Goal: Information Seeking & Learning: Find specific fact

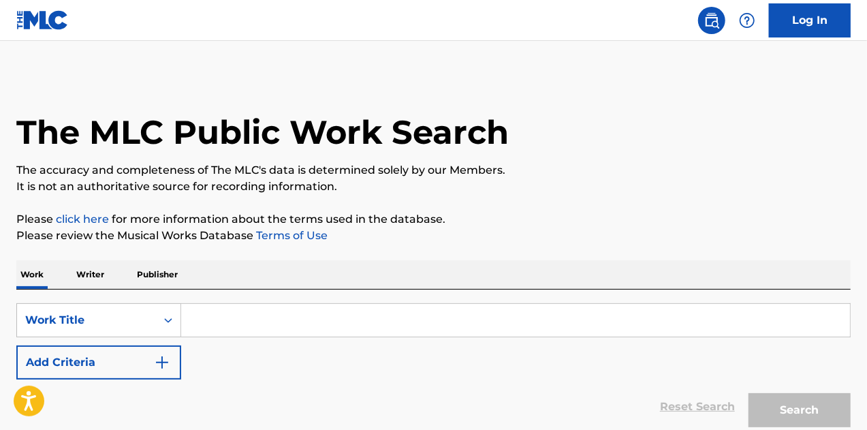
click at [310, 324] on input "Search Form" at bounding box center [515, 320] width 669 height 33
paste input "C O O L Santa Ana"
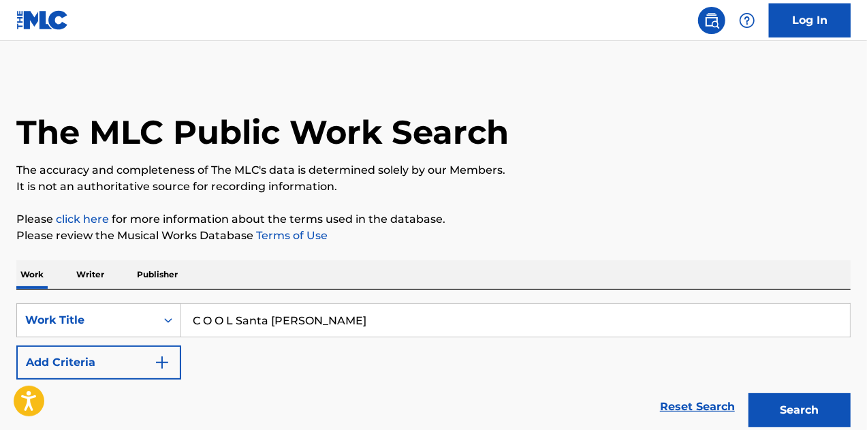
type input "C O O L Santa Ana"
click at [112, 354] on button "Add Criteria" at bounding box center [98, 362] width 165 height 34
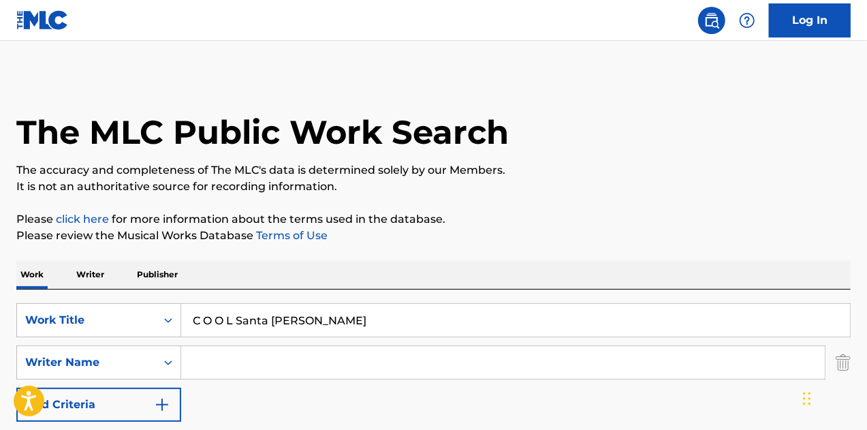
drag, startPoint x: 228, startPoint y: 365, endPoint x: 219, endPoint y: 362, distance: 8.6
click at [222, 363] on input "Search Form" at bounding box center [503, 362] width 644 height 33
type input "h"
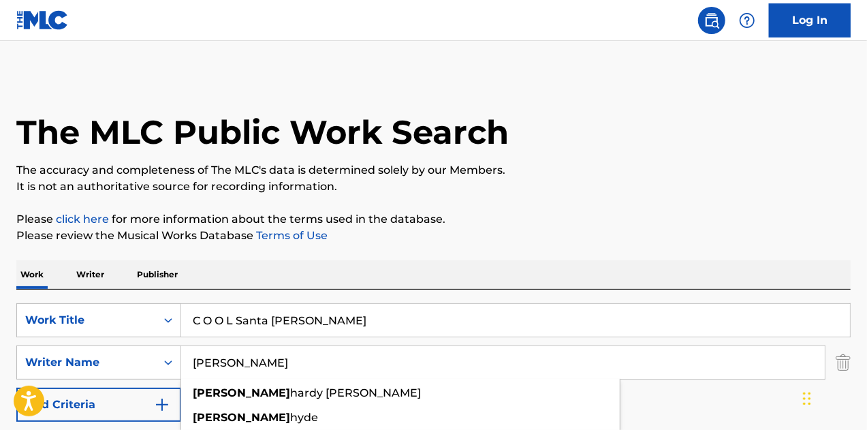
type input "josh hogan"
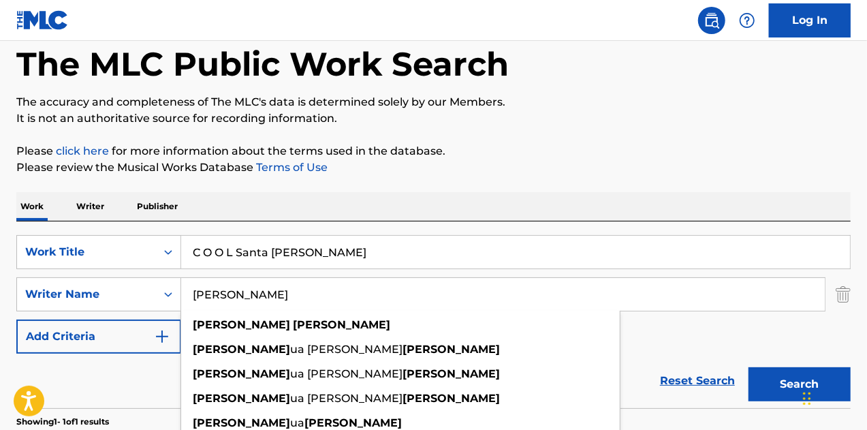
click at [294, 285] on input "josh hogan" at bounding box center [503, 294] width 644 height 33
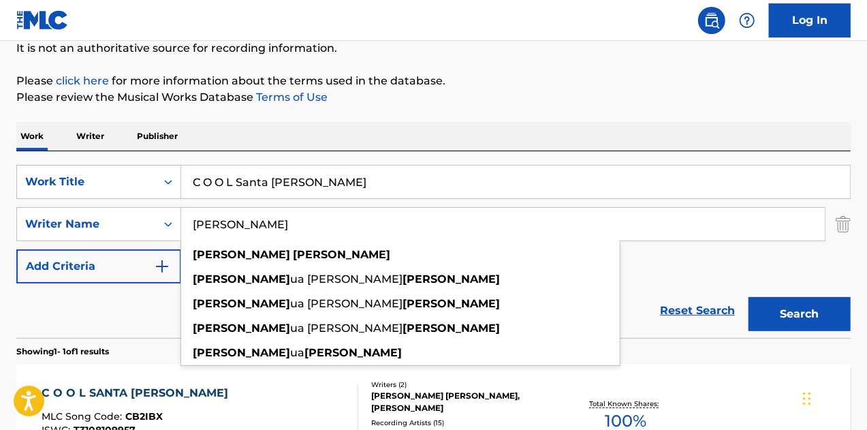
scroll to position [204, 0]
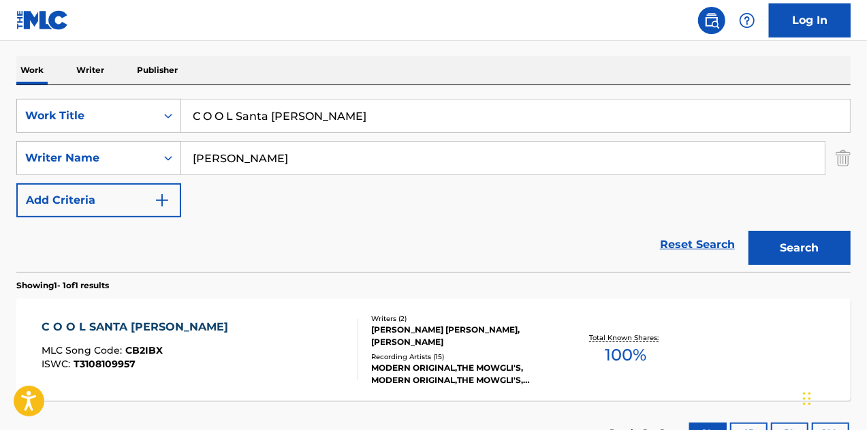
click at [794, 231] on button "Search" at bounding box center [800, 248] width 102 height 34
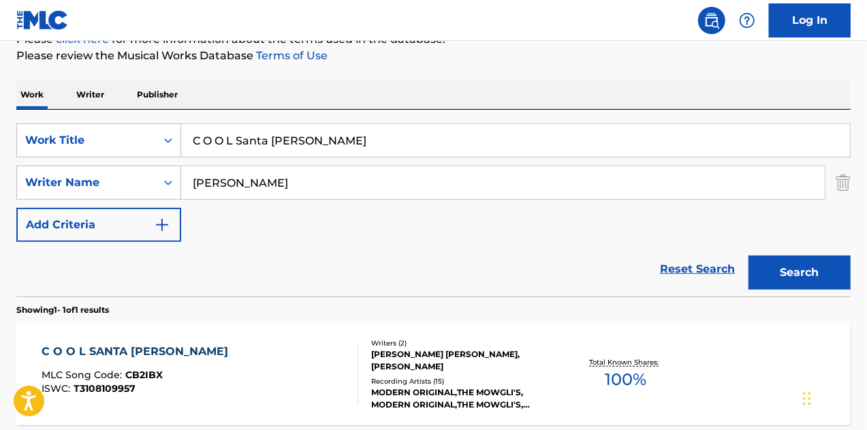
scroll to position [0, 0]
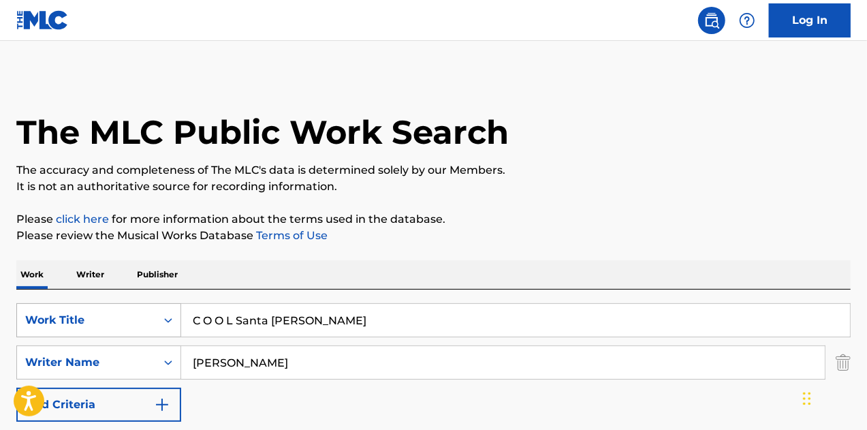
paste input "heckered Vans"
drag, startPoint x: 340, startPoint y: 332, endPoint x: 139, endPoint y: 322, distance: 201.3
click at [132, 323] on div "SearchWithCriteria5134731b-4927-42c4-bcb9-60702cf475d5 Work Title C O O L Santa…" at bounding box center [433, 320] width 835 height 34
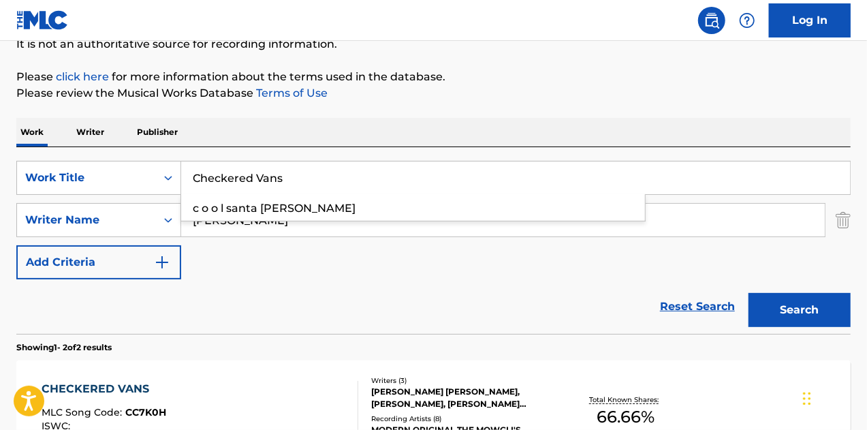
scroll to position [204, 0]
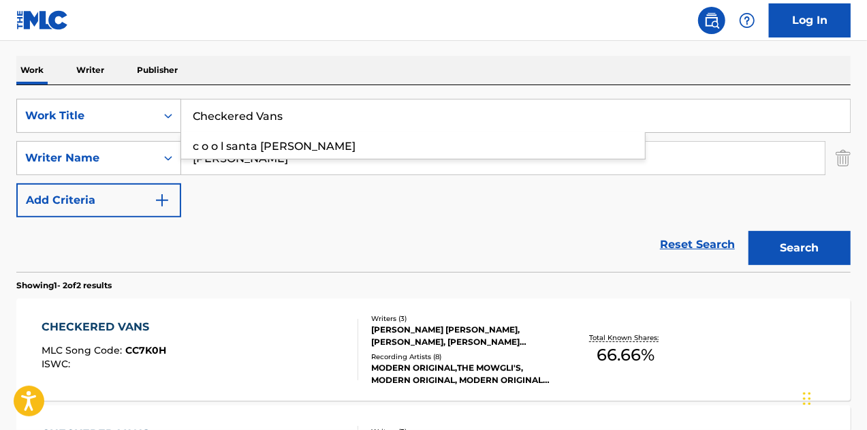
click at [749, 231] on button "Search" at bounding box center [800, 248] width 102 height 34
paste input "in' Out"
click at [749, 231] on button "Search" at bounding box center [800, 248] width 102 height 34
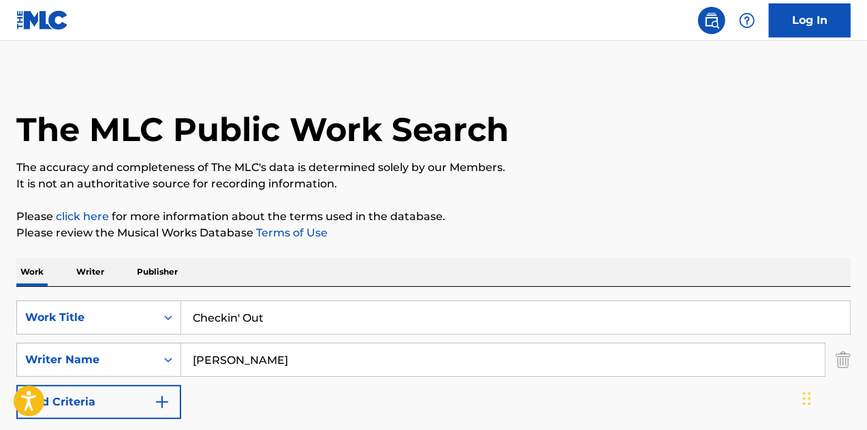
scroll to position [0, 0]
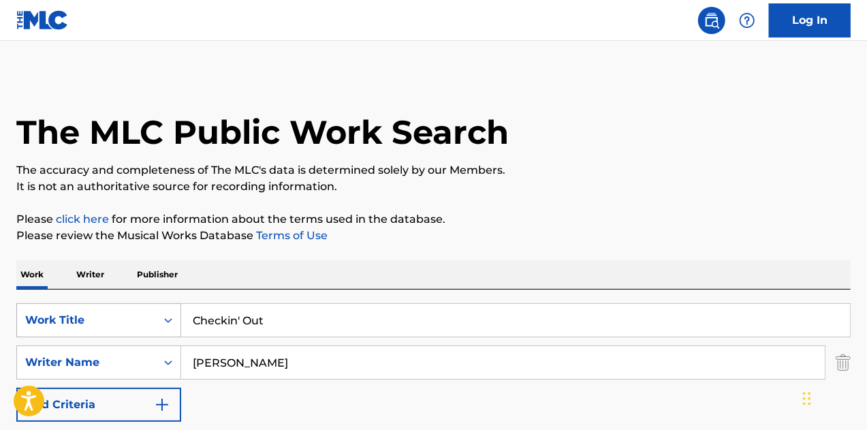
drag, startPoint x: 301, startPoint y: 322, endPoint x: 90, endPoint y: 309, distance: 211.6
click at [87, 310] on div "SearchWithCriteria5134731b-4927-42c4-bcb9-60702cf475d5 Work Title Checkin' Out" at bounding box center [433, 320] width 835 height 34
paste input "Hurricane"
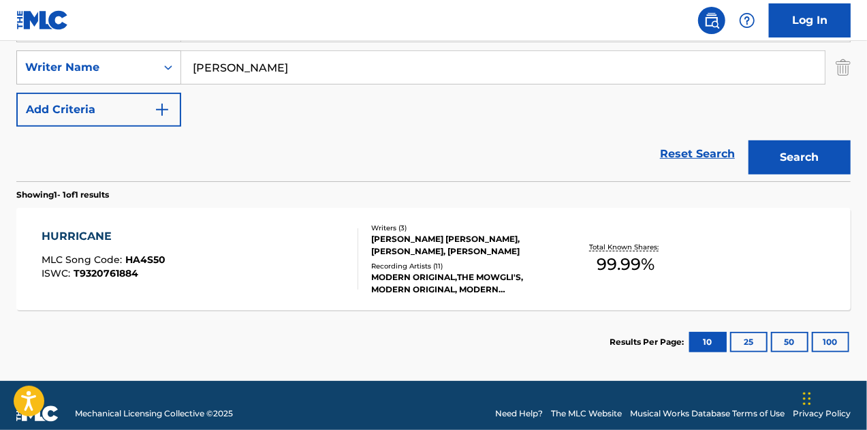
drag, startPoint x: 128, startPoint y: 286, endPoint x: 493, endPoint y: 12, distance: 456.2
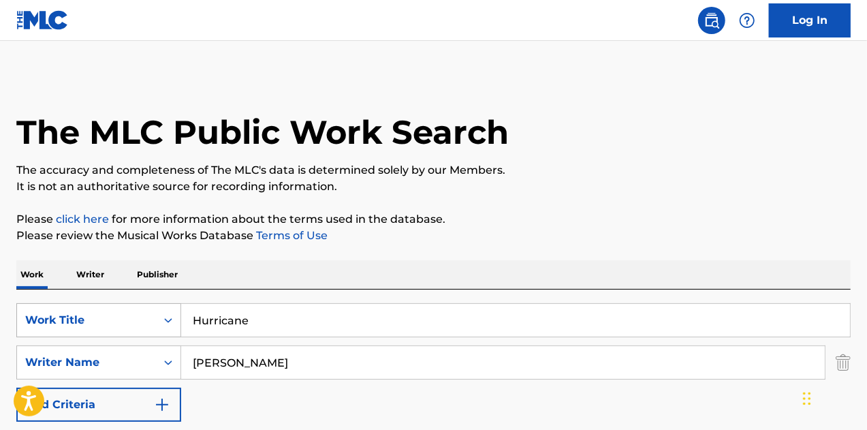
drag, startPoint x: 278, startPoint y: 314, endPoint x: 110, endPoint y: 314, distance: 167.6
click at [109, 314] on div "SearchWithCriteria5134731b-4927-42c4-bcb9-60702cf475d5 Work Title Hurricane" at bounding box center [433, 320] width 835 height 34
paste input "I'm An Alien"
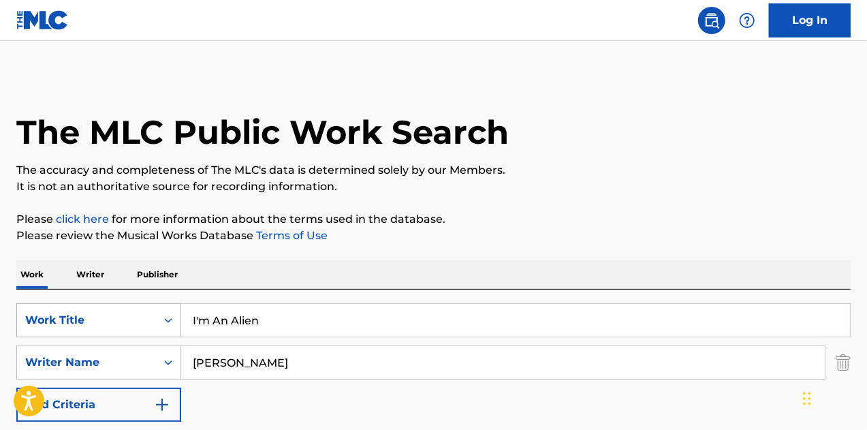
drag, startPoint x: 327, startPoint y: 325, endPoint x: 78, endPoint y: 316, distance: 249.6
click at [78, 316] on div "SearchWithCriteria5134731b-4927-42c4-bcb9-60702cf475d5 Work Title I'm An Alien" at bounding box center [433, 320] width 835 height 34
paste input "Palm Springs"
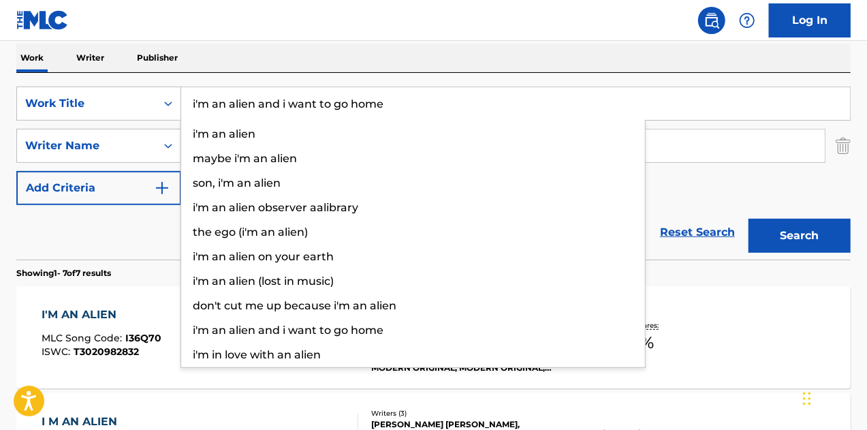
scroll to position [273, 0]
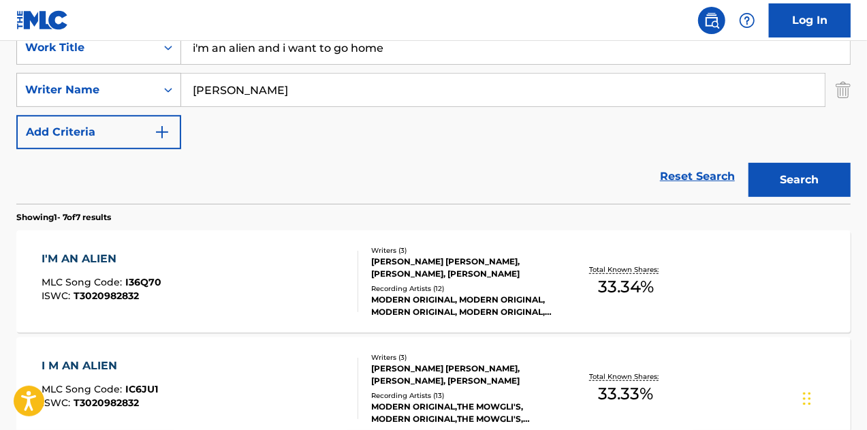
click at [803, 181] on button "Search" at bounding box center [800, 180] width 102 height 34
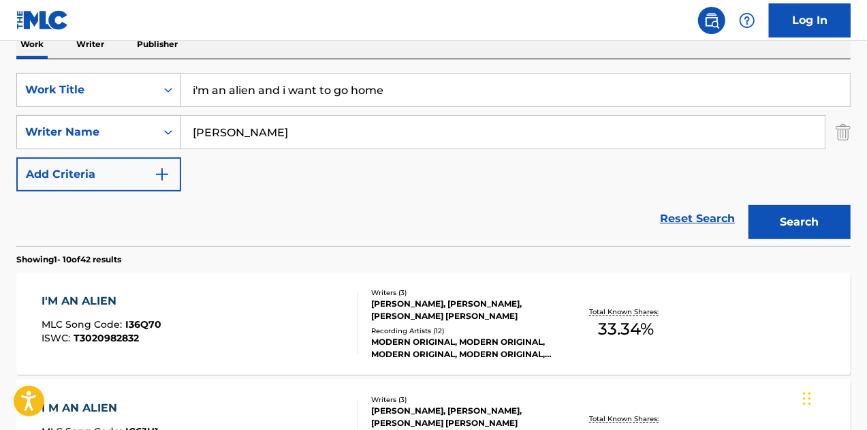
scroll to position [136, 0]
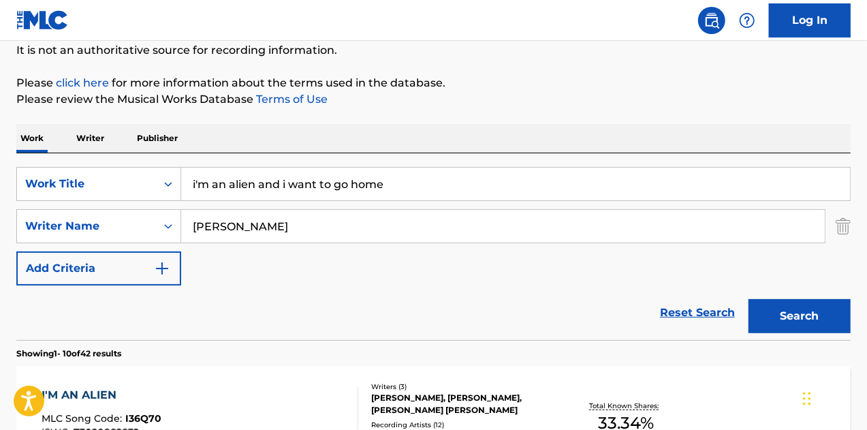
drag, startPoint x: 410, startPoint y: 181, endPoint x: 188, endPoint y: 197, distance: 222.1
paste input "Palm Springs"
click at [749, 299] on button "Search" at bounding box center [800, 316] width 102 height 34
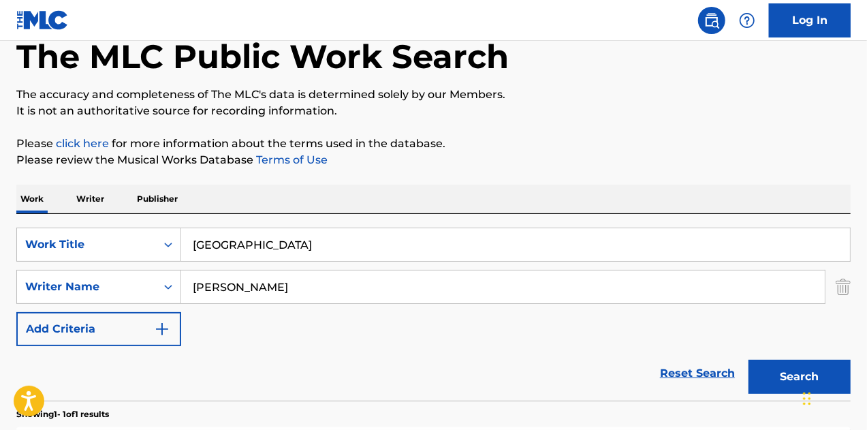
scroll to position [0, 0]
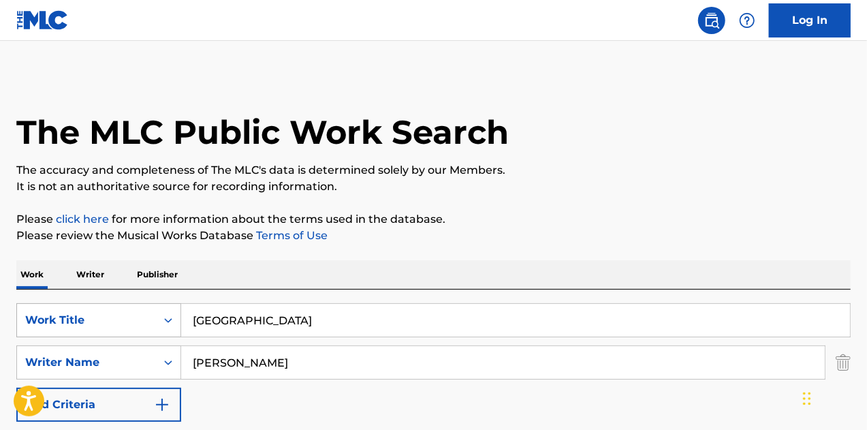
drag, startPoint x: 126, startPoint y: 318, endPoint x: 101, endPoint y: 318, distance: 25.2
click at [101, 318] on div "SearchWithCriteria5134731b-4927-42c4-bcb9-60702cf475d5 Work Title palm springs" at bounding box center [433, 320] width 835 height 34
paste input "Sideway"
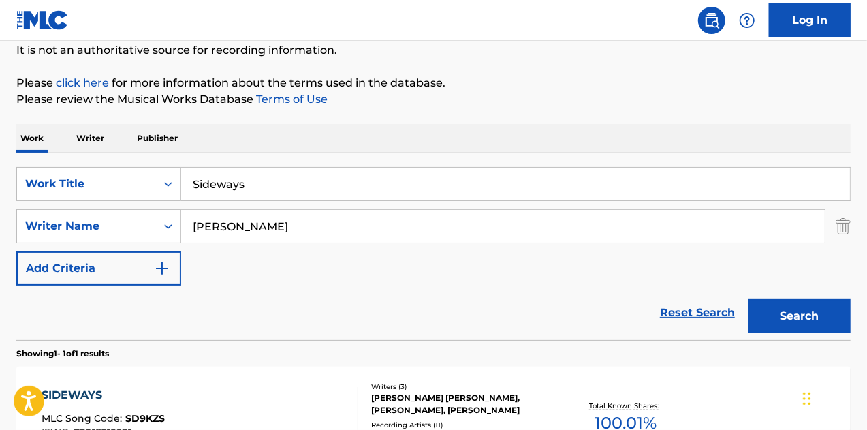
scroll to position [311, 0]
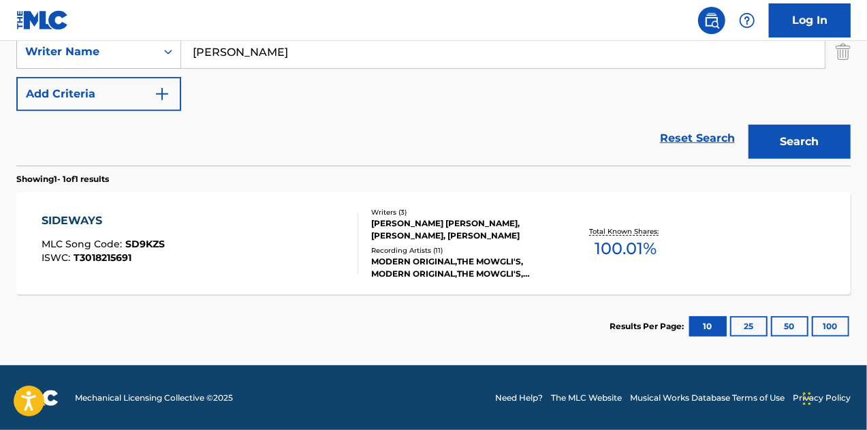
drag, startPoint x: 80, startPoint y: 243, endPoint x: 311, endPoint y: 117, distance: 263.5
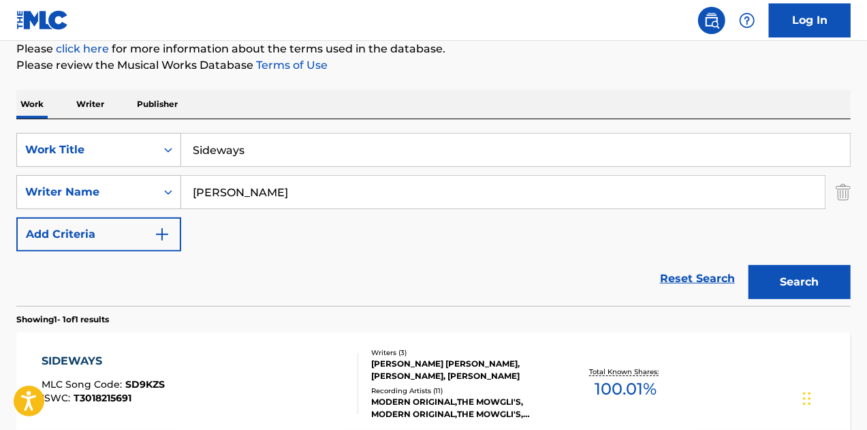
scroll to position [38, 0]
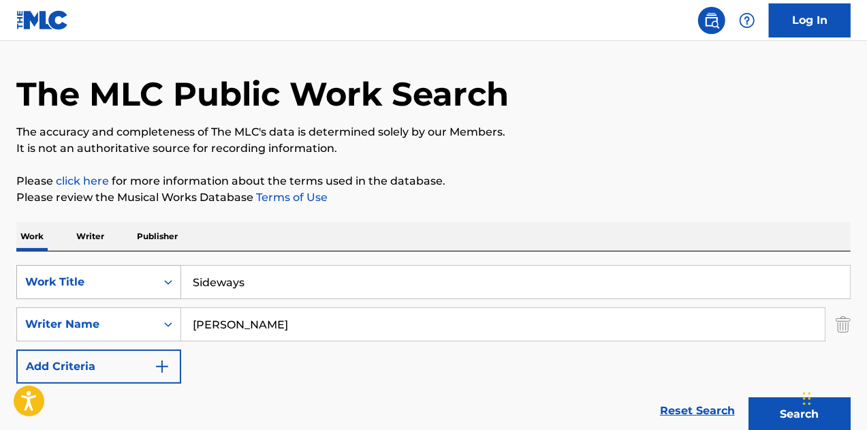
drag, startPoint x: 275, startPoint y: 284, endPoint x: 47, endPoint y: 269, distance: 228.8
click at [42, 269] on div "SearchWithCriteria5134731b-4927-42c4-bcb9-60702cf475d5 Work Title Sideways" at bounding box center [433, 282] width 835 height 34
paste input "The Ending"
click at [749, 397] on button "Search" at bounding box center [800, 414] width 102 height 34
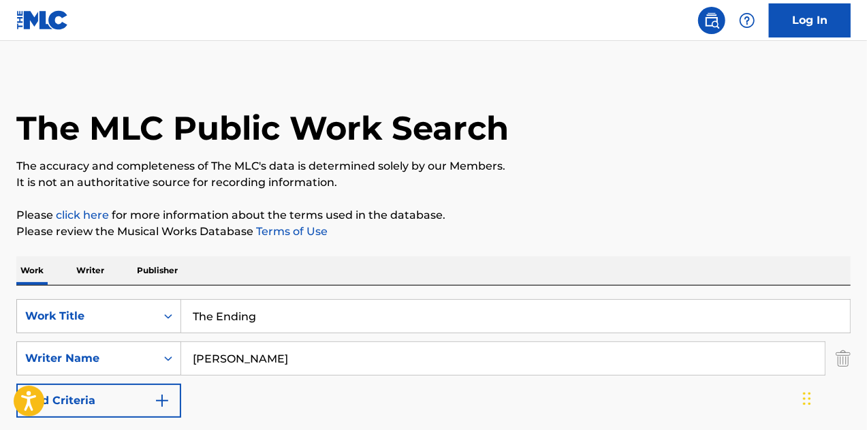
scroll to position [1, 0]
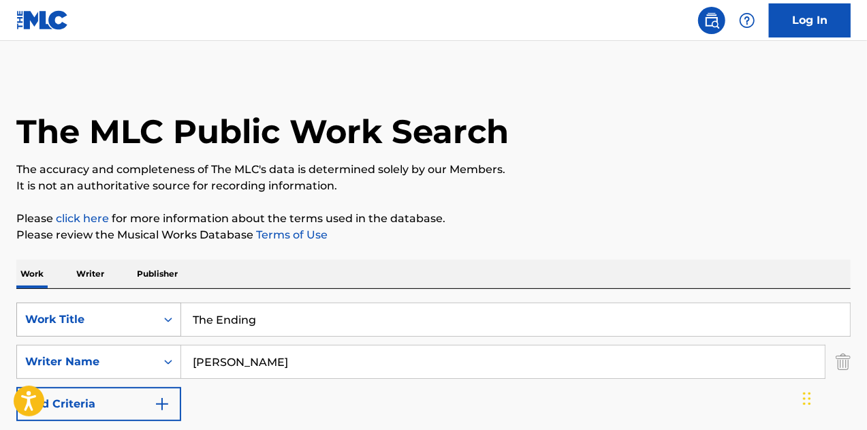
drag, startPoint x: 303, startPoint y: 311, endPoint x: 161, endPoint y: 311, distance: 142.4
click at [161, 311] on div "SearchWithCriteria5134731b-4927-42c4-bcb9-60702cf475d5 Work Title The Ending" at bounding box center [433, 320] width 835 height 34
paste input "urn It Around"
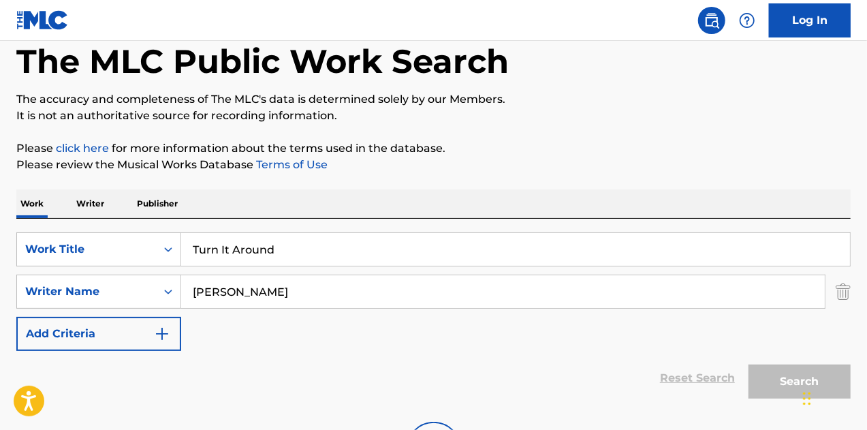
scroll to position [205, 0]
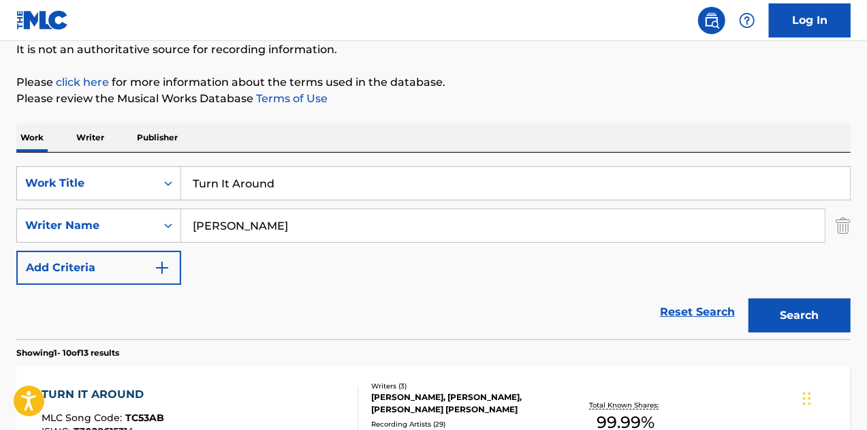
drag, startPoint x: 84, startPoint y: 324, endPoint x: 123, endPoint y: 331, distance: 40.0
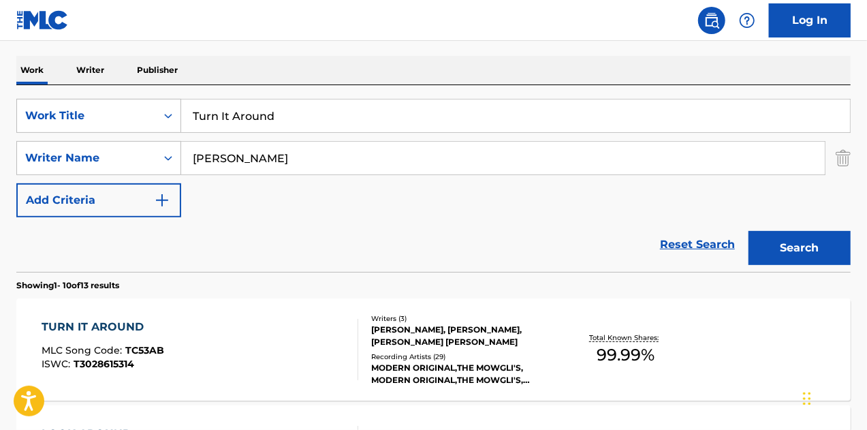
drag, startPoint x: 146, startPoint y: 303, endPoint x: 129, endPoint y: 310, distance: 17.7
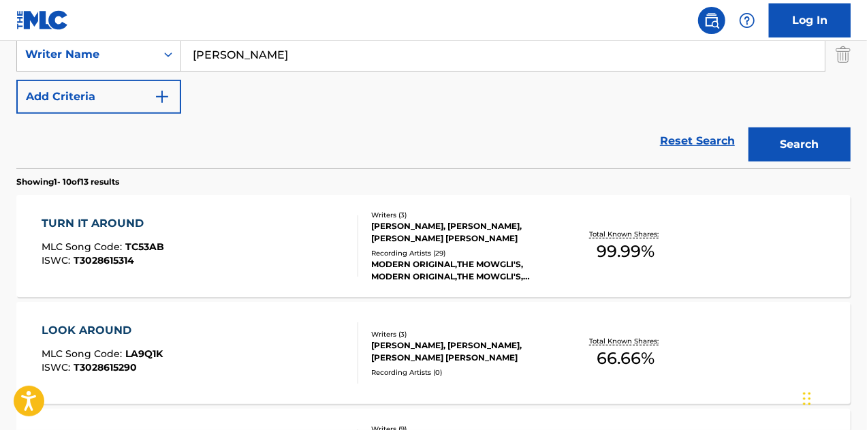
scroll to position [136, 0]
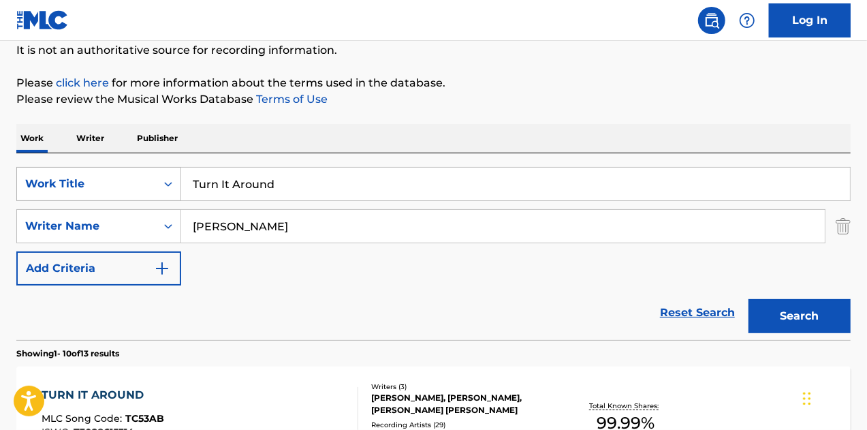
drag, startPoint x: 311, startPoint y: 187, endPoint x: 52, endPoint y: 176, distance: 259.2
click at [52, 176] on div "SearchWithCriteria5134731b-4927-42c4-bcb9-60702cf475d5 Work Title Turn It Around" at bounding box center [433, 184] width 835 height 34
paste input "American Dreamers"
click at [749, 299] on button "Search" at bounding box center [800, 316] width 102 height 34
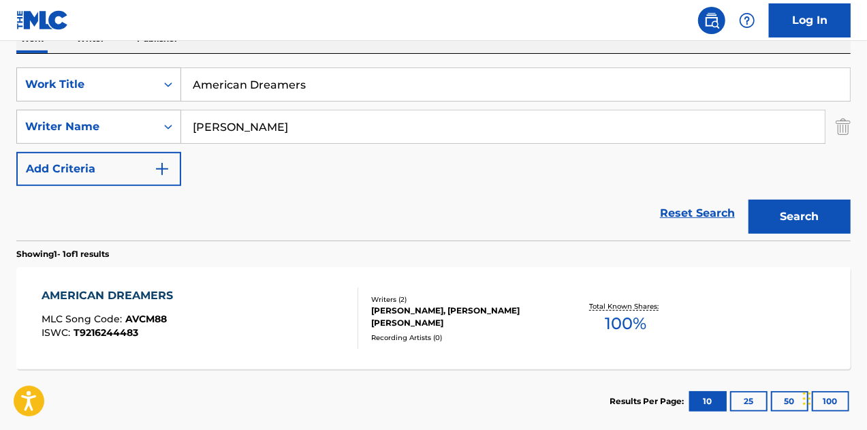
scroll to position [204, 0]
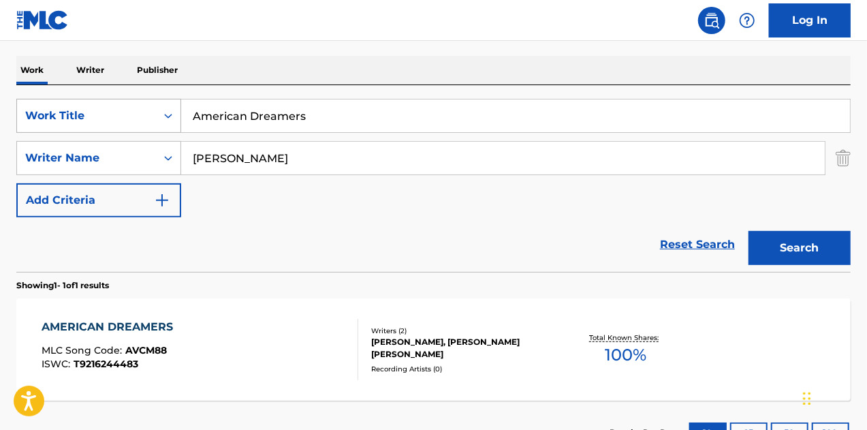
drag, startPoint x: 345, startPoint y: 132, endPoint x: 155, endPoint y: 117, distance: 190.7
click at [155, 117] on div "SearchWithCriteria5134731b-4927-42c4-bcb9-60702cf475d5 Work Title American Drea…" at bounding box center [433, 116] width 835 height 34
paste input "Nice To Meet Ya"
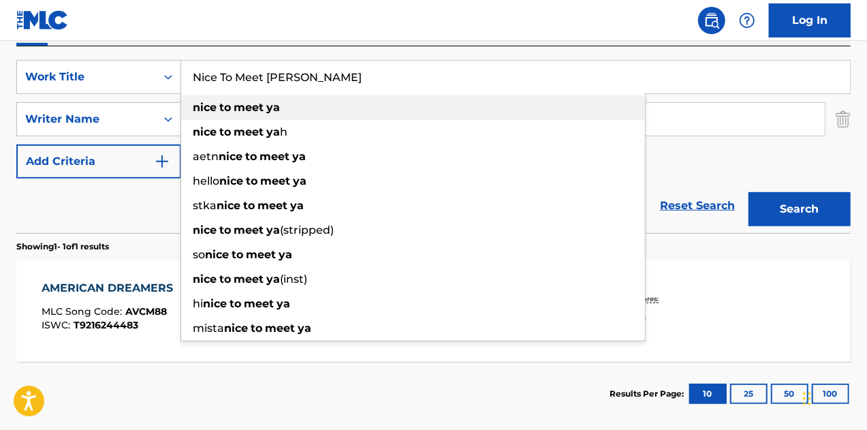
scroll to position [273, 0]
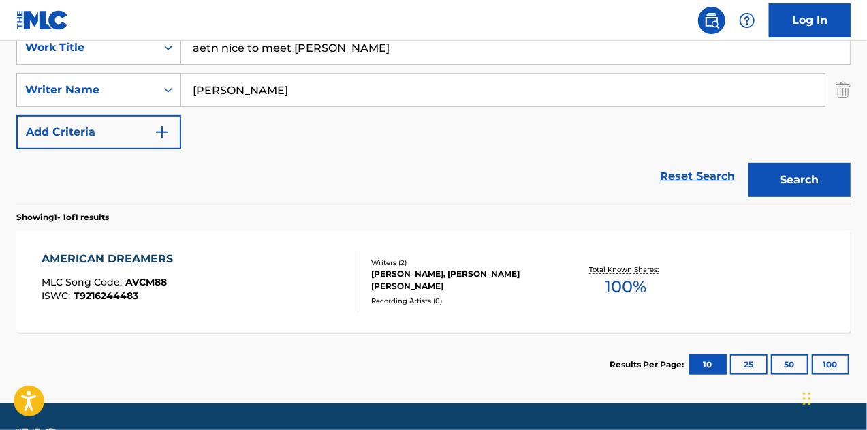
drag, startPoint x: 804, startPoint y: 187, endPoint x: 572, endPoint y: 255, distance: 242.2
click at [803, 187] on button "Search" at bounding box center [800, 180] width 102 height 34
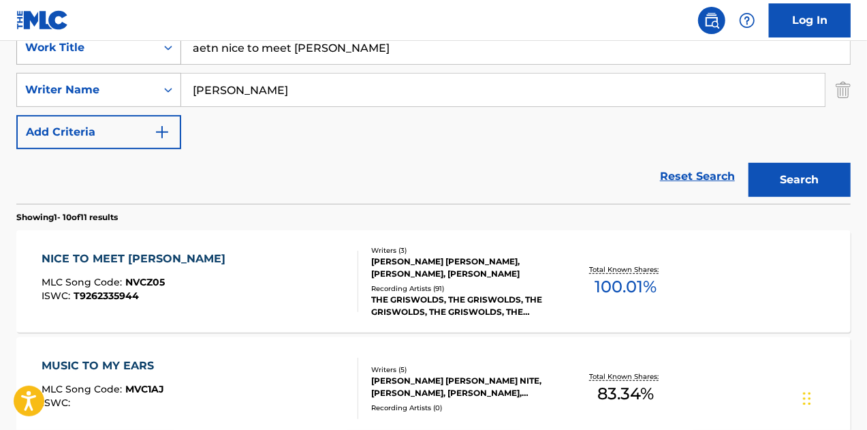
drag, startPoint x: 217, startPoint y: 50, endPoint x: 152, endPoint y: 57, distance: 65.2
click at [152, 57] on div "SearchWithCriteria5134731b-4927-42c4-bcb9-60702cf475d5 Work Title aetn nice to …" at bounding box center [433, 48] width 835 height 34
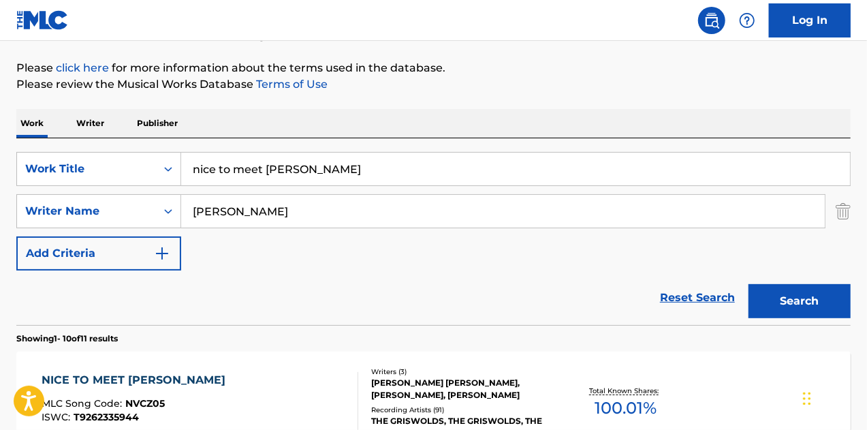
scroll to position [0, 0]
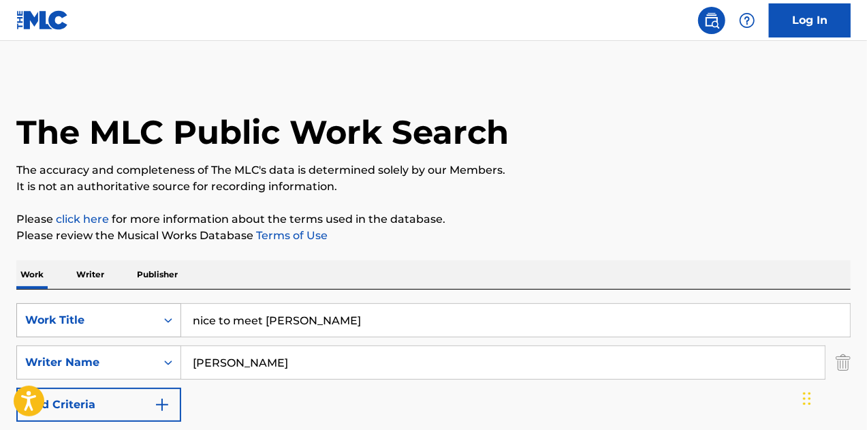
paste input "Heatwave Hunni"
click at [107, 309] on div "SearchWithCriteria5134731b-4927-42c4-bcb9-60702cf475d5 Work Title nice to meet …" at bounding box center [433, 320] width 835 height 34
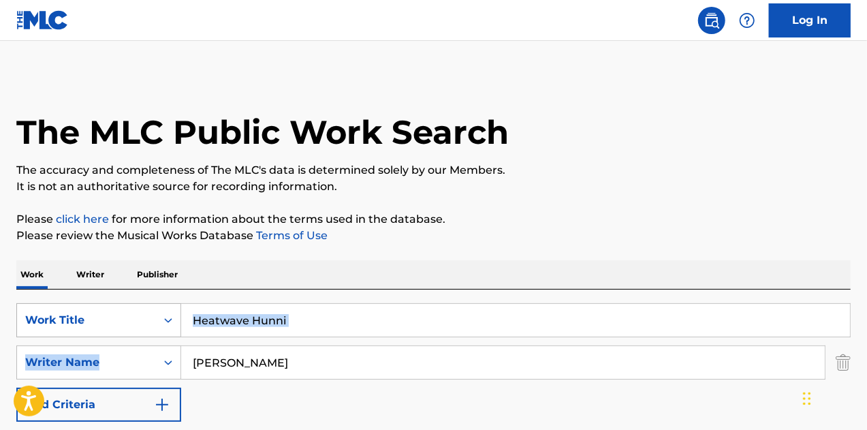
drag, startPoint x: 275, startPoint y: 335, endPoint x: 158, endPoint y: 329, distance: 117.3
click at [158, 330] on div "SearchWithCriteria5134731b-4927-42c4-bcb9-60702cf475d5 Work Title Heatwave Hunn…" at bounding box center [433, 362] width 835 height 119
click at [301, 329] on input "Heatwave Hunni" at bounding box center [515, 320] width 669 height 33
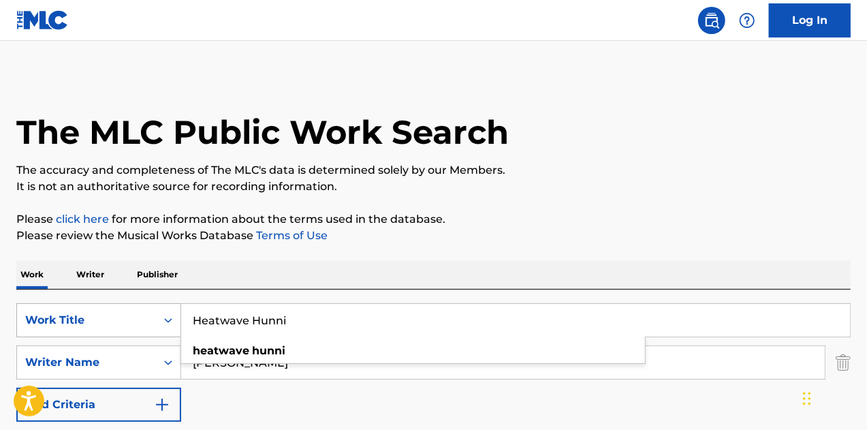
paste input "Dare To Run"
drag, startPoint x: 182, startPoint y: 320, endPoint x: 97, endPoint y: 317, distance: 85.2
click at [90, 320] on div "SearchWithCriteria5134731b-4927-42c4-bcb9-60702cf475d5 Work Title Heatwave Hunn…" at bounding box center [433, 320] width 835 height 34
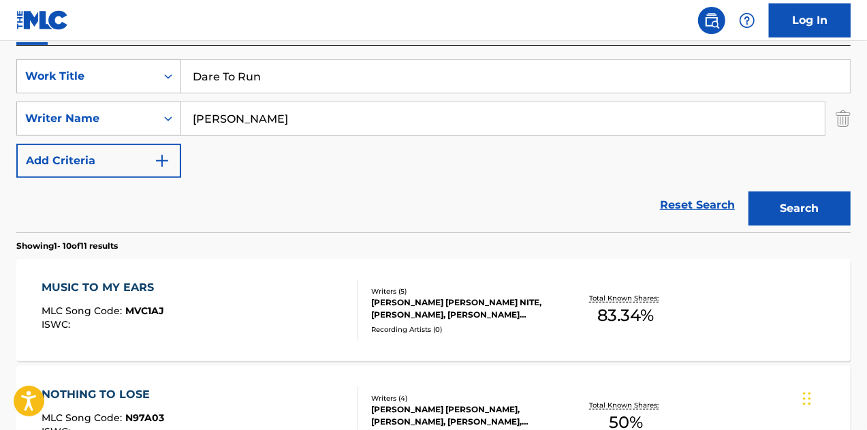
scroll to position [273, 0]
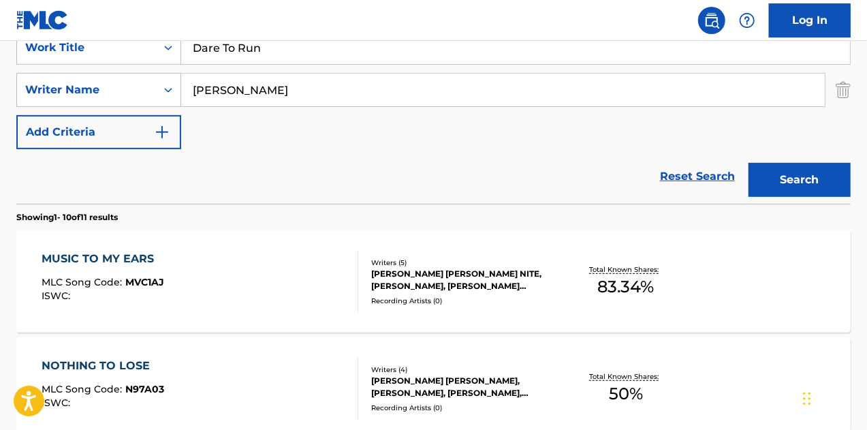
drag, startPoint x: 327, startPoint y: 47, endPoint x: 367, endPoint y: 67, distance: 44.2
click at [327, 47] on input "Dare To Run" at bounding box center [515, 47] width 669 height 33
click at [790, 187] on button "Search" at bounding box center [800, 180] width 102 height 34
drag, startPoint x: 224, startPoint y: 55, endPoint x: 67, endPoint y: 54, distance: 156.7
click at [67, 54] on div "SearchWithCriteria5134731b-4927-42c4-bcb9-60702cf475d5 Work Title Dare To Run" at bounding box center [433, 48] width 835 height 34
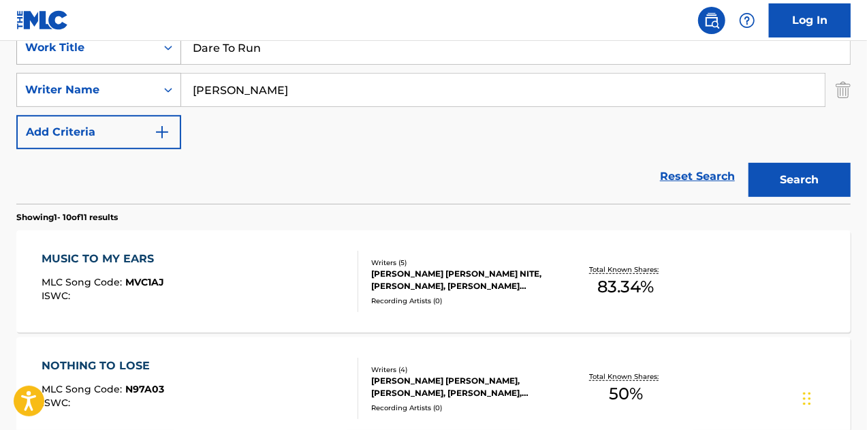
paste input "World Spins Faster"
click at [749, 163] on button "Search" at bounding box center [800, 180] width 102 height 34
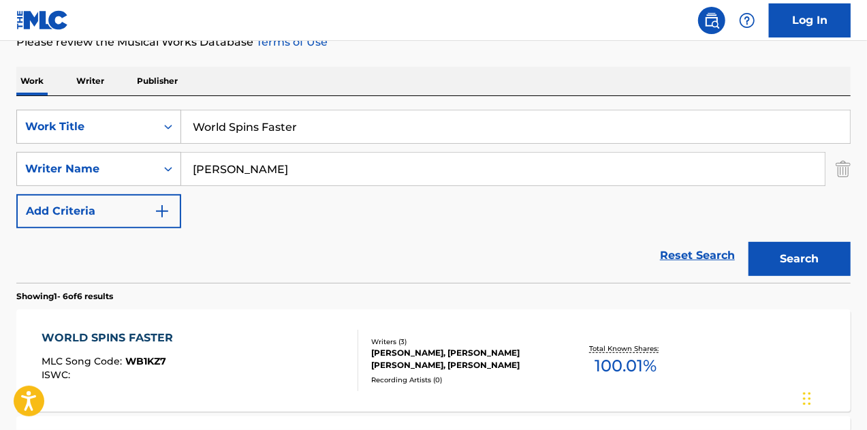
scroll to position [137, 0]
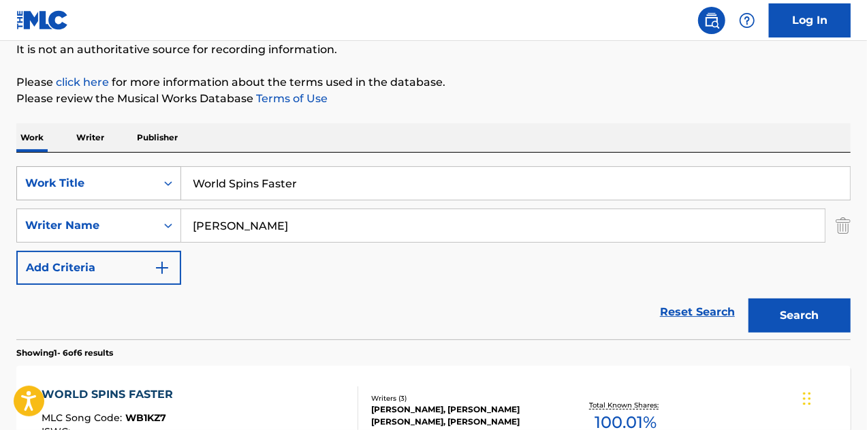
drag, startPoint x: 381, startPoint y: 179, endPoint x: 128, endPoint y: 179, distance: 252.8
click at [128, 179] on div "SearchWithCriteria5134731b-4927-42c4-bcb9-60702cf475d5 Work Title World Spins F…" at bounding box center [433, 183] width 835 height 34
paste input "Gasoline"
click at [749, 298] on button "Search" at bounding box center [800, 315] width 102 height 34
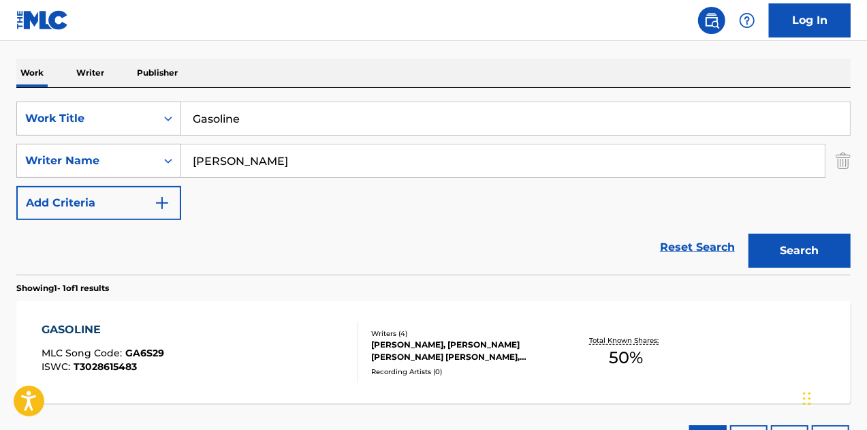
scroll to position [106, 0]
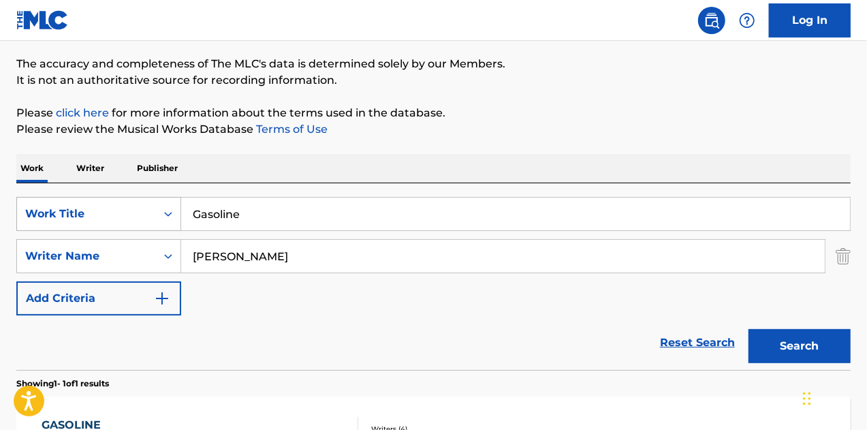
drag, startPoint x: 309, startPoint y: 211, endPoint x: 114, endPoint y: 197, distance: 194.7
click at [115, 197] on div "SearchWithCriteria5134731b-4927-42c4-bcb9-60702cf475d5 Work Title Gasoline" at bounding box center [433, 214] width 835 height 34
paste input "I Believe In Us"
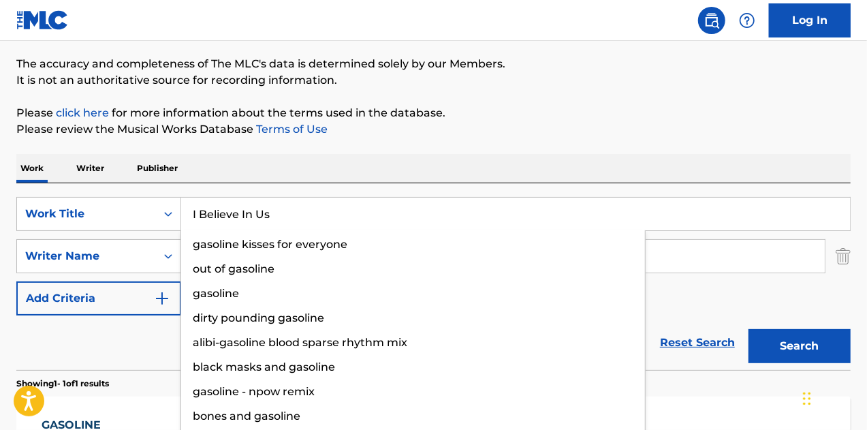
click at [749, 329] on button "Search" at bounding box center [800, 346] width 102 height 34
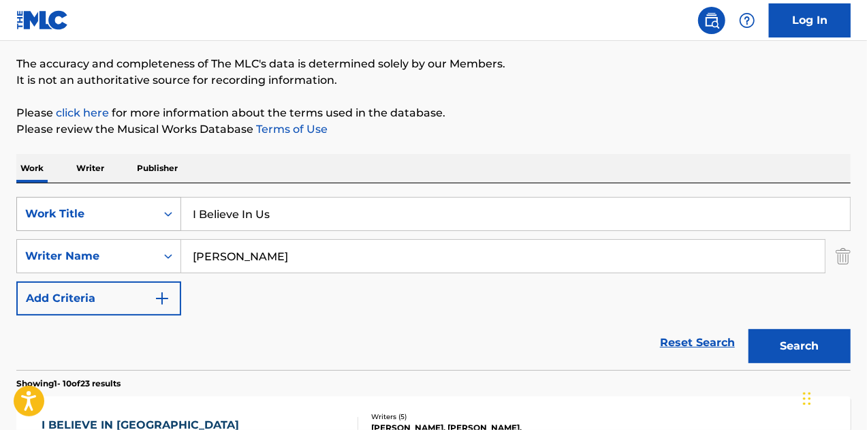
drag, startPoint x: 302, startPoint y: 219, endPoint x: 23, endPoint y: 206, distance: 279.0
paste input "Waterpark"
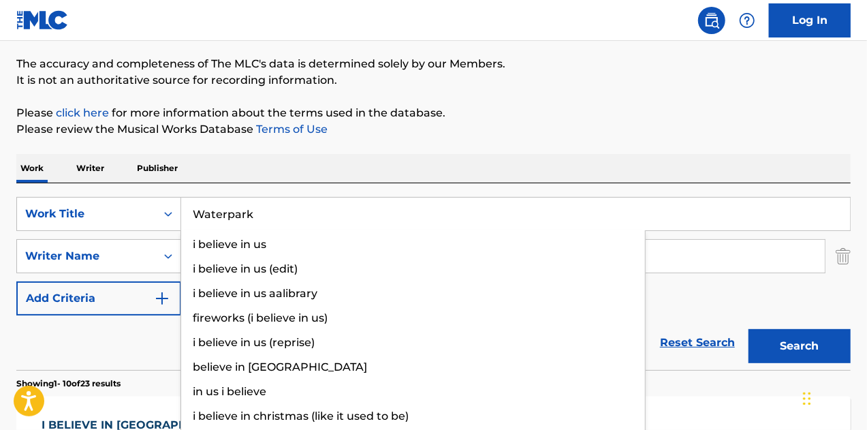
click at [749, 329] on button "Search" at bounding box center [800, 346] width 102 height 34
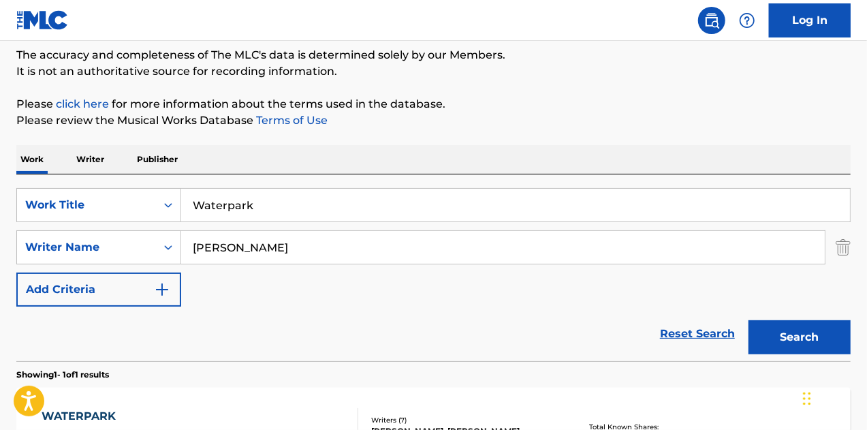
scroll to position [38, 0]
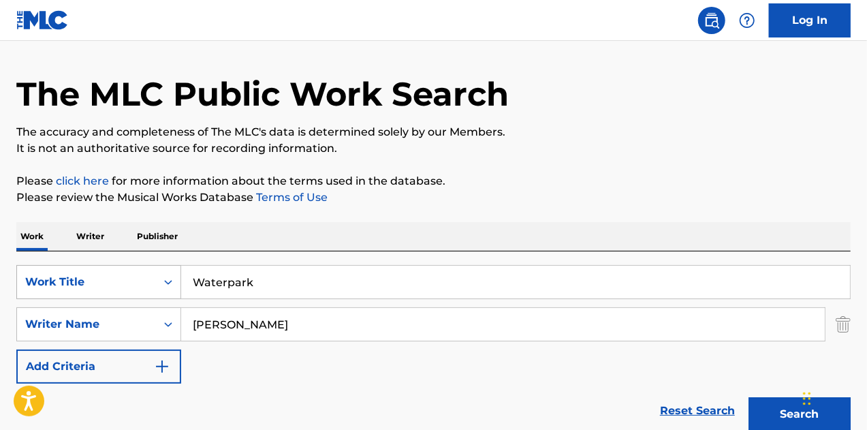
drag, startPoint x: 270, startPoint y: 281, endPoint x: 139, endPoint y: 275, distance: 131.0
click at [142, 276] on div "SearchWithCriteria5134731b-4927-42c4-bcb9-60702cf475d5 Work Title Waterpark" at bounding box center [433, 282] width 835 height 34
paste input "I Can Fix It"
click at [749, 397] on button "Search" at bounding box center [800, 414] width 102 height 34
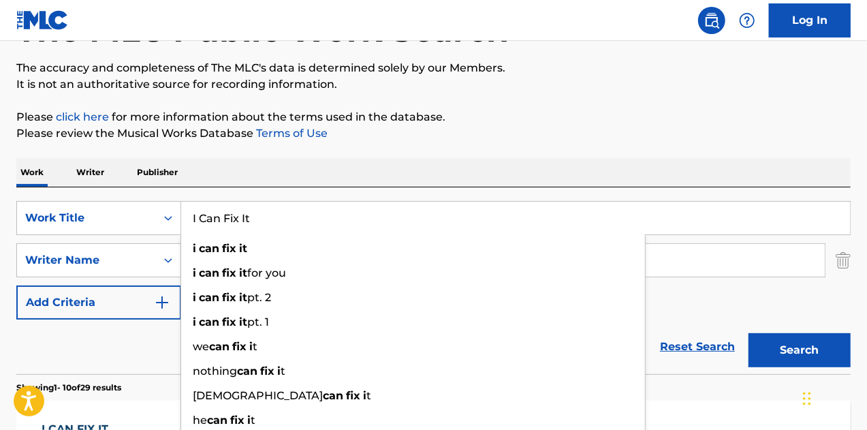
scroll to position [243, 0]
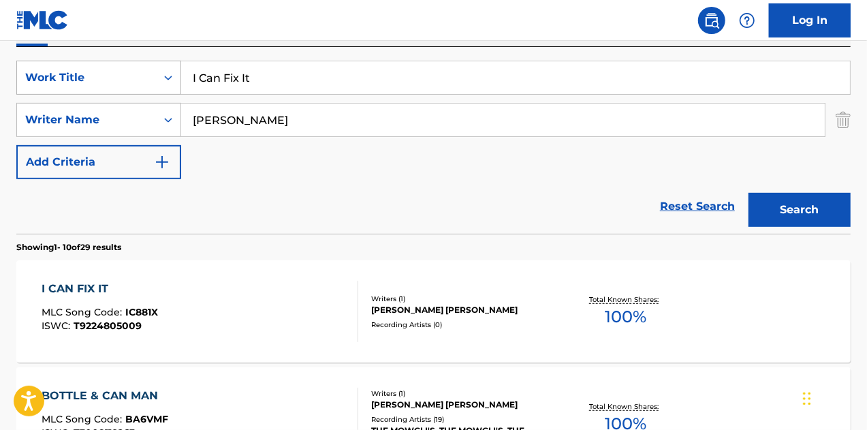
drag, startPoint x: 294, startPoint y: 73, endPoint x: 148, endPoint y: 78, distance: 145.9
click at [141, 78] on div "SearchWithCriteria5134731b-4927-42c4-bcb9-60702cf475d5 Work Title I Can Fix It" at bounding box center [433, 78] width 835 height 34
paste input "Bodies"
click at [749, 193] on button "Search" at bounding box center [800, 210] width 102 height 34
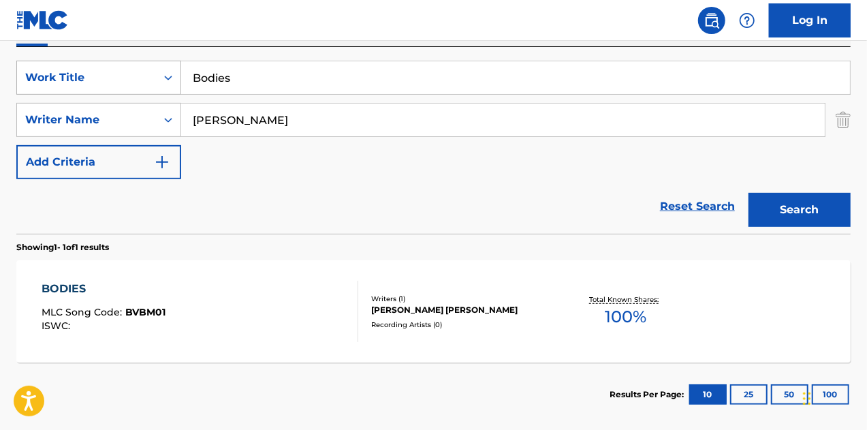
drag, startPoint x: 236, startPoint y: 78, endPoint x: 148, endPoint y: 81, distance: 87.9
click at [125, 80] on div "SearchWithCriteria5134731b-4927-42c4-bcb9-60702cf475d5 Work Title Bodies" at bounding box center [433, 78] width 835 height 34
paste input "Short And Sweet"
click at [749, 193] on button "Search" at bounding box center [800, 210] width 102 height 34
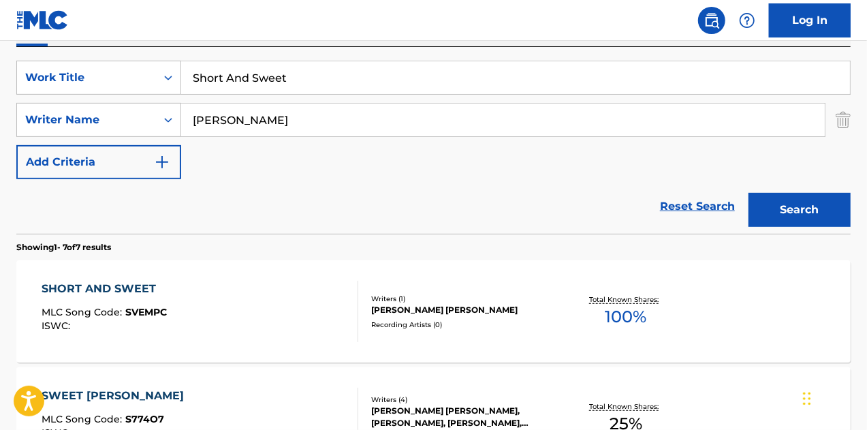
scroll to position [137, 0]
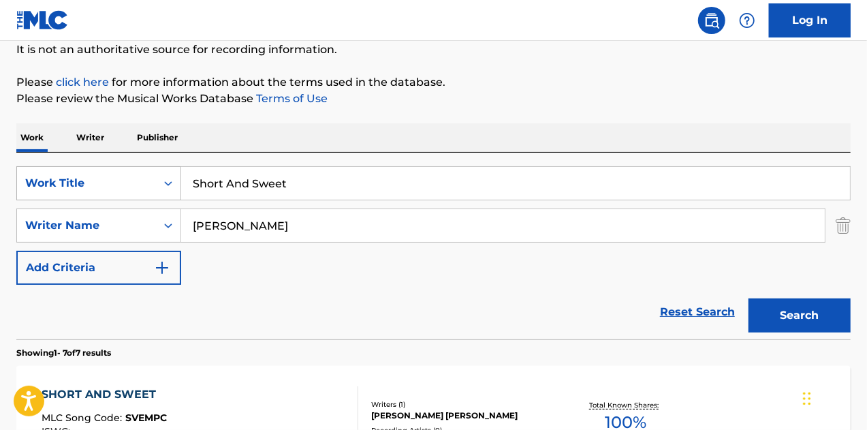
drag, startPoint x: 307, startPoint y: 180, endPoint x: 127, endPoint y: 179, distance: 179.9
click at [127, 179] on div "SearchWithCriteria5134731b-4927-42c4-bcb9-60702cf475d5 Work Title Short And Swe…" at bounding box center [433, 183] width 835 height 34
paste input "o Frustrated"
click at [749, 298] on button "Search" at bounding box center [800, 315] width 102 height 34
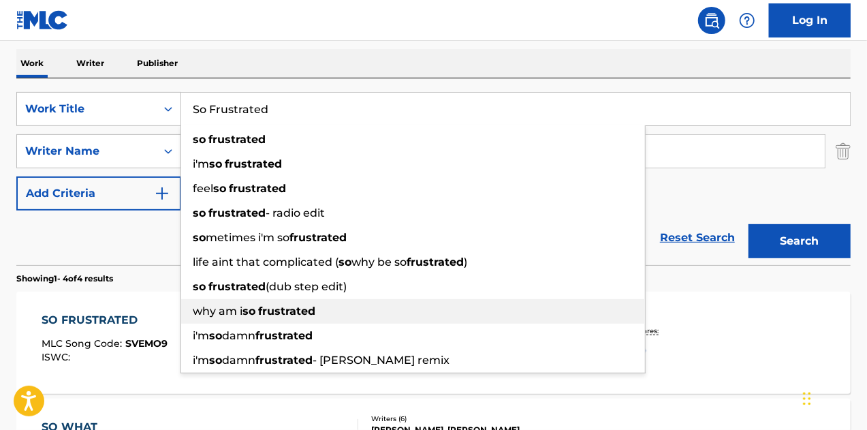
scroll to position [273, 0]
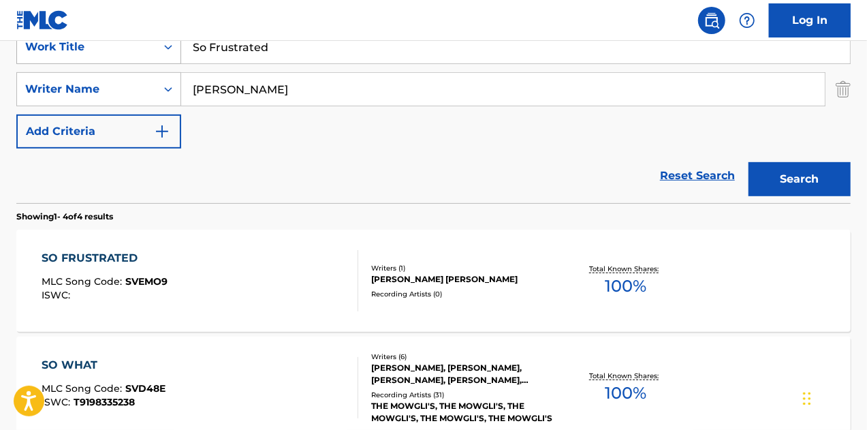
click at [175, 50] on div "SearchWithCriteria5134731b-4927-42c4-bcb9-60702cf475d5 Work Title So Frustrated" at bounding box center [433, 47] width 835 height 34
paste input "Unsteady Fingers"
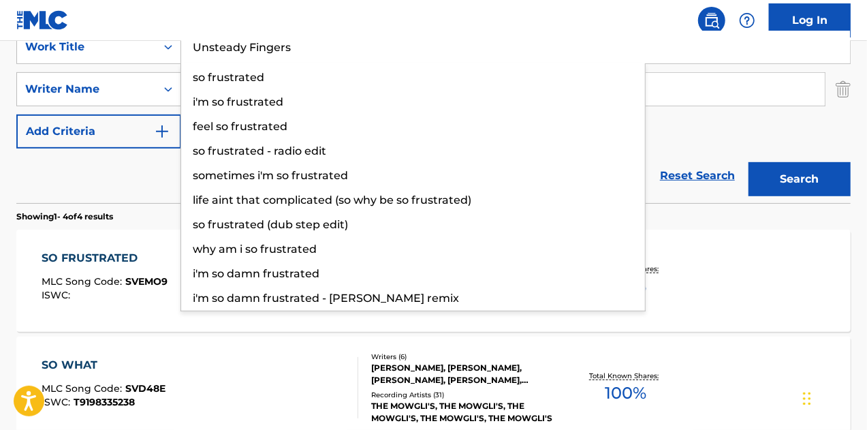
click at [749, 162] on button "Search" at bounding box center [800, 179] width 102 height 34
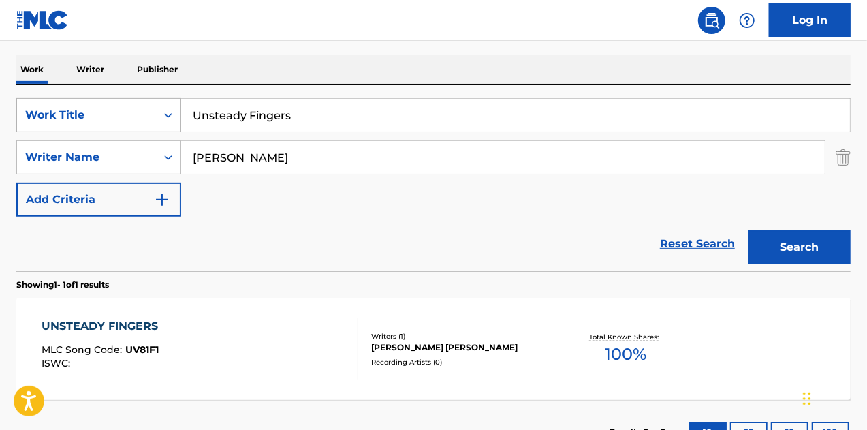
drag, startPoint x: 255, startPoint y: 119, endPoint x: 148, endPoint y: 108, distance: 107.5
click at [158, 112] on div "SearchWithCriteria5134731b-4927-42c4-bcb9-60702cf475d5 Work Title Unsteady Fing…" at bounding box center [433, 115] width 835 height 34
paste input "Will We Ever Learn"
click at [749, 230] on button "Search" at bounding box center [800, 247] width 102 height 34
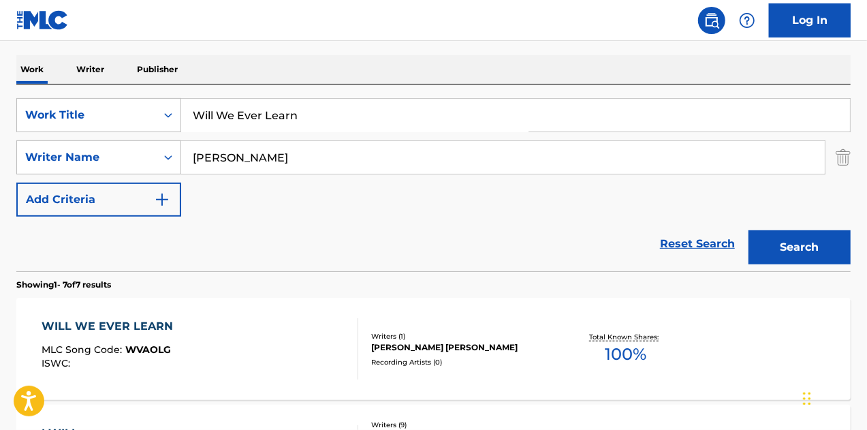
drag, startPoint x: 131, startPoint y: 326, endPoint x: 140, endPoint y: 324, distance: 9.8
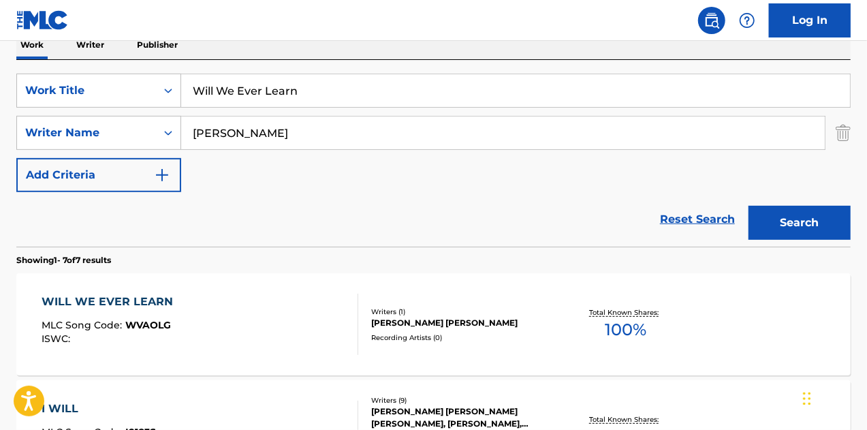
scroll to position [137, 0]
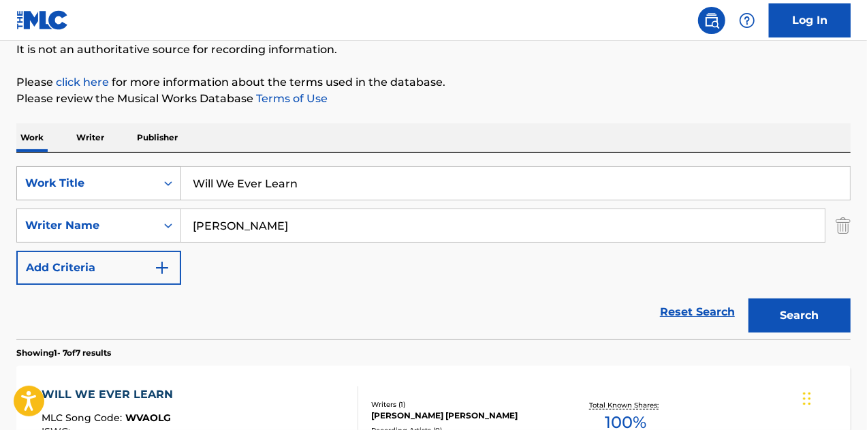
drag, startPoint x: 342, startPoint y: 184, endPoint x: 121, endPoint y: 185, distance: 220.8
click at [121, 185] on div "SearchWithCriteria5134731b-4927-42c4-bcb9-60702cf475d5 Work Title Will We Ever …" at bounding box center [433, 183] width 835 height 34
paste input "Sleepwalking"
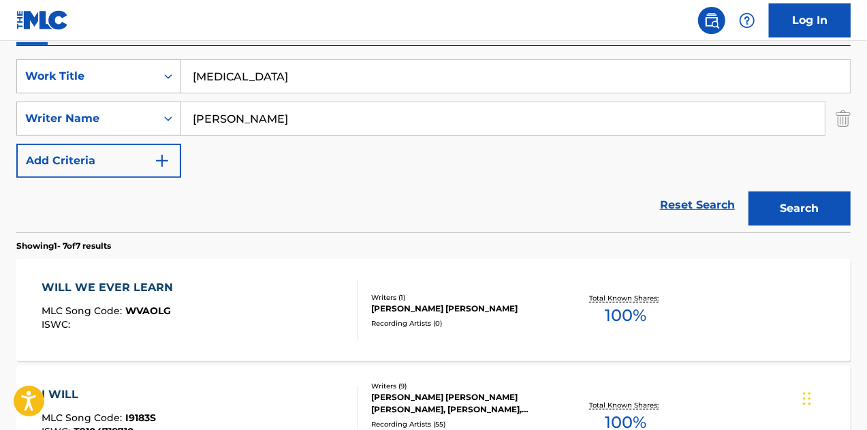
scroll to position [341, 0]
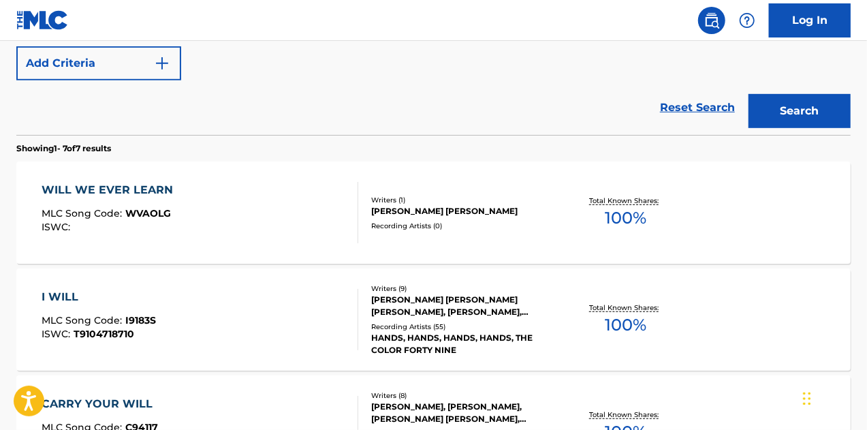
click at [773, 99] on button "Search" at bounding box center [800, 111] width 102 height 34
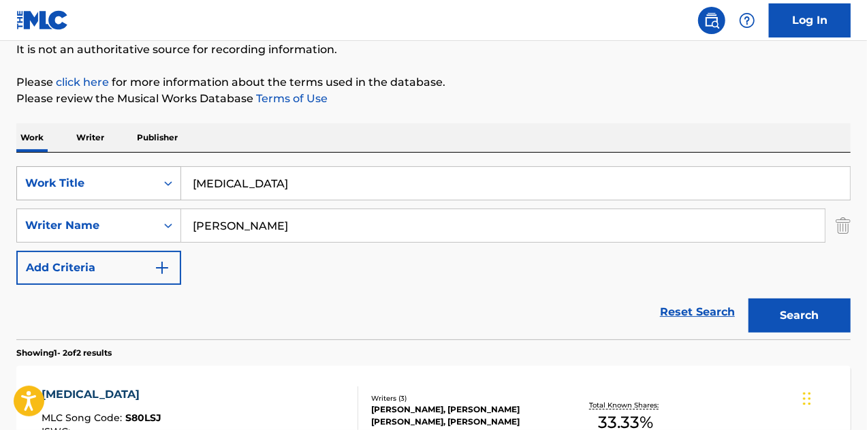
drag, startPoint x: 372, startPoint y: 175, endPoint x: 71, endPoint y: 178, distance: 301.2
click at [71, 178] on div "SearchWithCriteria5134731b-4927-42c4-bcb9-60702cf475d5 Work Title sleepwalking" at bounding box center [433, 183] width 835 height 34
paste input "Press Rewind"
click at [749, 298] on button "Search" at bounding box center [800, 315] width 102 height 34
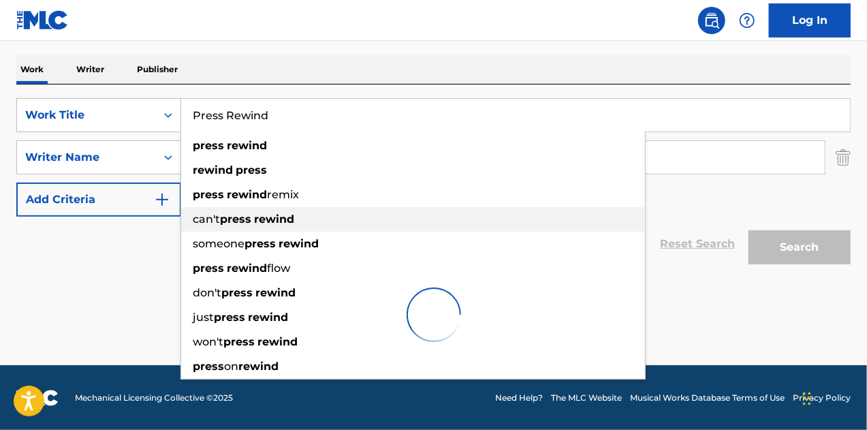
scroll to position [161, 0]
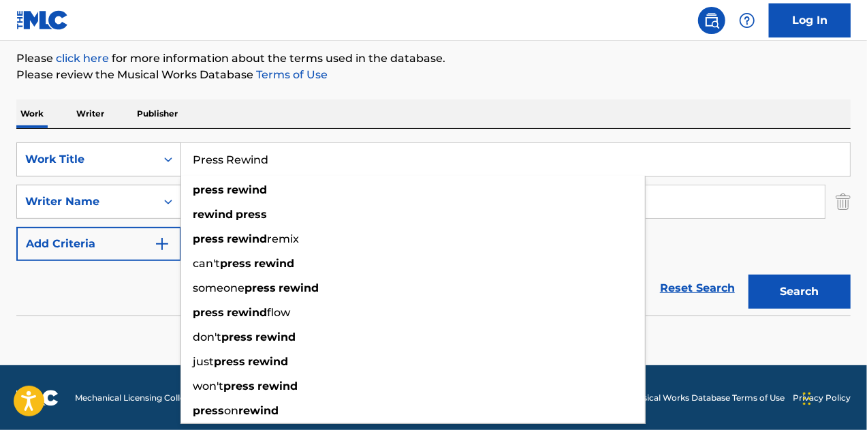
drag, startPoint x: 714, startPoint y: 247, endPoint x: 690, endPoint y: 249, distance: 24.6
click at [714, 246] on div "SearchWithCriteria5134731b-4927-42c4-bcb9-60702cf475d5 Work Title Press Rewind …" at bounding box center [433, 201] width 835 height 119
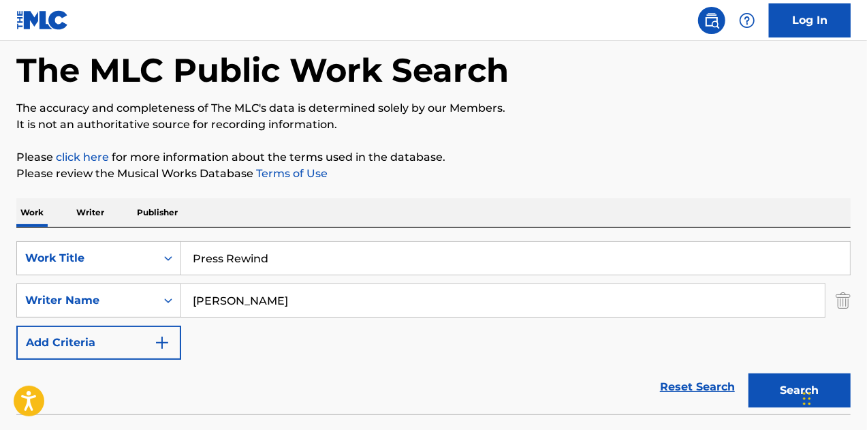
scroll to position [0, 0]
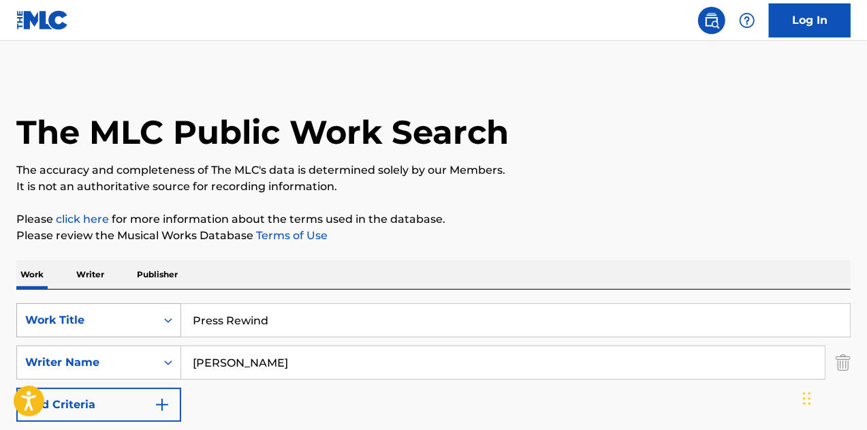
drag, startPoint x: 275, startPoint y: 326, endPoint x: 102, endPoint y: 322, distance: 173.2
click at [102, 322] on div "SearchWithCriteria5134731b-4927-42c4-bcb9-60702cf475d5 Work Title Press Rewind" at bounding box center [433, 320] width 835 height 34
paste input "Like a Rose"
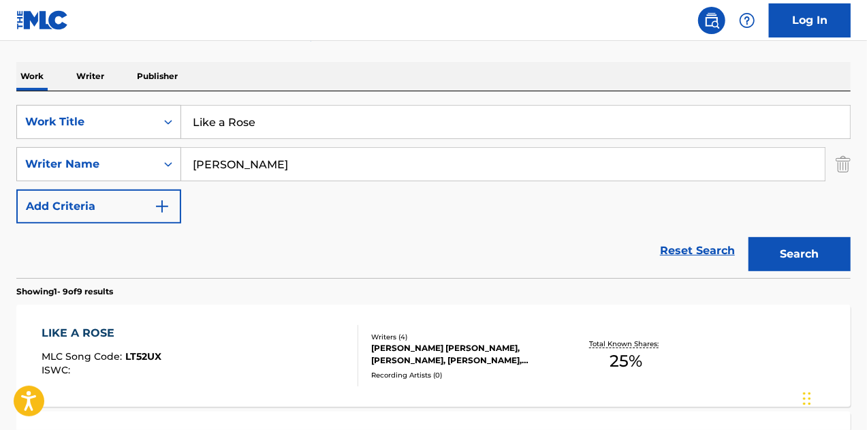
scroll to position [68, 0]
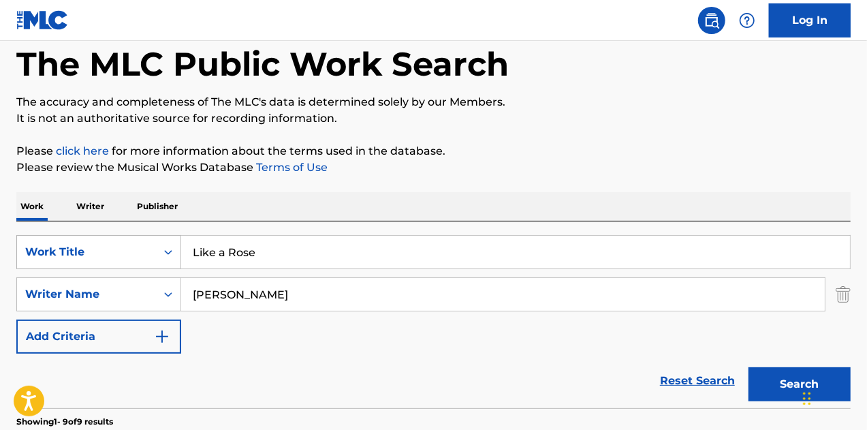
drag, startPoint x: 226, startPoint y: 248, endPoint x: 105, endPoint y: 249, distance: 120.6
click at [105, 249] on div "SearchWithCriteria5134731b-4927-42c4-bcb9-60702cf475d5 Work Title Like a Rose" at bounding box center [433, 252] width 835 height 34
paste input "Feels Like Lov"
click at [749, 367] on button "Search" at bounding box center [800, 384] width 102 height 34
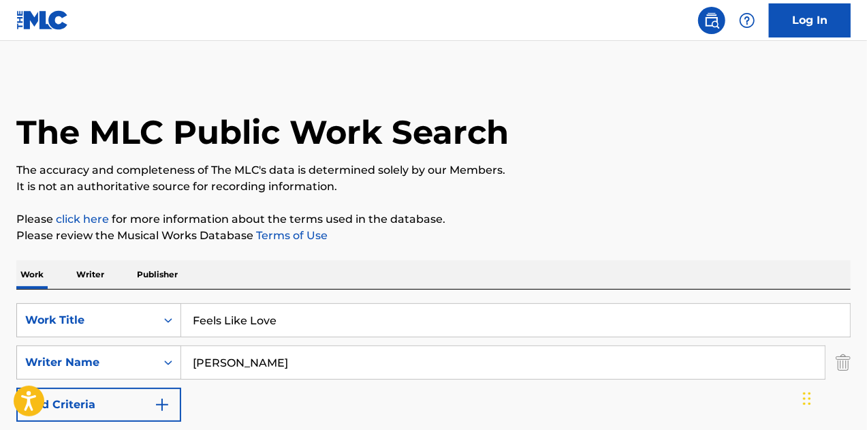
scroll to position [0, 0]
click at [76, 304] on div "SearchWithCriteria5134731b-4927-42c4-bcb9-60702cf475d5 Work Title Feels Like Lo…" at bounding box center [433, 320] width 835 height 34
paste input "Two Hearts Beating"
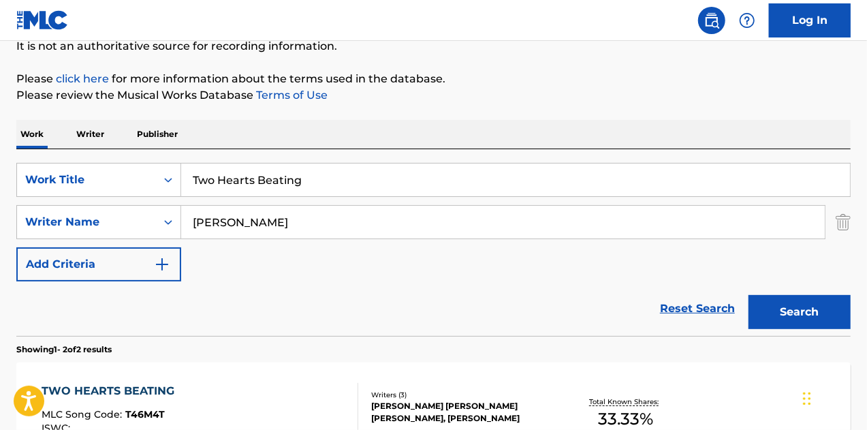
scroll to position [69, 0]
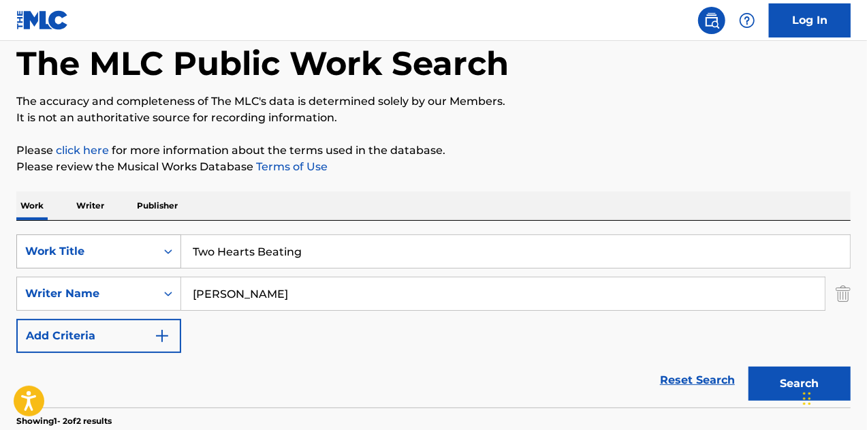
drag, startPoint x: 194, startPoint y: 253, endPoint x: 134, endPoint y: 253, distance: 59.3
click at [136, 253] on div "SearchWithCriteria5134731b-4927-42c4-bcb9-60702cf475d5 Work Title Two Hearts Be…" at bounding box center [433, 251] width 835 height 34
paste input "Everything I am"
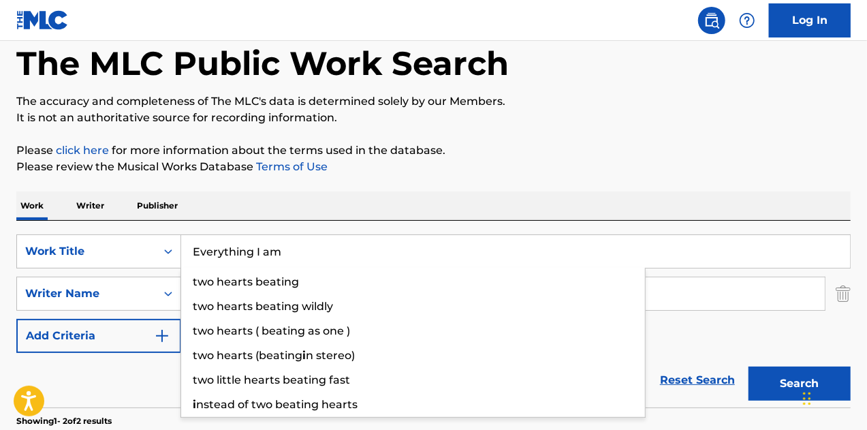
click at [749, 367] on button "Search" at bounding box center [800, 384] width 102 height 34
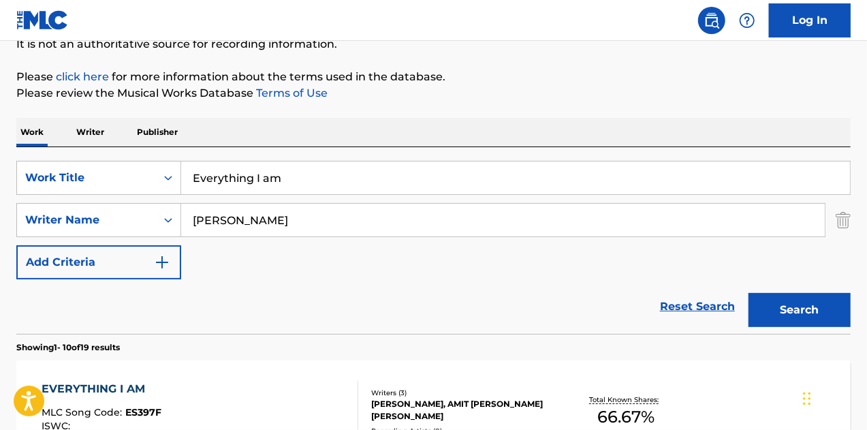
scroll to position [1, 0]
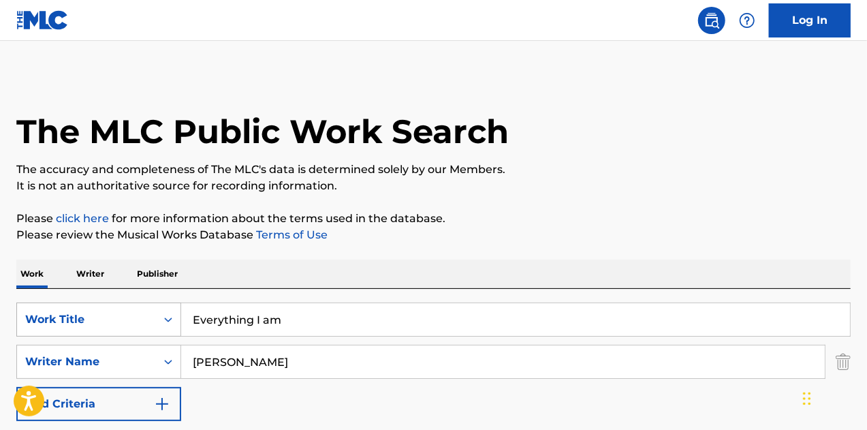
drag, startPoint x: 326, startPoint y: 310, endPoint x: 18, endPoint y: 310, distance: 308.0
paste input "Take Our Time"
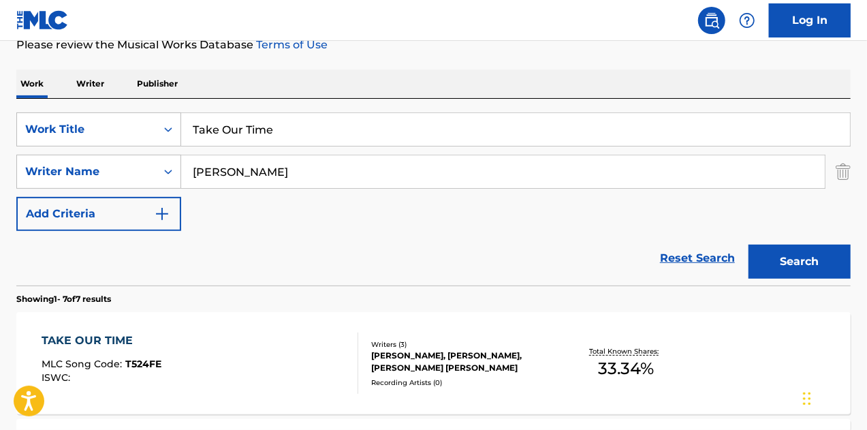
scroll to position [69, 0]
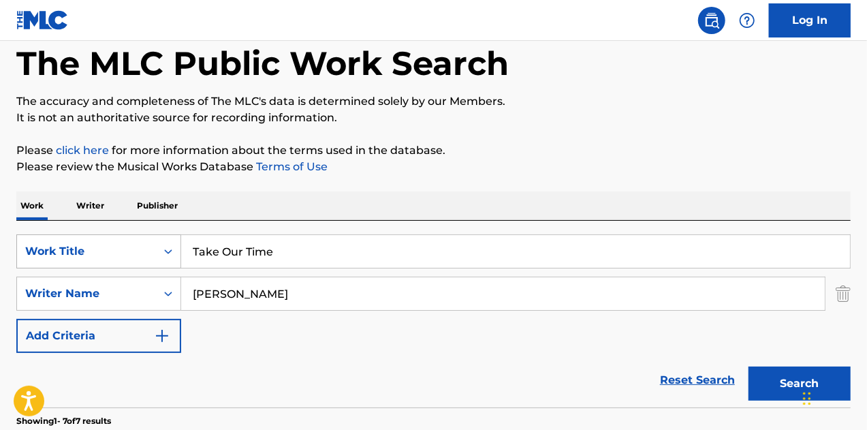
paste input "Might As Well"
drag, startPoint x: 376, startPoint y: 249, endPoint x: 82, endPoint y: 245, distance: 293.7
click at [82, 245] on div "SearchWithCriteria5134731b-4927-42c4-bcb9-60702cf475d5 Work Title Take Our Time" at bounding box center [433, 251] width 835 height 34
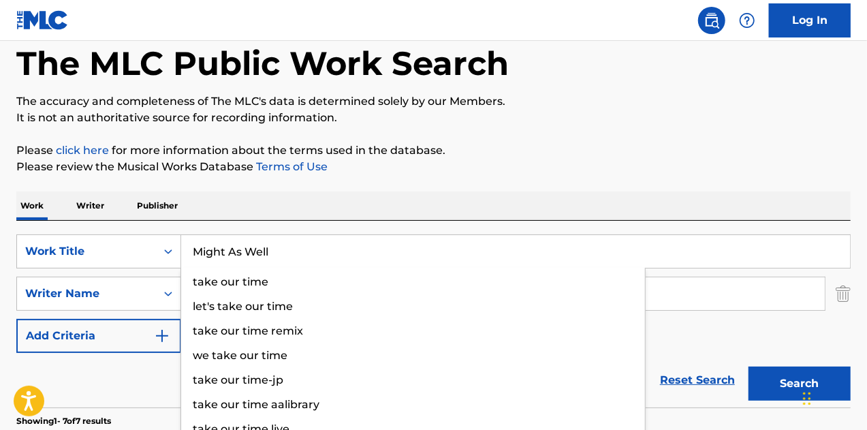
click at [749, 367] on button "Search" at bounding box center [800, 384] width 102 height 34
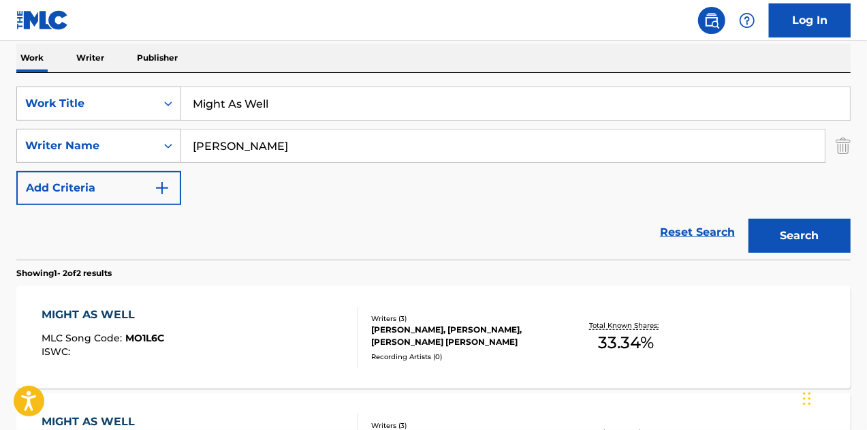
scroll to position [137, 0]
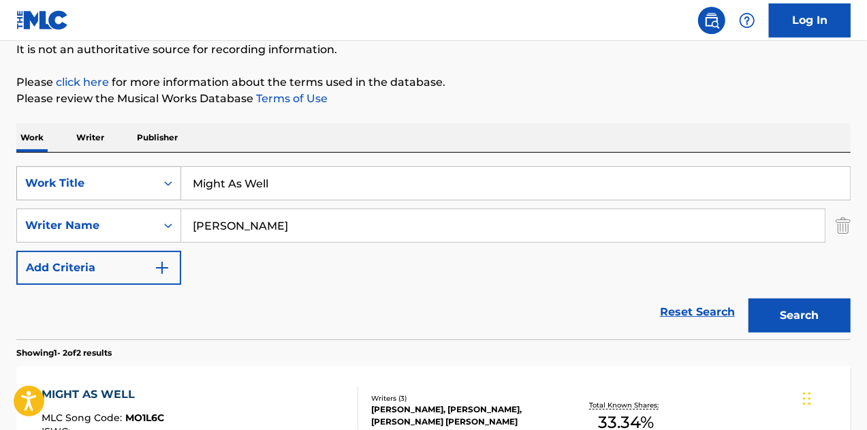
paste input "Ro Sham Bo"
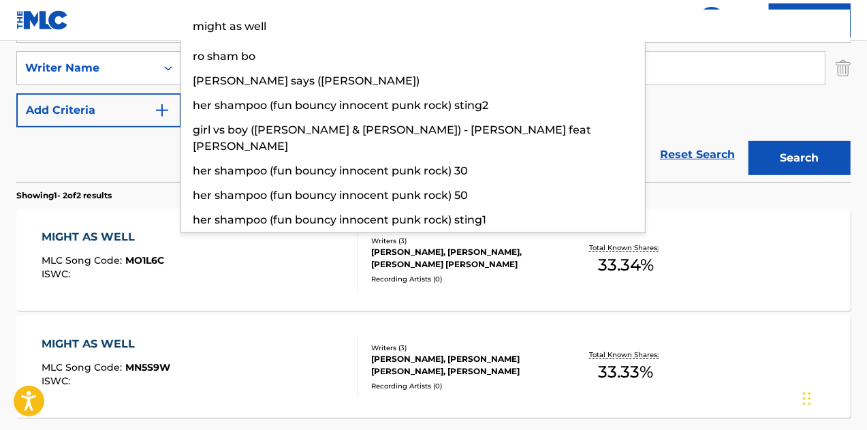
scroll to position [410, 0]
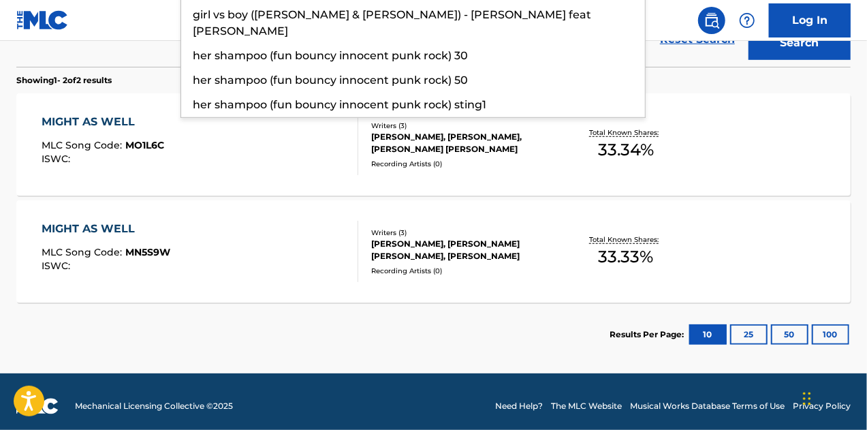
click at [749, 26] on button "Search" at bounding box center [800, 43] width 102 height 34
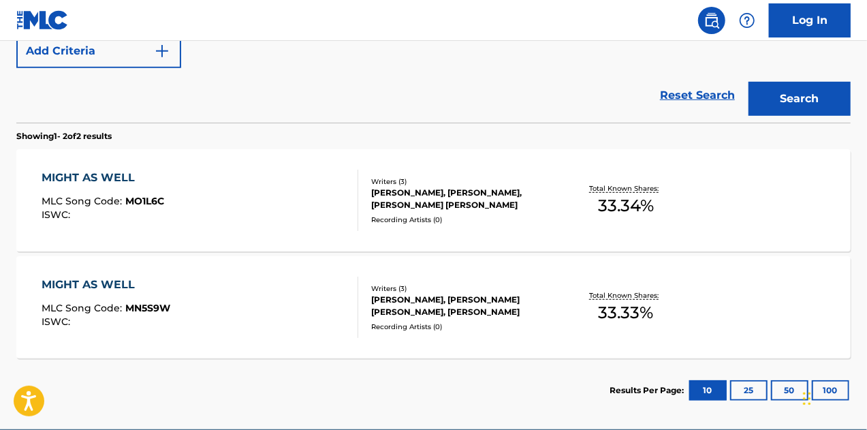
scroll to position [213, 0]
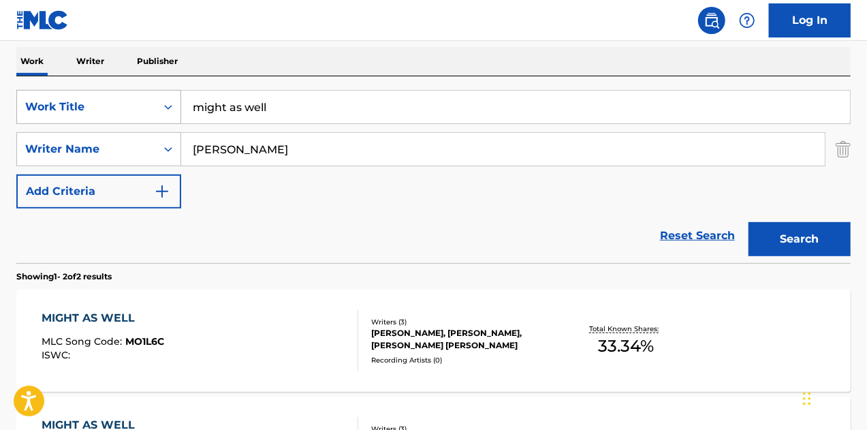
drag, startPoint x: 150, startPoint y: 104, endPoint x: 139, endPoint y: 104, distance: 10.9
click at [139, 104] on div "SearchWithCriteria5134731b-4927-42c4-bcb9-60702cf475d5 Work Title might as well" at bounding box center [433, 107] width 835 height 34
paste input "Ro Sham Bo"
click at [749, 222] on button "Search" at bounding box center [800, 239] width 102 height 34
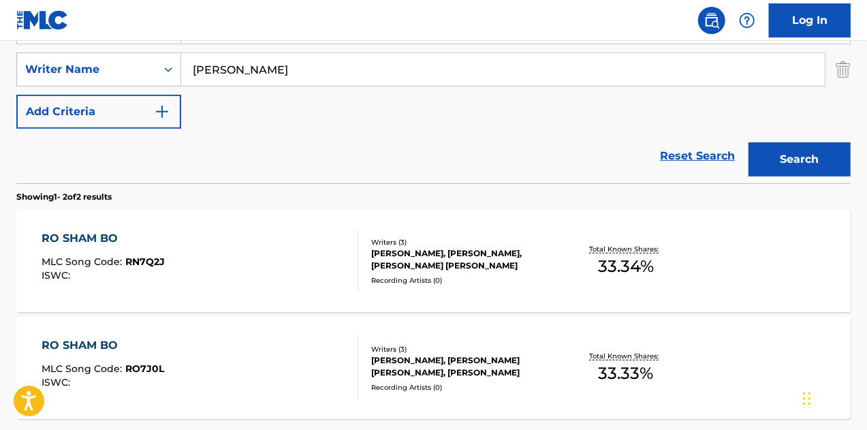
scroll to position [145, 0]
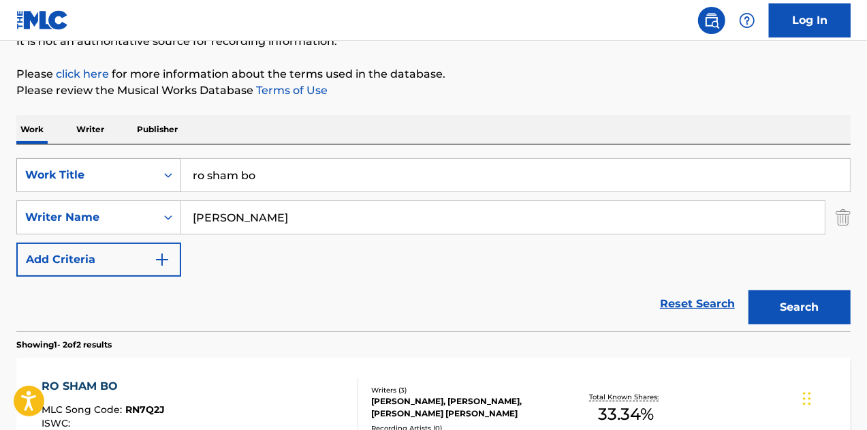
drag, startPoint x: 373, startPoint y: 172, endPoint x: 142, endPoint y: 166, distance: 231.8
click at [142, 166] on div "SearchWithCriteria5134731b-4927-42c4-bcb9-60702cf475d5 Work Title ro sham bo" at bounding box center [433, 175] width 835 height 34
paste input "All the Love In The World"
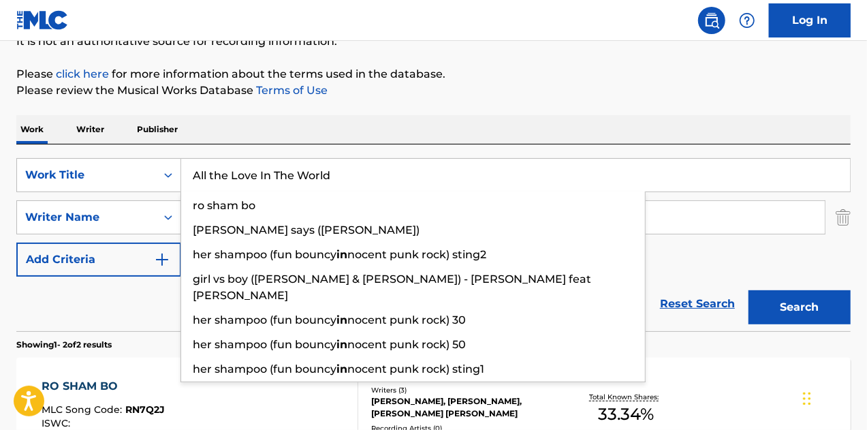
click at [749, 290] on button "Search" at bounding box center [800, 307] width 102 height 34
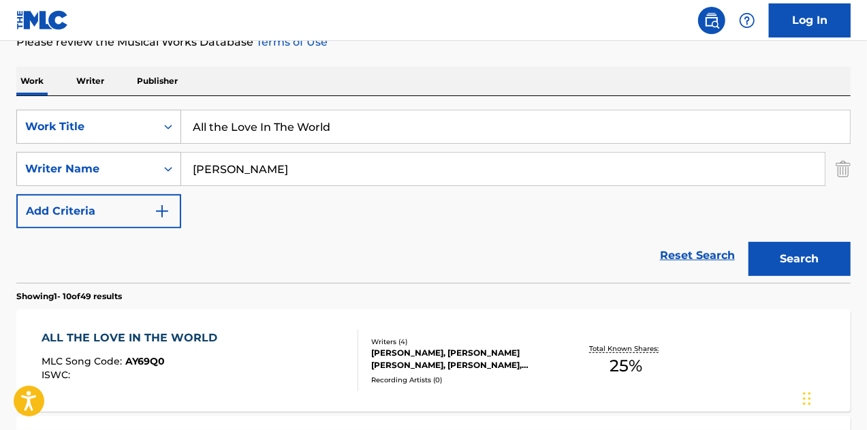
scroll to position [69, 0]
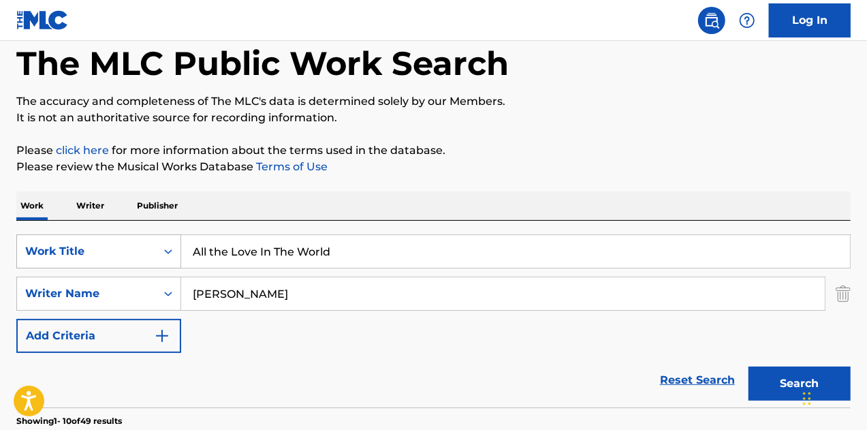
paste input "Break"
drag, startPoint x: 355, startPoint y: 250, endPoint x: 113, endPoint y: 250, distance: 241.9
click at [113, 250] on div "SearchWithCriteria5134731b-4927-42c4-bcb9-60702cf475d5 Work Title Break" at bounding box center [433, 251] width 835 height 34
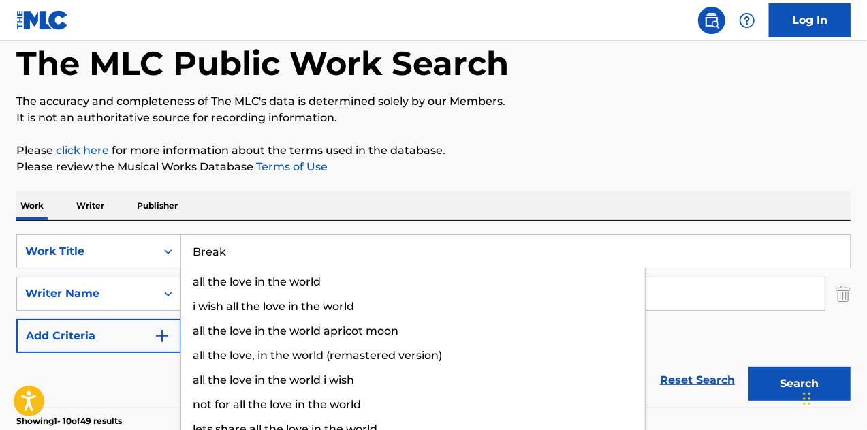
click at [749, 367] on button "Search" at bounding box center [800, 384] width 102 height 34
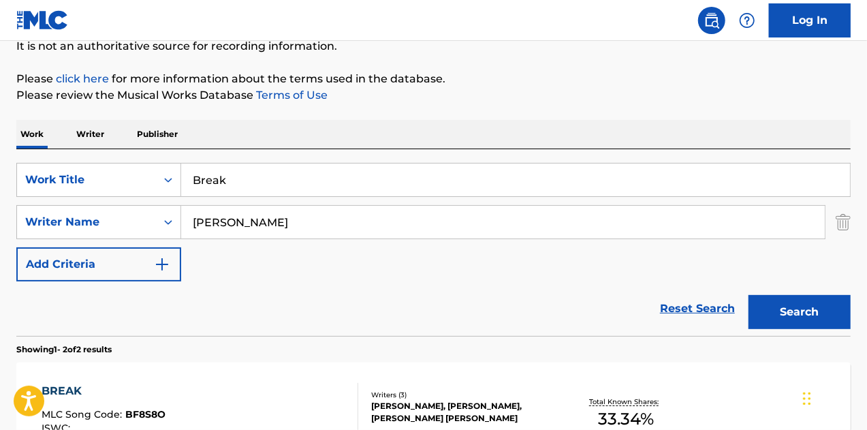
scroll to position [137, 0]
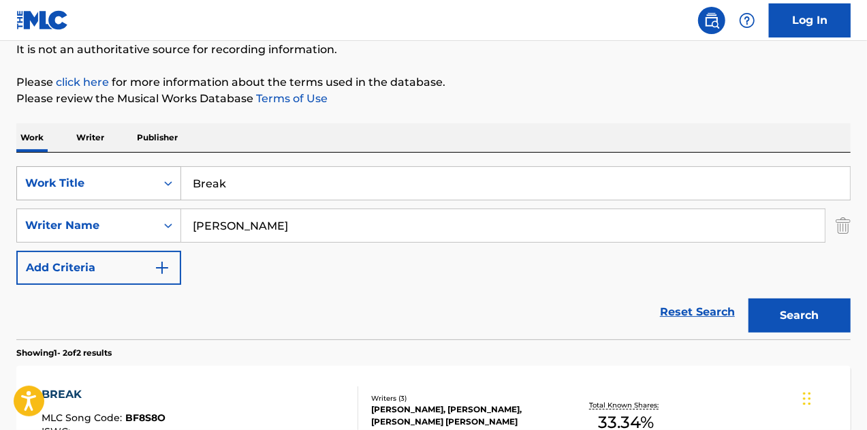
drag, startPoint x: 289, startPoint y: 185, endPoint x: 78, endPoint y: 180, distance: 211.3
click at [78, 180] on div "SearchWithCriteria5134731b-4927-42c4-bcb9-60702cf475d5 Work Title Break" at bounding box center [433, 183] width 835 height 34
paste input "Enjoy The Ride"
click at [749, 298] on button "Search" at bounding box center [800, 315] width 102 height 34
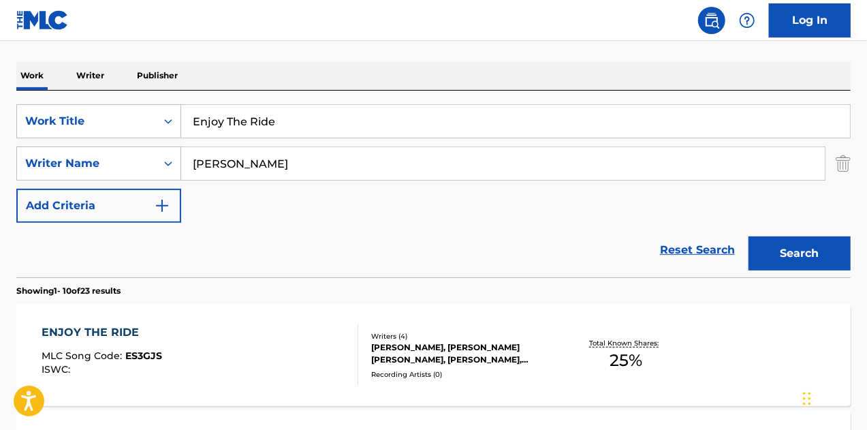
scroll to position [1, 0]
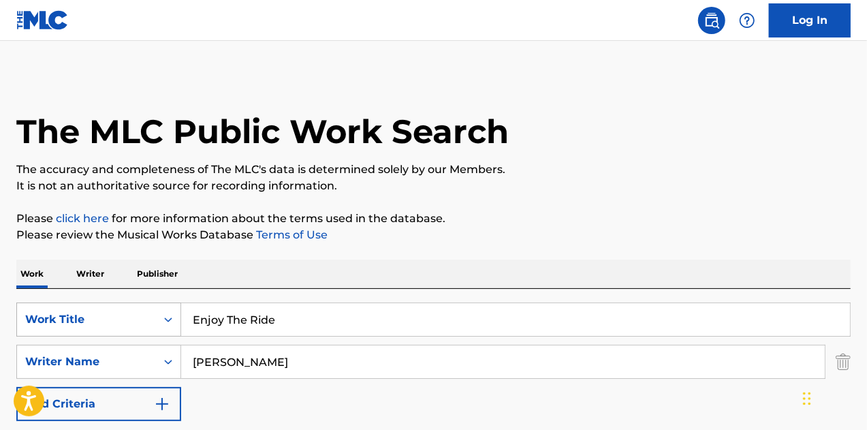
paste input "Last Man Standing"
click at [126, 324] on div "SearchWithCriteria5134731b-4927-42c4-bcb9-60702cf475d5 Work Title Enjoy The Ride" at bounding box center [433, 320] width 835 height 34
drag, startPoint x: 229, startPoint y: 313, endPoint x: 187, endPoint y: 314, distance: 41.6
click at [187, 314] on input "Last Man Standing" at bounding box center [515, 319] width 669 height 33
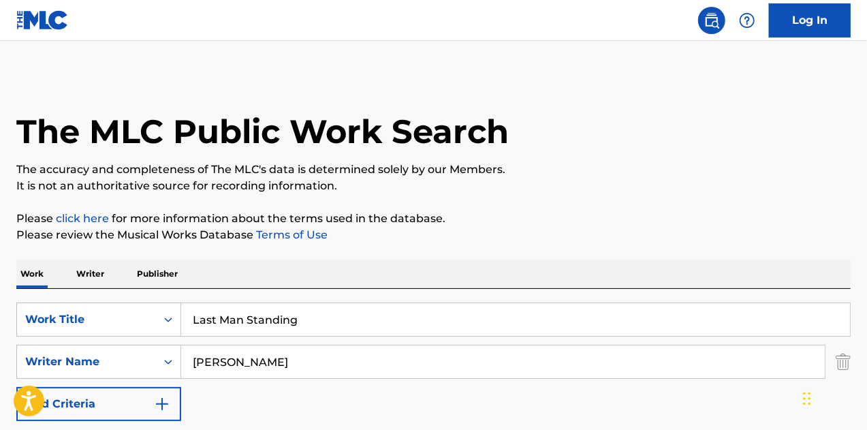
paste input "Running Wild"
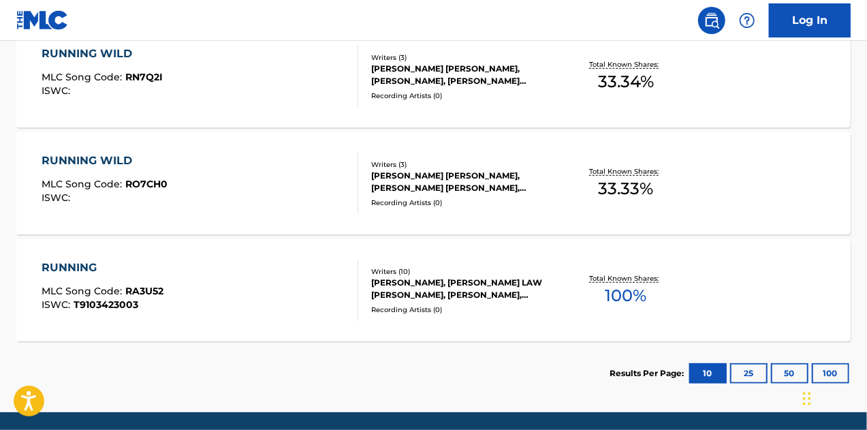
scroll to position [205, 0]
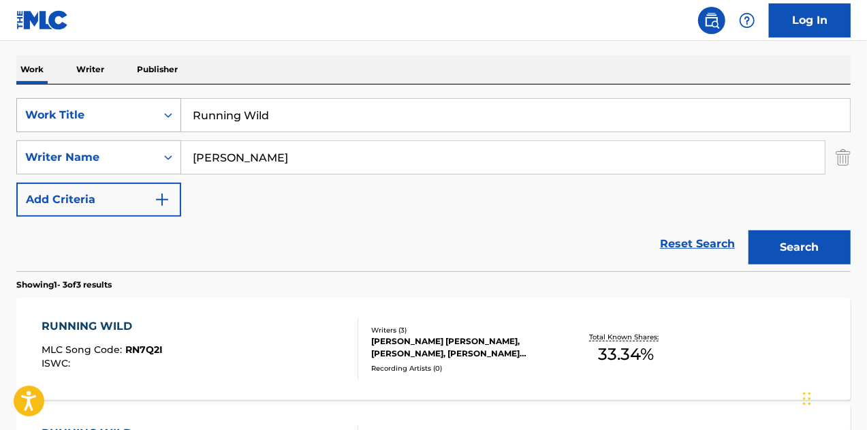
drag, startPoint x: 330, startPoint y: 117, endPoint x: 128, endPoint y: 102, distance: 202.3
click at [128, 102] on div "SearchWithCriteria5134731b-4927-42c4-bcb9-60702cf475d5 Work Title Running Wild" at bounding box center [433, 115] width 835 height 34
paste input "Somebody To Love Me"
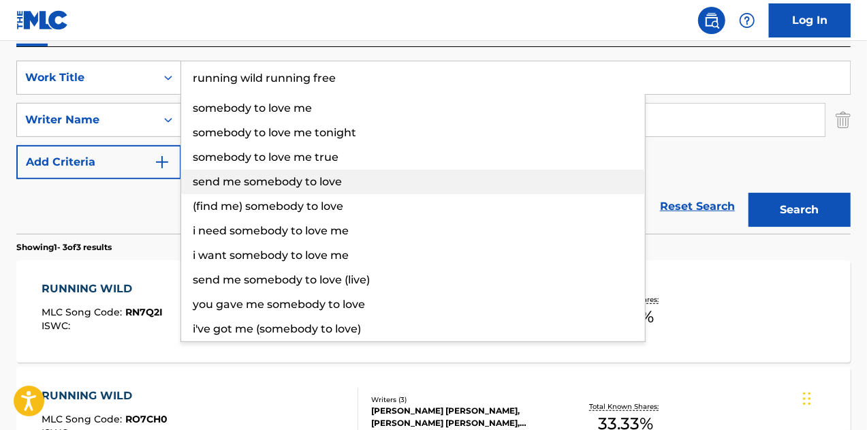
scroll to position [273, 0]
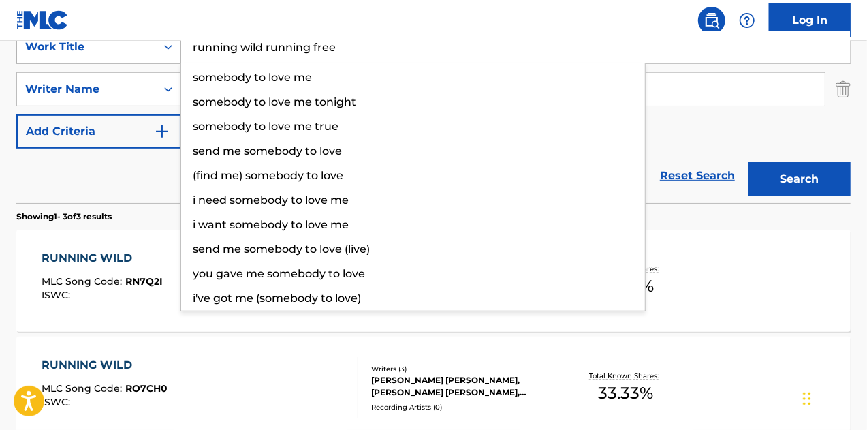
drag, startPoint x: 380, startPoint y: 37, endPoint x: 153, endPoint y: 42, distance: 227.0
click at [153, 42] on div "SearchWithCriteria5134731b-4927-42c4-bcb9-60702cf475d5 Work Title running wild …" at bounding box center [433, 47] width 835 height 34
paste input "Somebody To Love M"
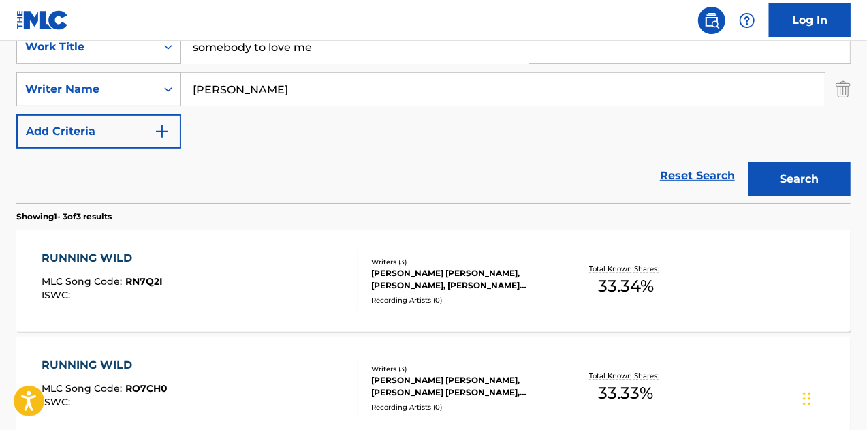
click at [749, 162] on button "Search" at bounding box center [800, 179] width 102 height 34
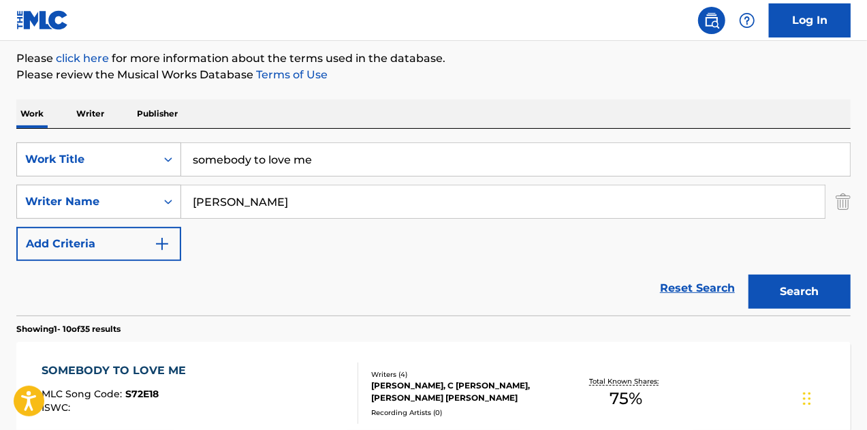
scroll to position [0, 0]
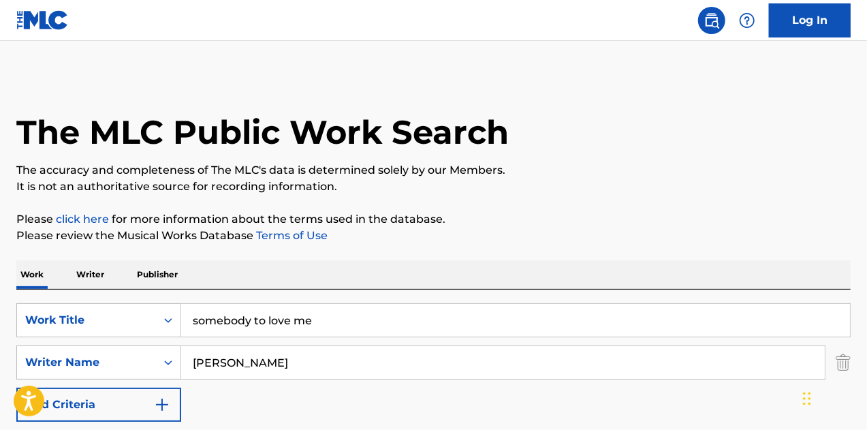
drag, startPoint x: 378, startPoint y: 289, endPoint x: 0, endPoint y: 304, distance: 377.8
click at [283, 313] on input "somebody to love me" at bounding box center [515, 320] width 669 height 33
paste input "Sweet Rose Mari"
drag, startPoint x: 246, startPoint y: 314, endPoint x: 82, endPoint y: 314, distance: 164.2
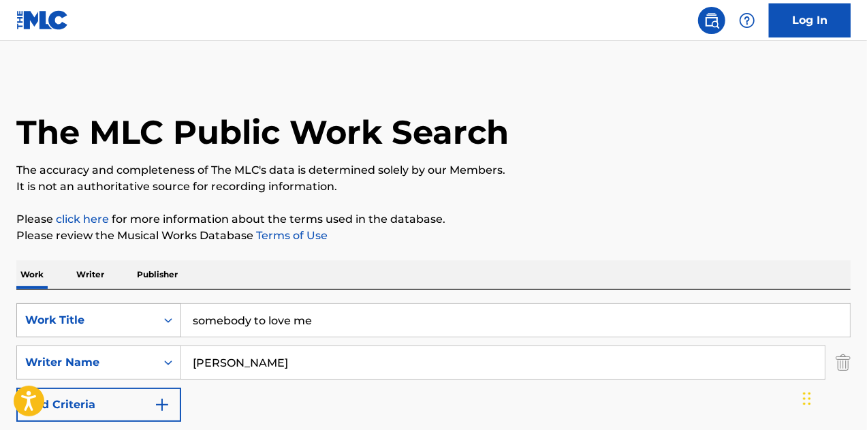
click at [82, 314] on div "SearchWithCriteria5134731b-4927-42c4-bcb9-60702cf475d5 Work Title somebody to l…" at bounding box center [433, 320] width 835 height 34
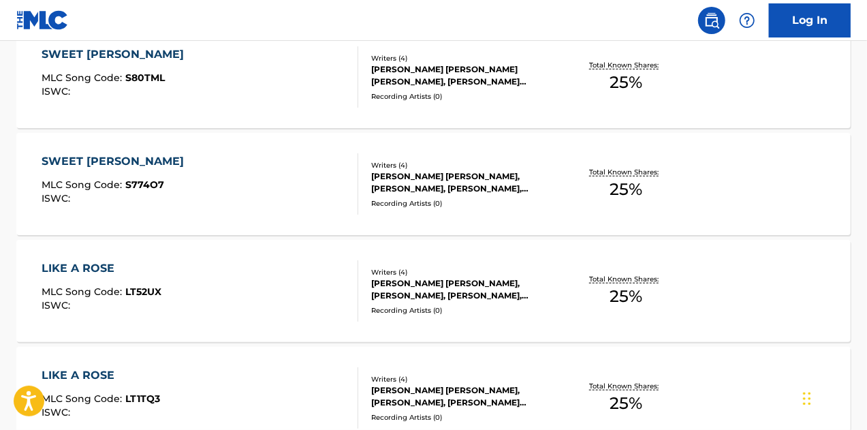
scroll to position [68, 0]
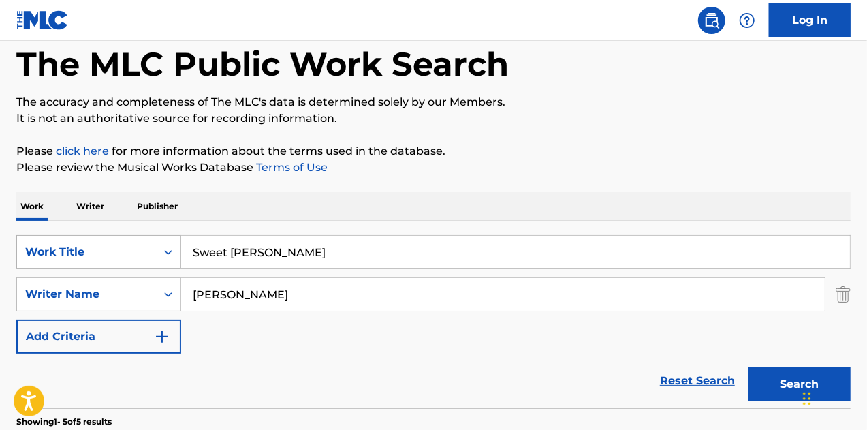
drag, startPoint x: 234, startPoint y: 260, endPoint x: 102, endPoint y: 260, distance: 131.5
click at [102, 260] on div "SearchWithCriteria5134731b-4927-42c4-bcb9-60702cf475d5 Work Title Sweet Rose Ma…" at bounding box center [433, 252] width 835 height 34
paste input "When I'm With You"
click at [749, 367] on button "Search" at bounding box center [800, 384] width 102 height 34
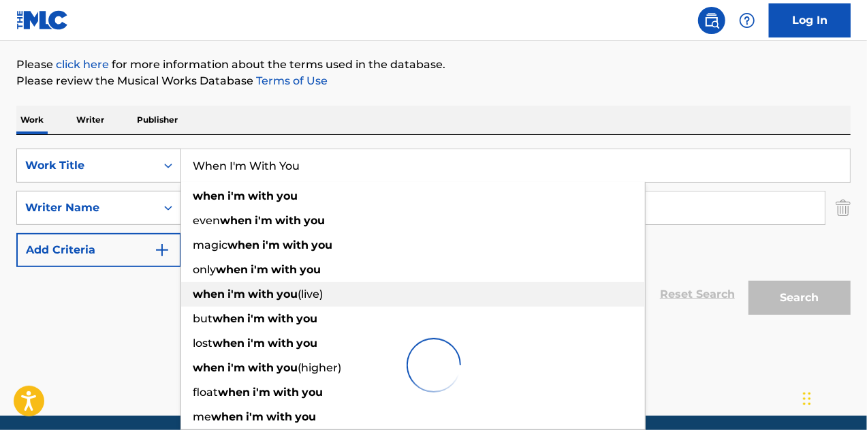
scroll to position [205, 0]
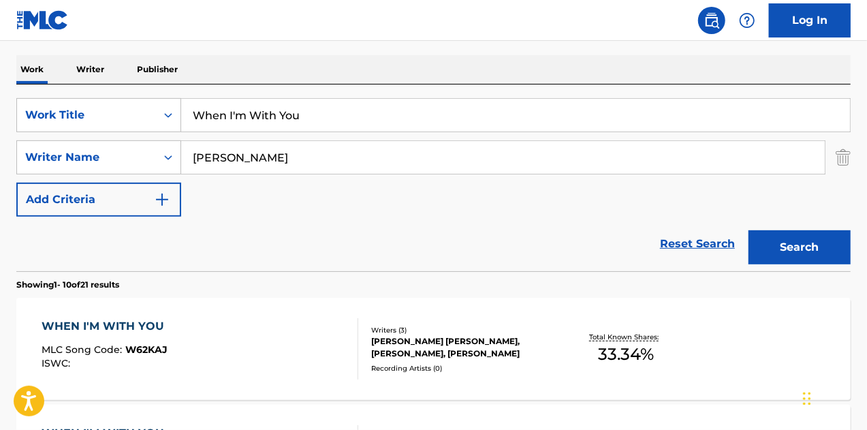
click at [112, 238] on div "Reset Search Search" at bounding box center [433, 244] width 835 height 55
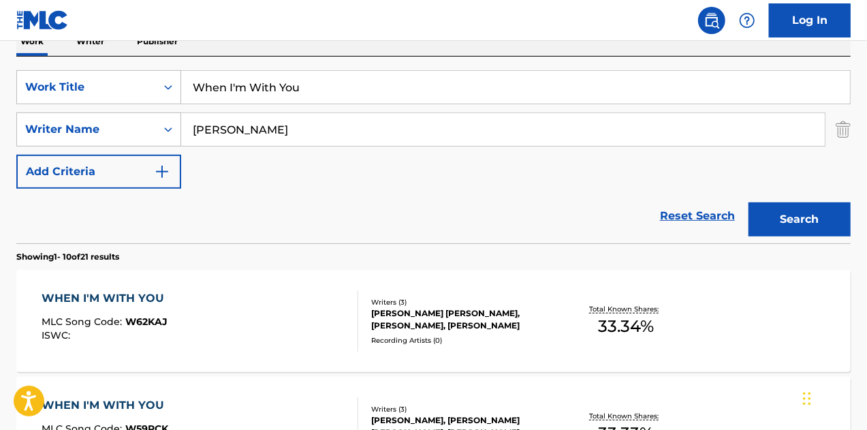
scroll to position [137, 0]
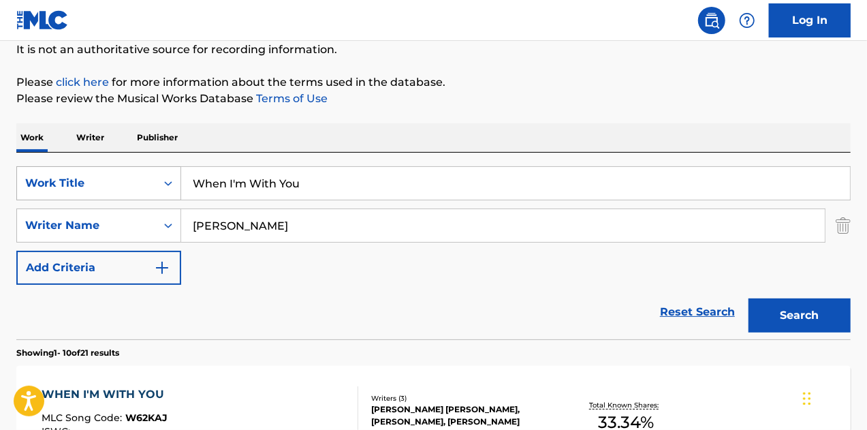
drag, startPoint x: 376, startPoint y: 167, endPoint x: 129, endPoint y: 172, distance: 246.7
click at [104, 174] on div "SearchWithCriteria5134731b-4927-42c4-bcb9-60702cf475d5 Work Title When I'm With…" at bounding box center [433, 183] width 835 height 34
paste input "Amplify"
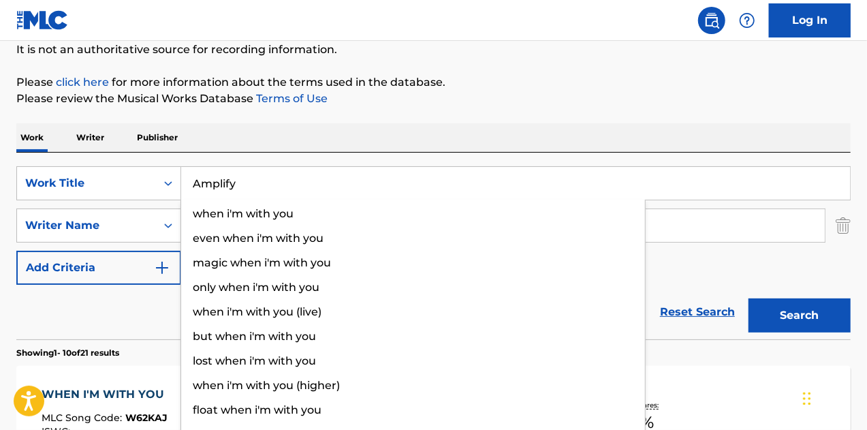
click at [749, 298] on button "Search" at bounding box center [800, 315] width 102 height 34
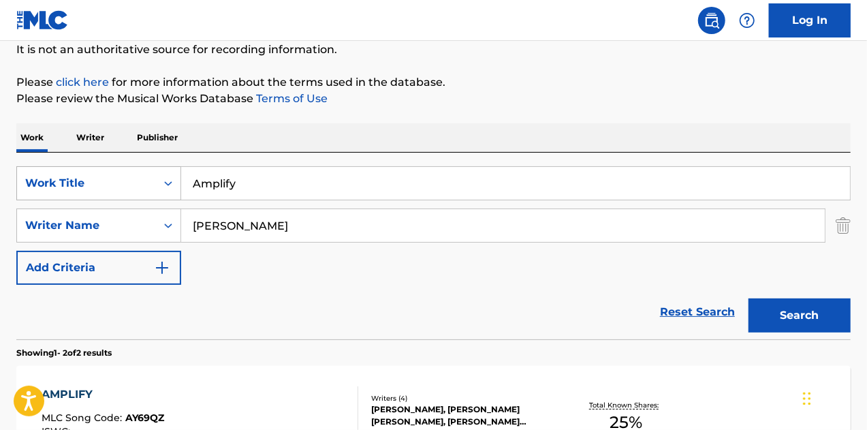
drag, startPoint x: 119, startPoint y: 185, endPoint x: 102, endPoint y: 184, distance: 16.4
click at [102, 184] on div "SearchWithCriteria5134731b-4927-42c4-bcb9-60702cf475d5 Work Title Amplify" at bounding box center [433, 183] width 835 height 34
paste input "It Gets Better"
click at [749, 298] on button "Search" at bounding box center [800, 315] width 102 height 34
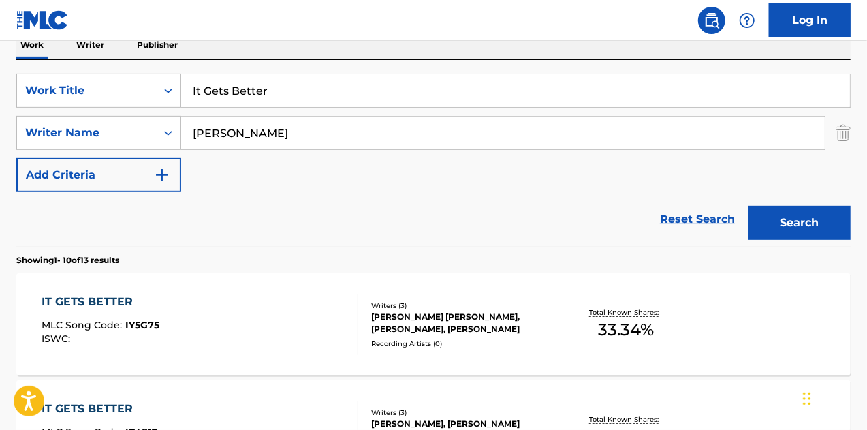
scroll to position [69, 0]
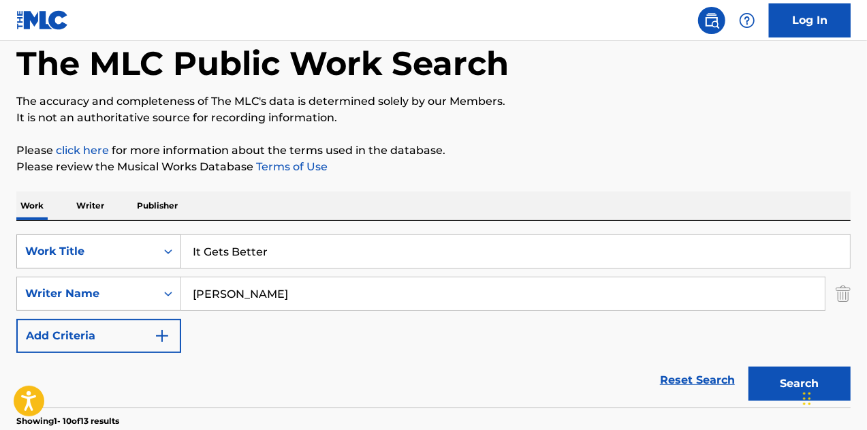
drag, startPoint x: 314, startPoint y: 246, endPoint x: 88, endPoint y: 254, distance: 226.4
click at [88, 254] on div "SearchWithCriteria5134731b-4927-42c4-bcb9-60702cf475d5 Work Title It Gets Better" at bounding box center [433, 251] width 835 height 34
paste input "Found The One"
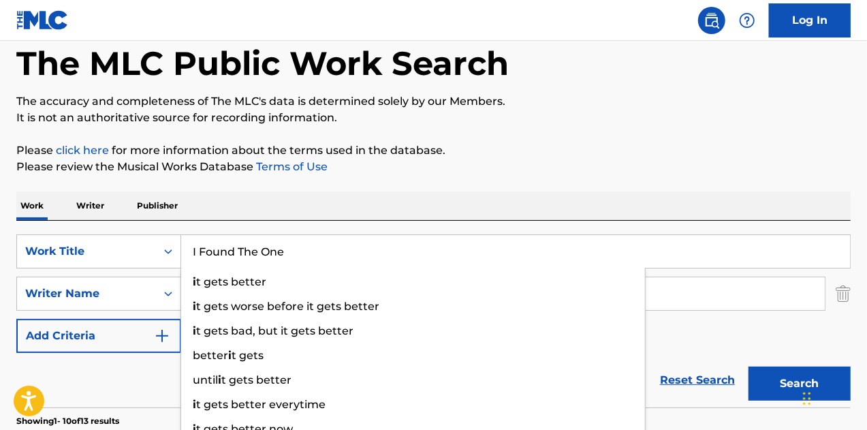
click at [749, 367] on button "Search" at bounding box center [800, 384] width 102 height 34
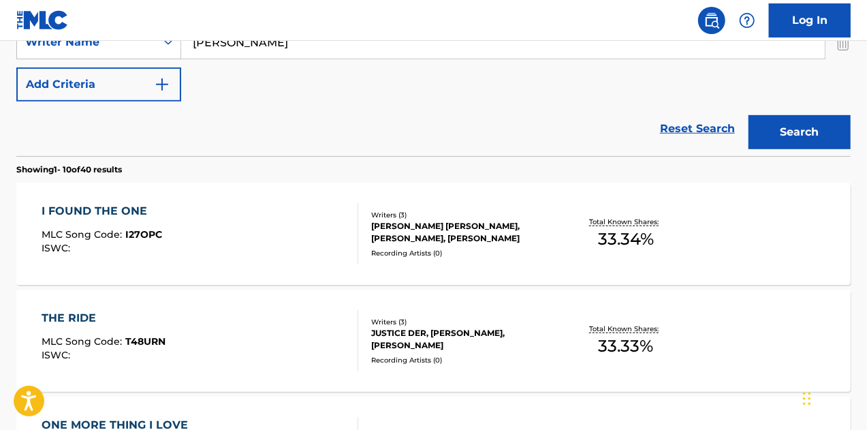
scroll to position [341, 0]
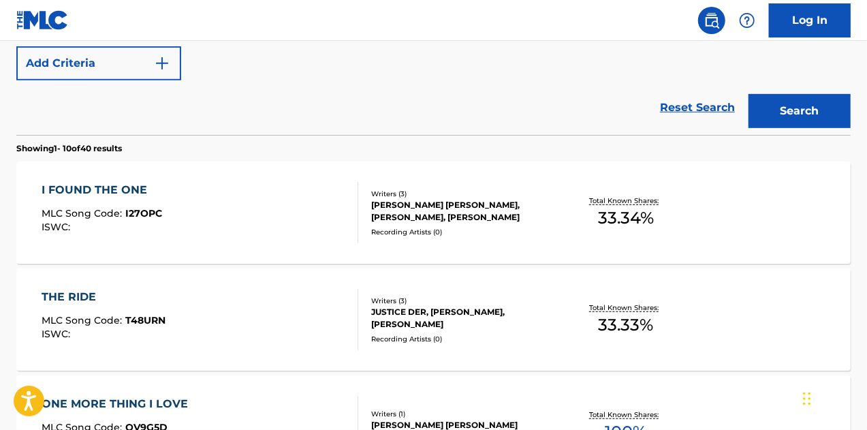
drag, startPoint x: 136, startPoint y: 202, endPoint x: 224, endPoint y: 182, distance: 90.1
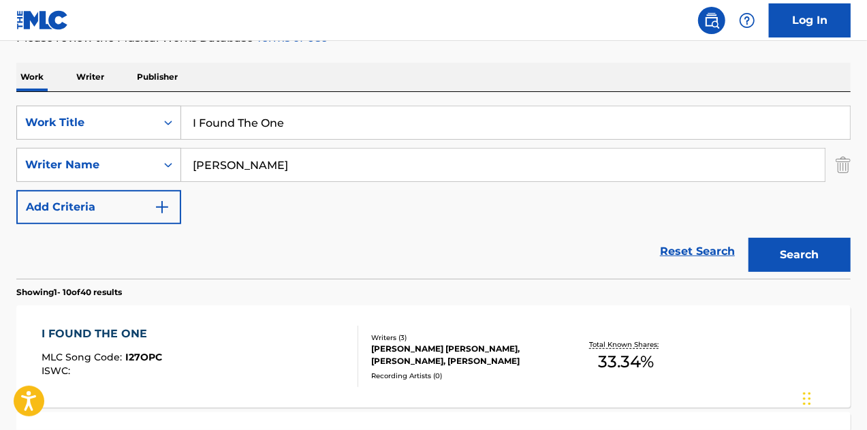
scroll to position [137, 0]
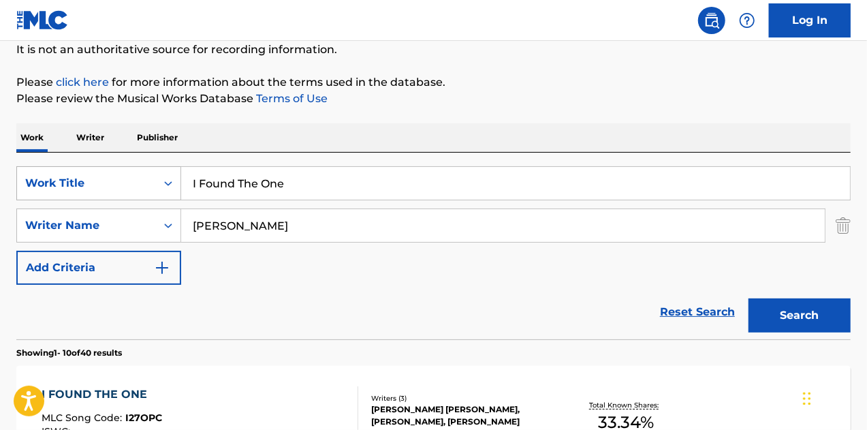
drag, startPoint x: 314, startPoint y: 176, endPoint x: 73, endPoint y: 175, distance: 241.2
click at [73, 175] on div "SearchWithCriteria5134731b-4927-42c4-bcb9-60702cf475d5 Work Title I Found The O…" at bounding box center [433, 183] width 835 height 34
paste input "Paranoia"
click at [749, 298] on button "Search" at bounding box center [800, 315] width 102 height 34
click at [85, 179] on div "SearchWithCriteria5134731b-4927-42c4-bcb9-60702cf475d5 Work Title Paranoia" at bounding box center [433, 183] width 835 height 34
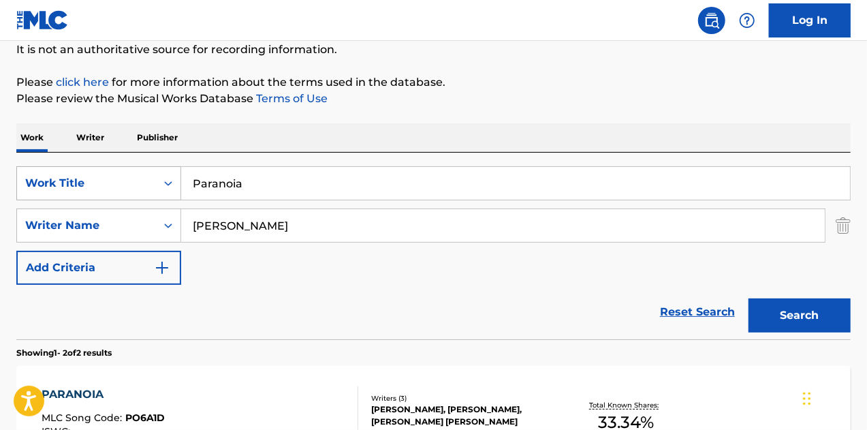
paste input "Fighting For Love"
click at [749, 298] on button "Search" at bounding box center [800, 315] width 102 height 34
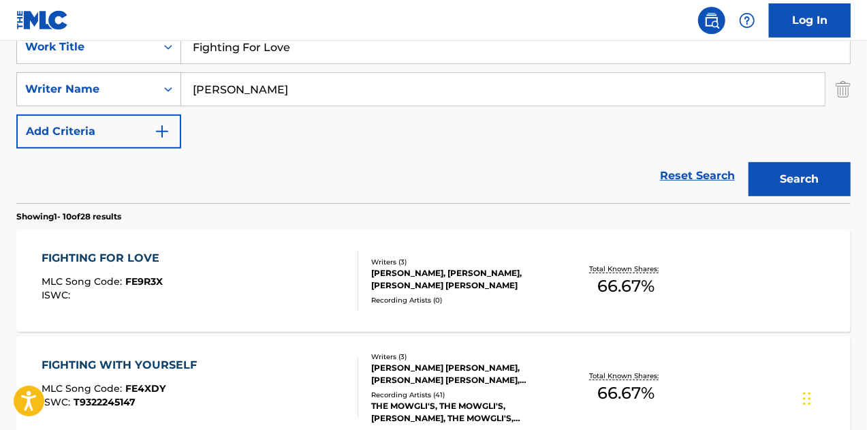
drag, startPoint x: 105, startPoint y: 265, endPoint x: 118, endPoint y: 273, distance: 15.3
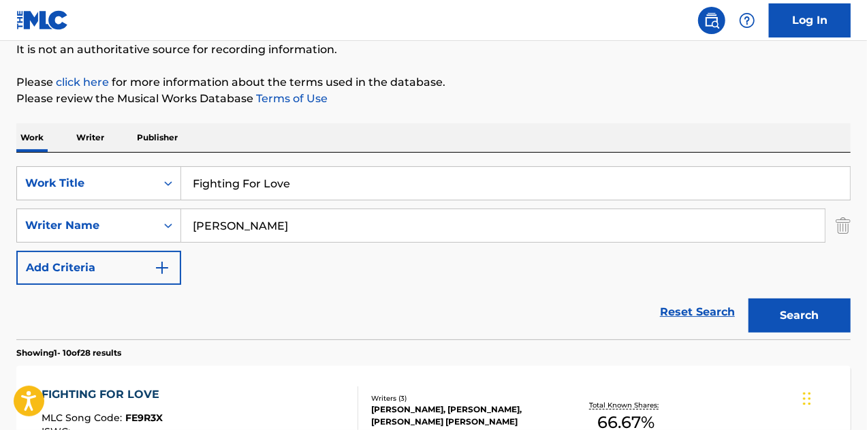
drag, startPoint x: 303, startPoint y: 181, endPoint x: 3, endPoint y: 160, distance: 299.9
paste input "Stand Up For Something"
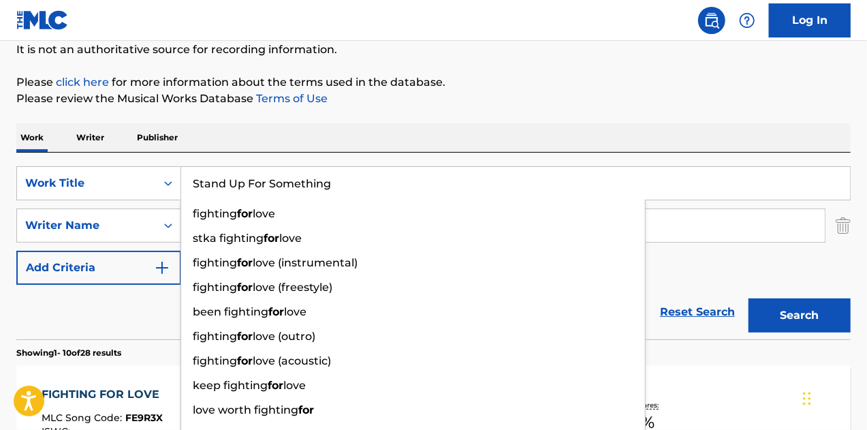
type input "Stand Up For Something"
click at [749, 298] on button "Search" at bounding box center [800, 315] width 102 height 34
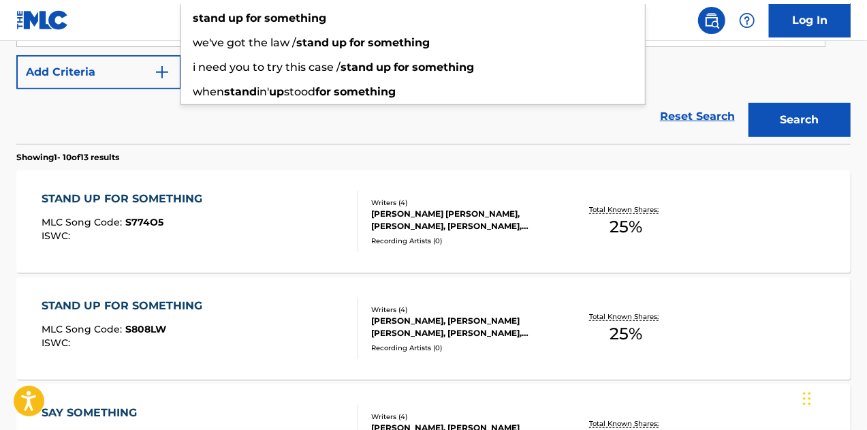
scroll to position [410, 0]
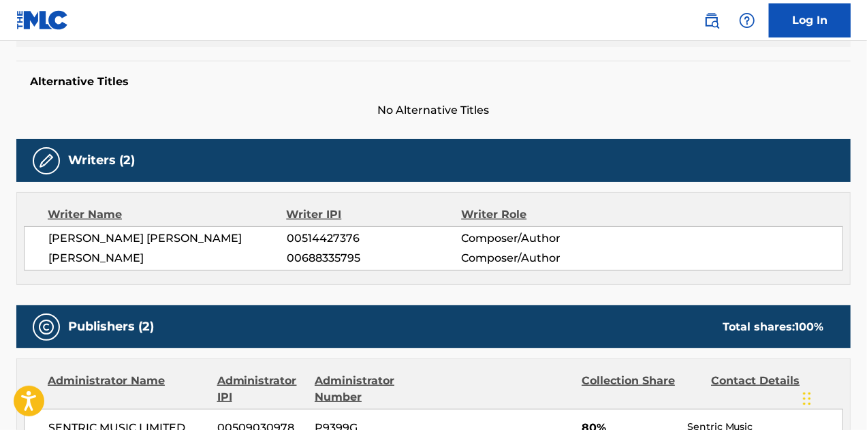
scroll to position [136, 0]
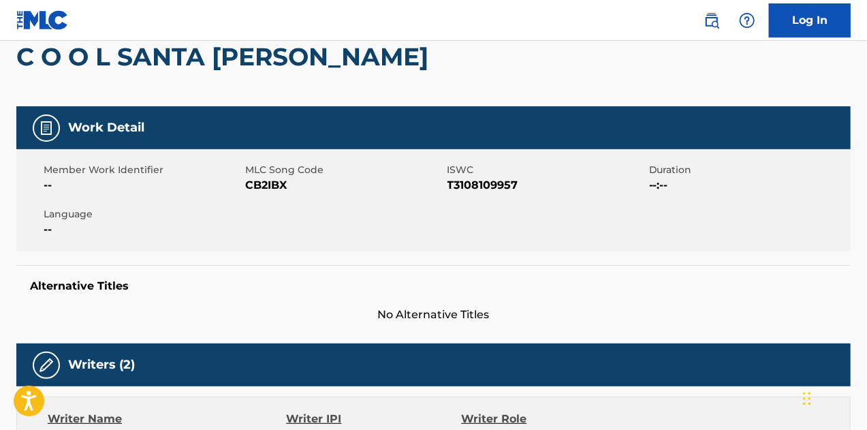
click at [274, 181] on span "CB2IBX" at bounding box center [344, 185] width 198 height 16
copy span "CB2IBX"
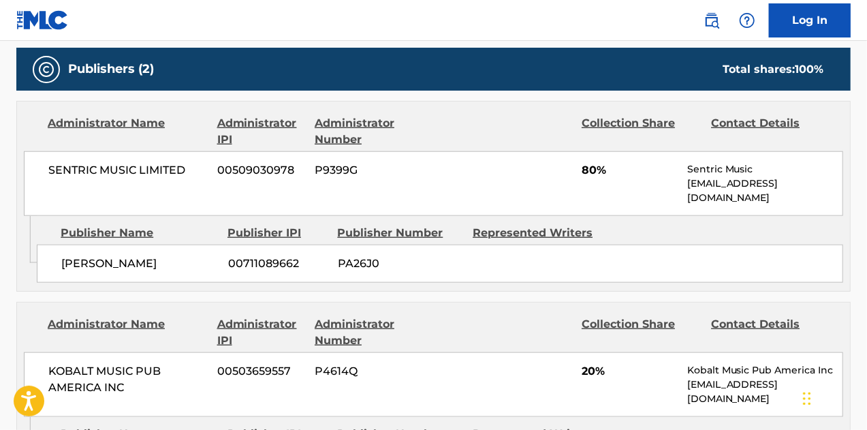
scroll to position [703, 0]
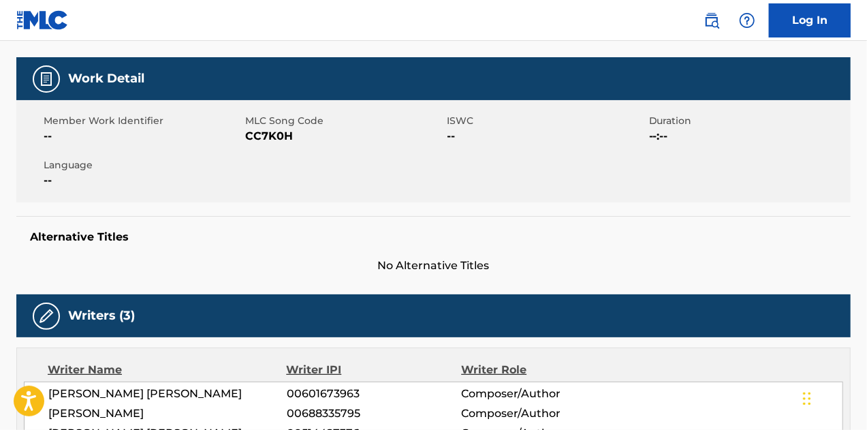
scroll to position [136, 0]
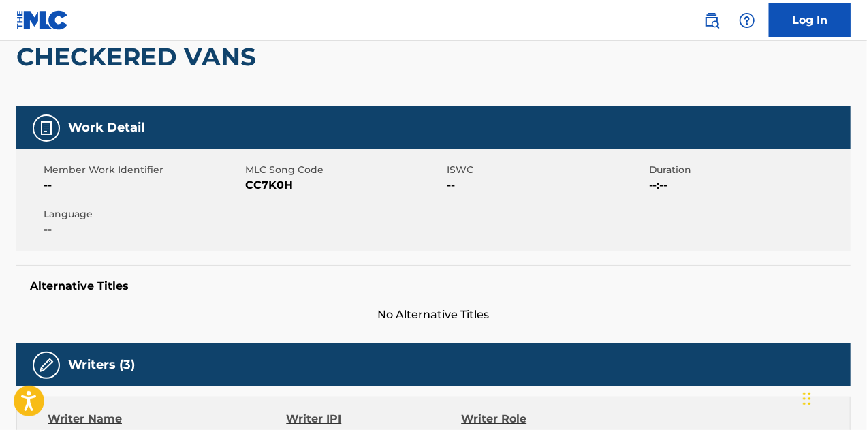
click at [271, 181] on span "CC7K0H" at bounding box center [344, 185] width 198 height 16
copy span "CC7K0H"
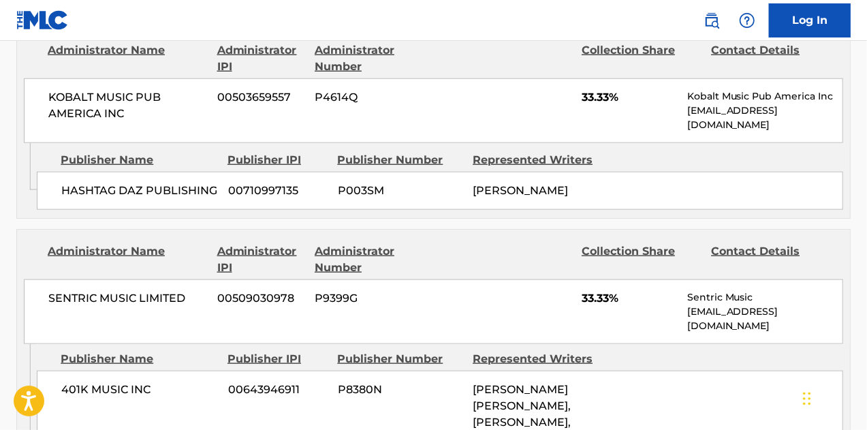
scroll to position [886, 0]
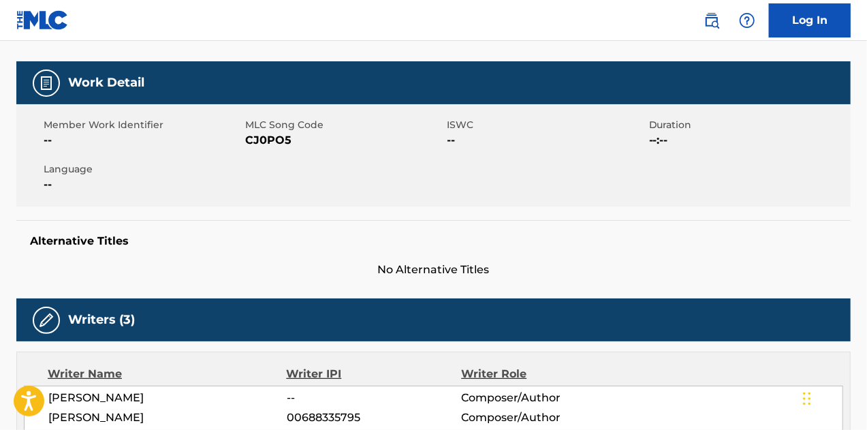
scroll to position [99, 0]
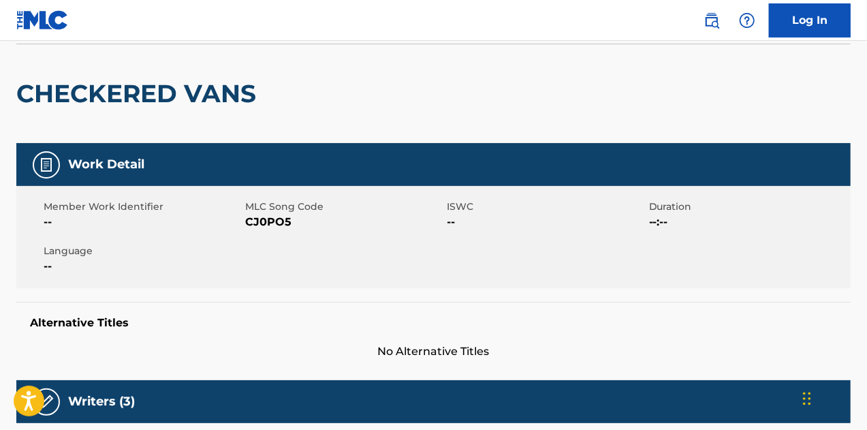
click at [268, 220] on span "CJ0PO5" at bounding box center [344, 222] width 198 height 16
drag, startPoint x: 268, startPoint y: 220, endPoint x: 502, endPoint y: 382, distance: 284.5
click at [272, 220] on span "CJ0PO5" at bounding box center [344, 222] width 198 height 16
copy span "CJ0PO5"
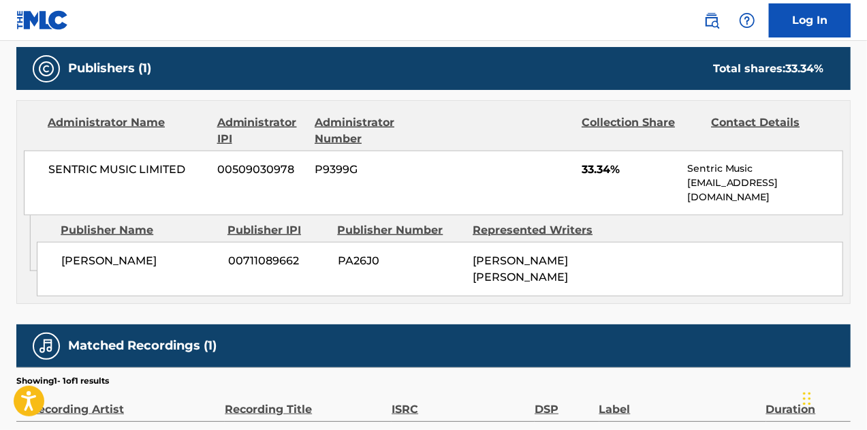
scroll to position [713, 0]
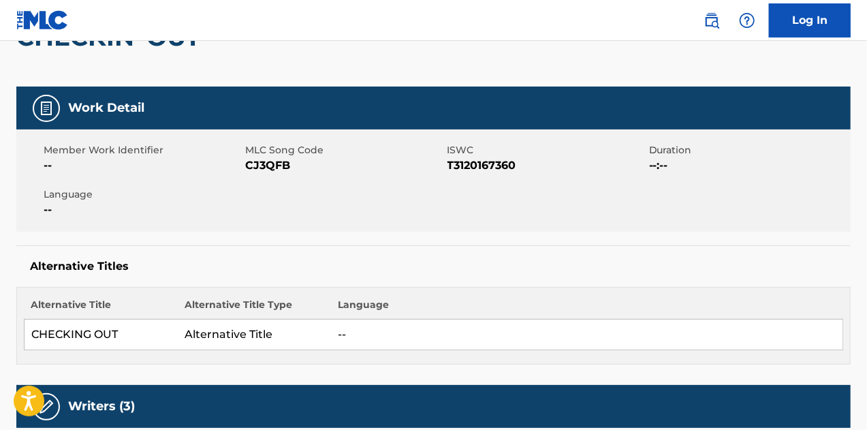
scroll to position [204, 0]
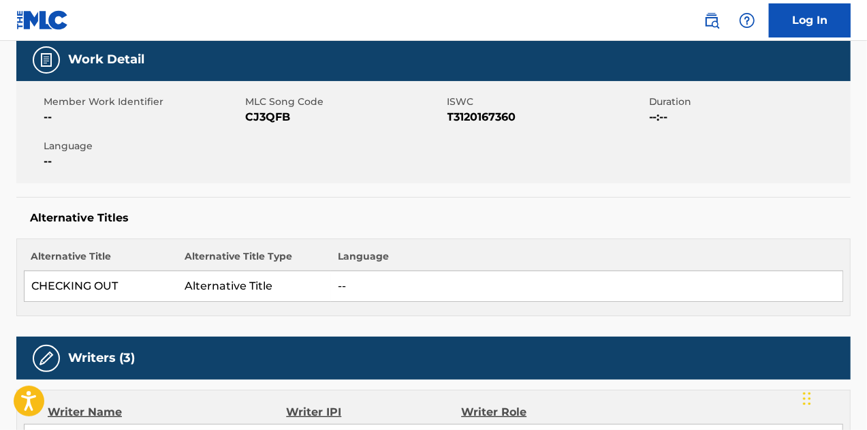
click at [268, 114] on span "CJ3QFB" at bounding box center [344, 117] width 198 height 16
copy span "CJ3QFB"
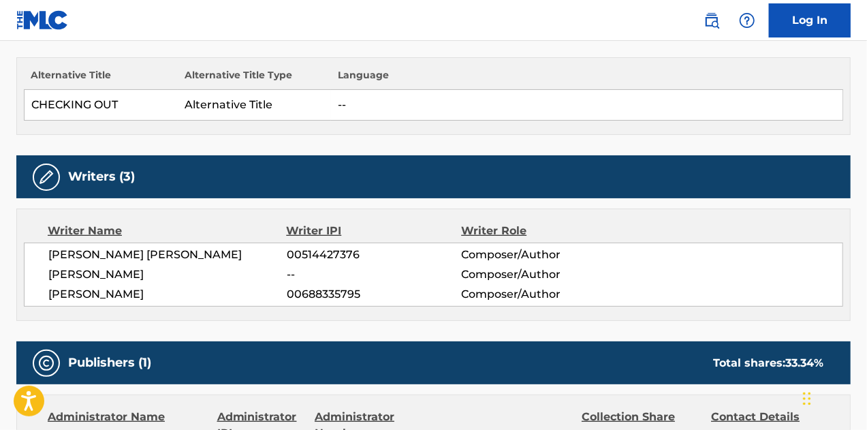
scroll to position [251, 0]
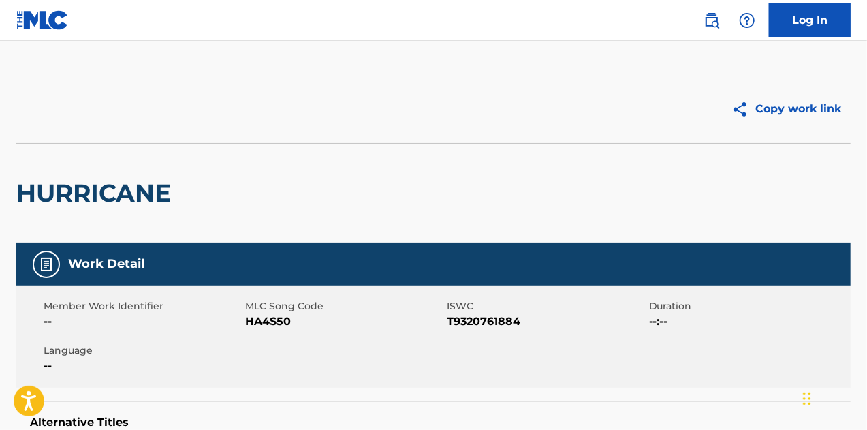
click at [264, 317] on span "HA4S50" at bounding box center [344, 321] width 198 height 16
drag, startPoint x: 264, startPoint y: 317, endPoint x: 339, endPoint y: 335, distance: 76.4
click at [271, 318] on span "HA4S50" at bounding box center [344, 321] width 198 height 16
copy span "HA4S50"
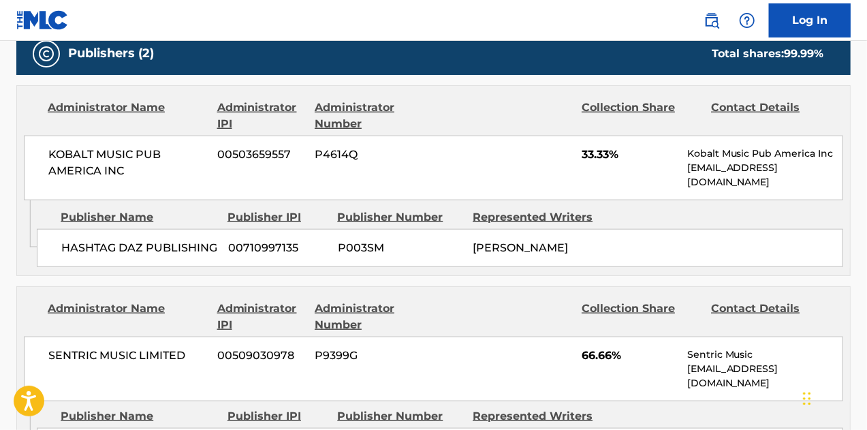
scroll to position [613, 0]
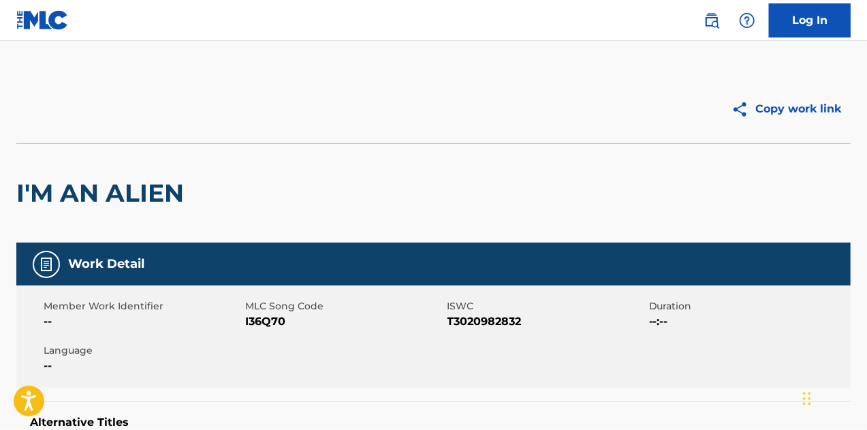
click at [280, 318] on span "I36Q70" at bounding box center [344, 321] width 198 height 16
copy span "I36Q70"
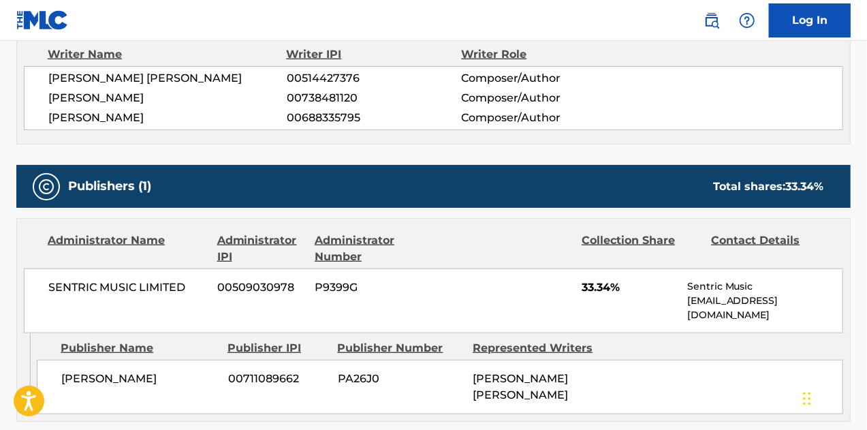
scroll to position [613, 0]
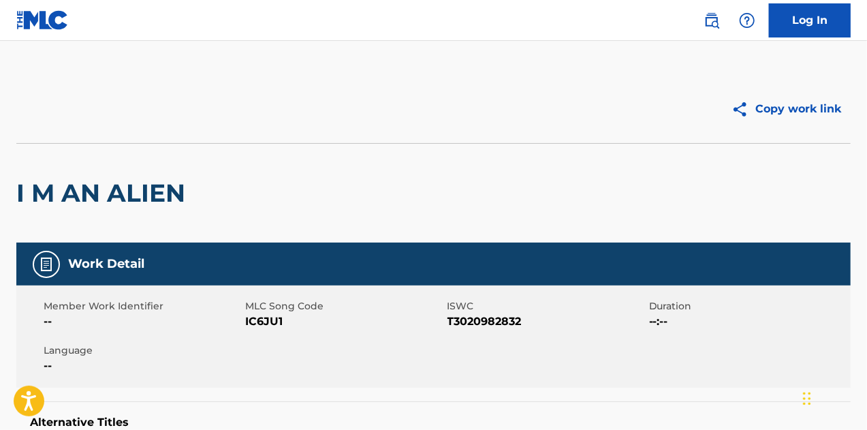
click at [264, 324] on span "IC6JU1" at bounding box center [344, 321] width 198 height 16
drag, startPoint x: 264, startPoint y: 324, endPoint x: 420, endPoint y: 370, distance: 162.8
click at [268, 324] on span "IC6JU1" at bounding box center [344, 321] width 198 height 16
copy span "IC6JU1"
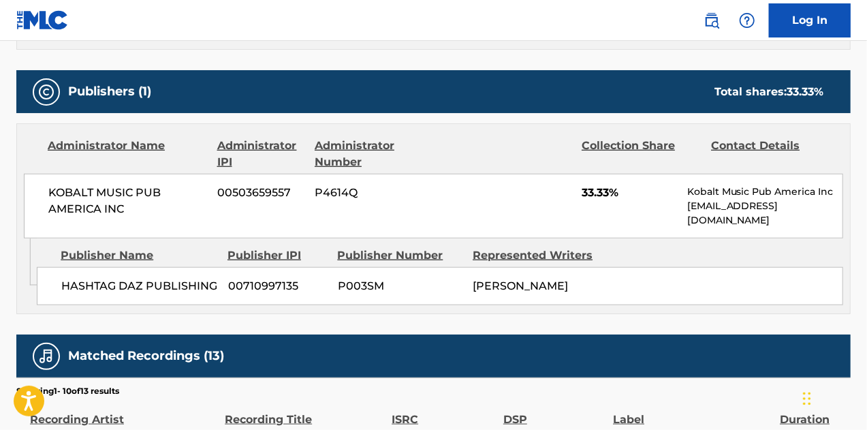
scroll to position [613, 0]
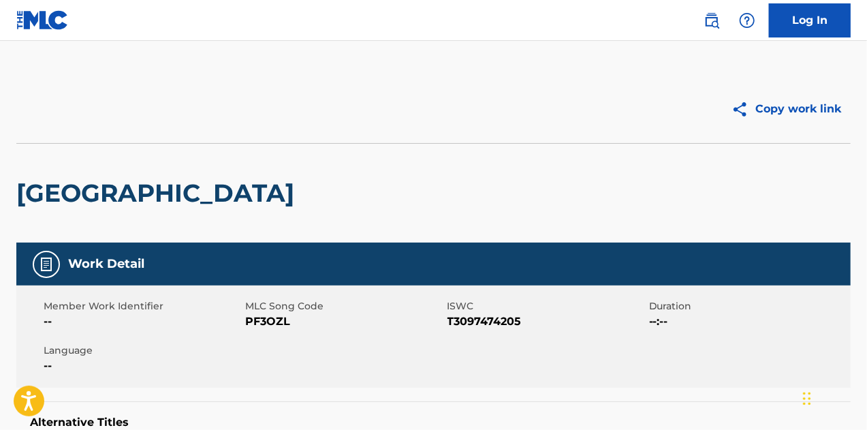
click at [259, 326] on span "PF3OZL" at bounding box center [344, 321] width 198 height 16
copy span "PF3OZL"
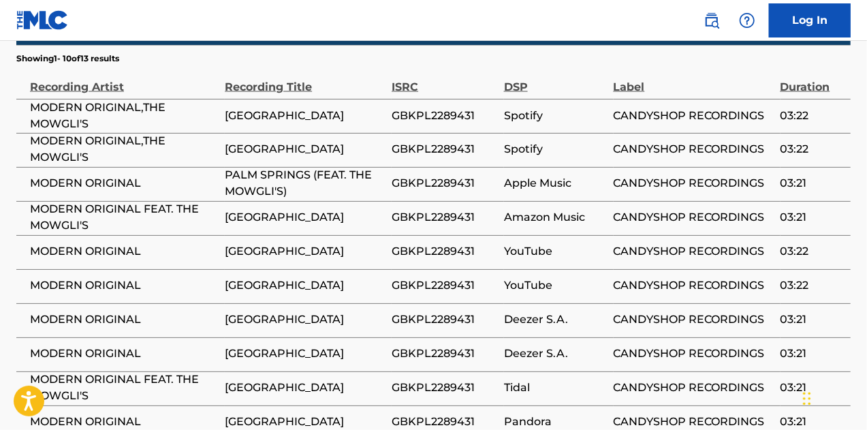
drag, startPoint x: 343, startPoint y: 220, endPoint x: 339, endPoint y: 245, distance: 24.9
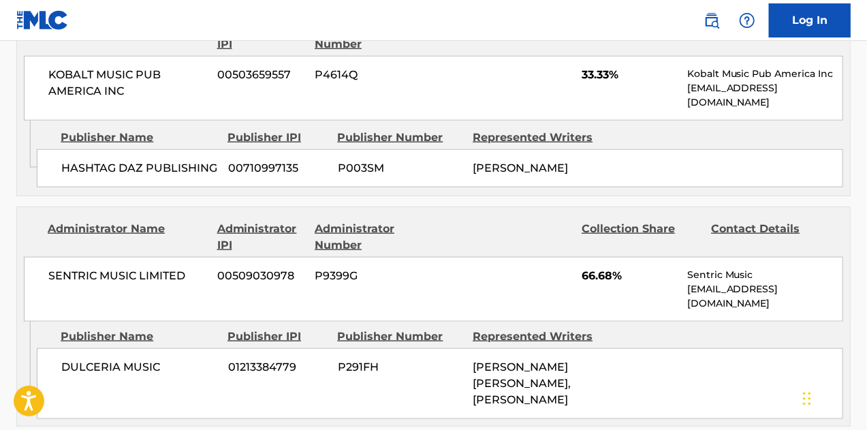
scroll to position [792, 0]
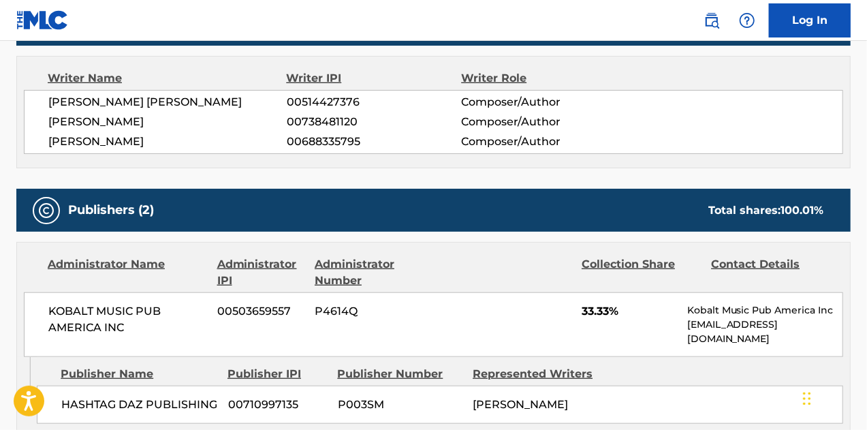
scroll to position [136, 0]
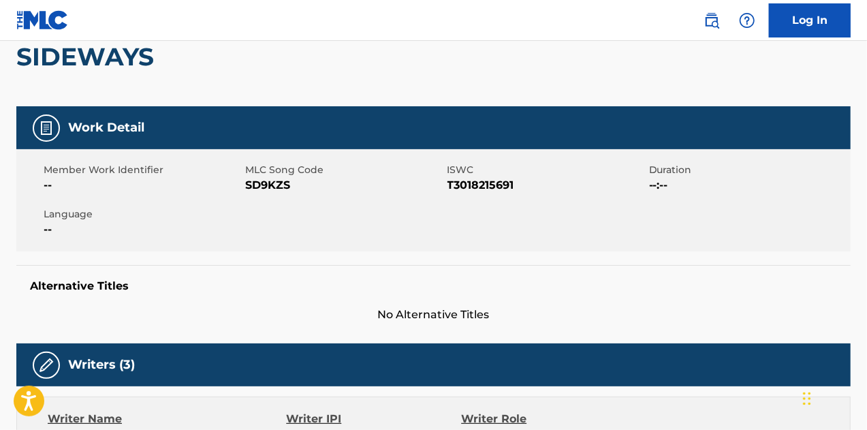
click at [283, 177] on span "SD9KZS" at bounding box center [344, 185] width 198 height 16
copy span "SD9KZS"
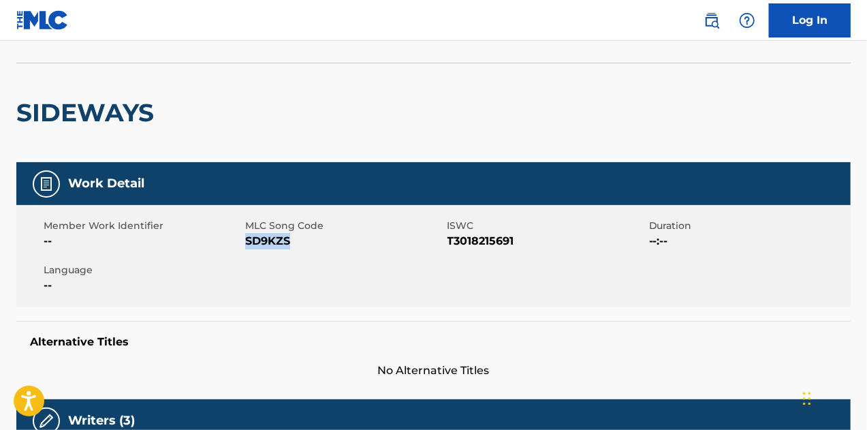
scroll to position [0, 0]
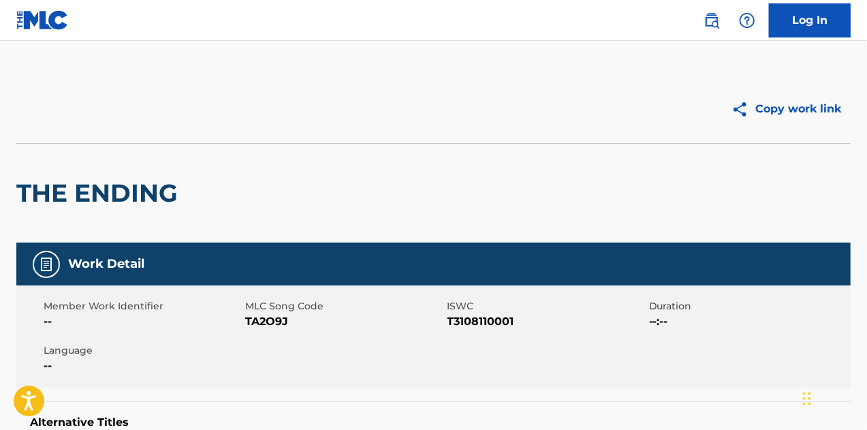
click at [262, 322] on span "TA2O9J" at bounding box center [344, 321] width 198 height 16
copy span "TA2O9J"
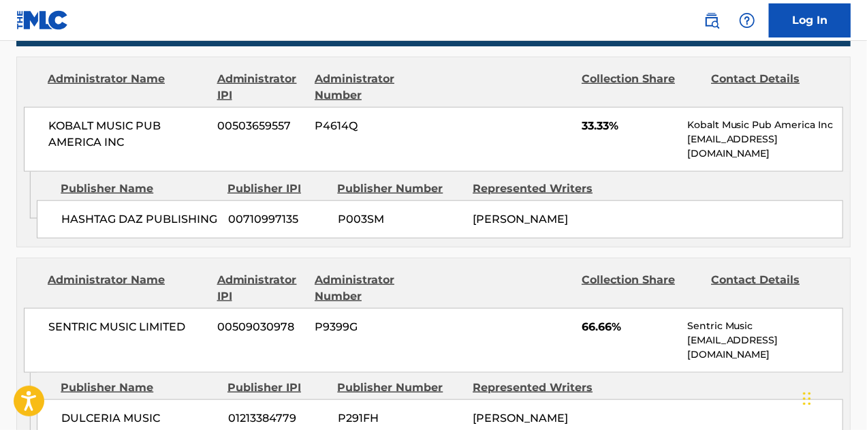
scroll to position [613, 0]
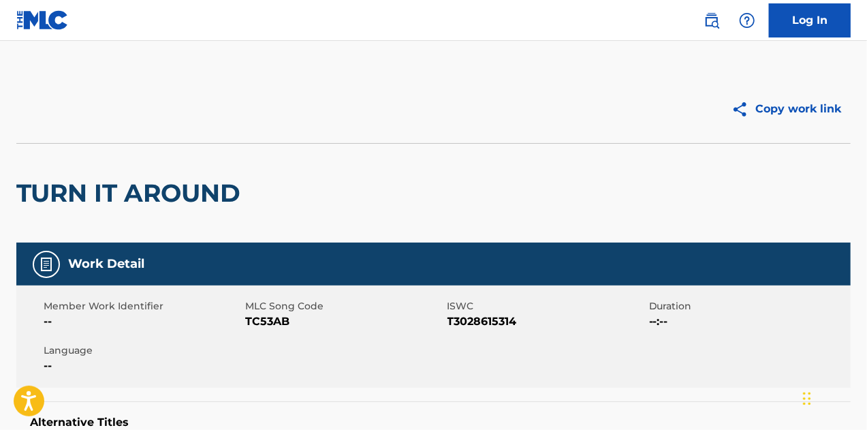
click at [273, 316] on span "TC53AB" at bounding box center [344, 321] width 198 height 16
copy span "TC53AB"
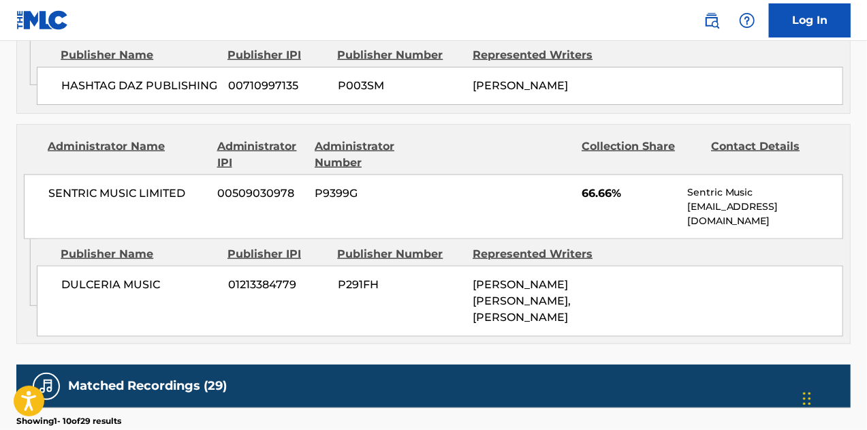
scroll to position [818, 0]
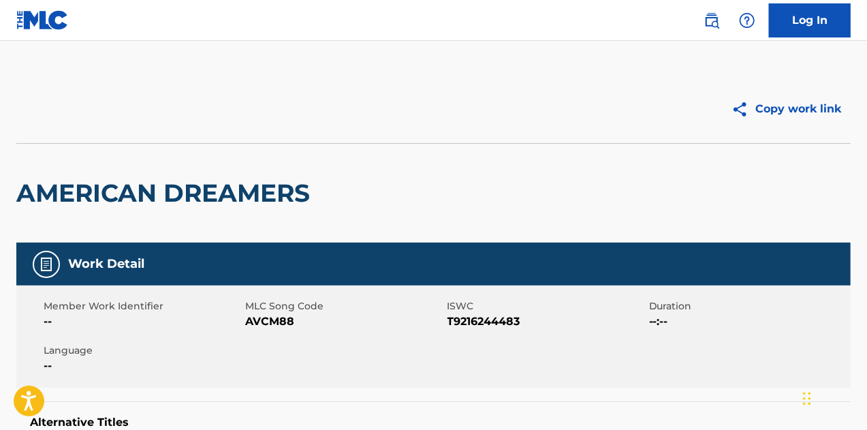
click at [270, 329] on span "AVCM88" at bounding box center [344, 321] width 198 height 16
copy span "AVCM88"
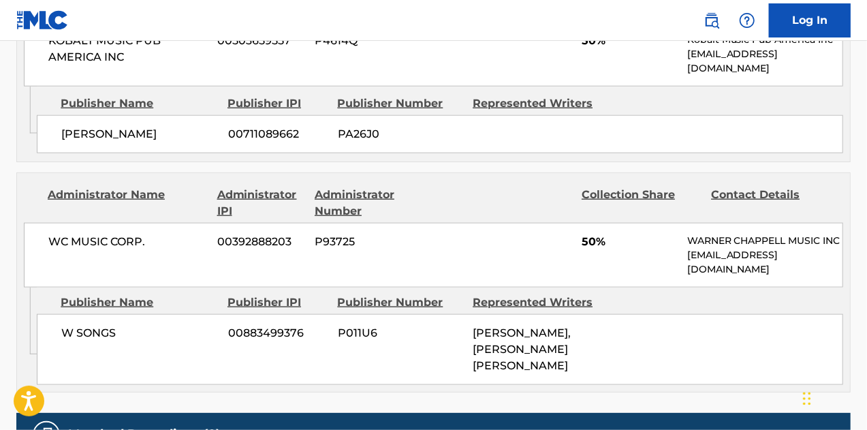
scroll to position [750, 0]
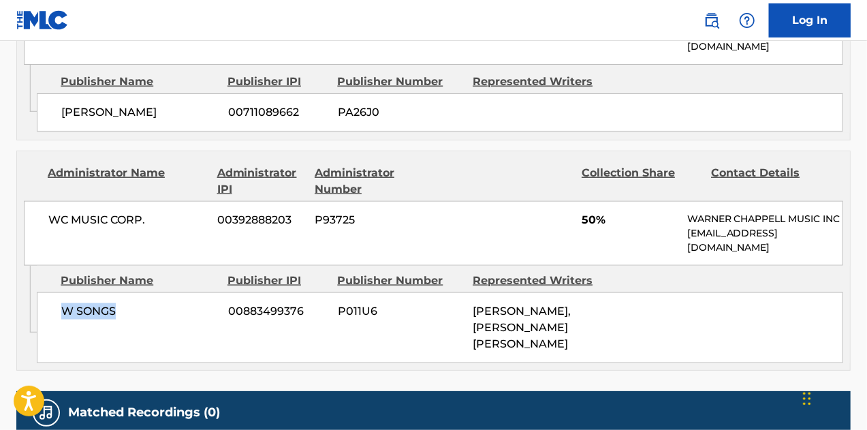
drag, startPoint x: 57, startPoint y: 307, endPoint x: 124, endPoint y: 309, distance: 66.8
click at [124, 309] on div "W SONGS 00883499376 P011U6 BRANDON KINDER, JOSHUA JOSH HOGAN" at bounding box center [440, 327] width 807 height 71
copy span "W SONGS"
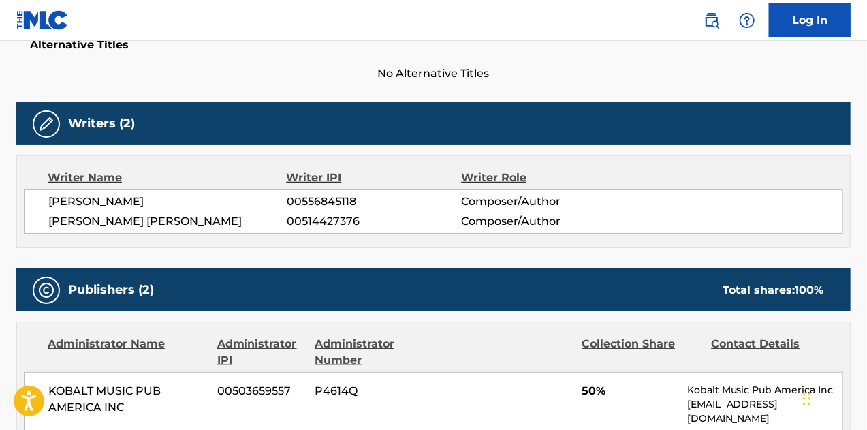
scroll to position [365, 0]
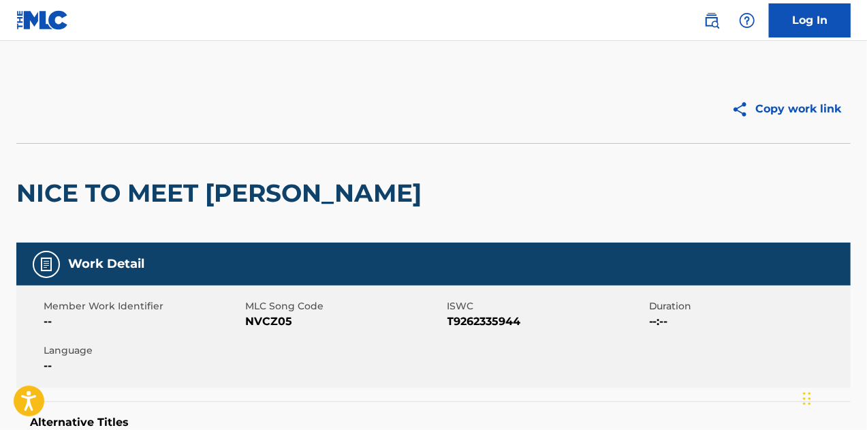
click at [268, 325] on span "NVCZ05" at bounding box center [344, 321] width 198 height 16
drag, startPoint x: 268, startPoint y: 325, endPoint x: 412, endPoint y: 337, distance: 143.6
click at [268, 326] on span "NVCZ05" at bounding box center [344, 321] width 198 height 16
copy span "NVCZ05"
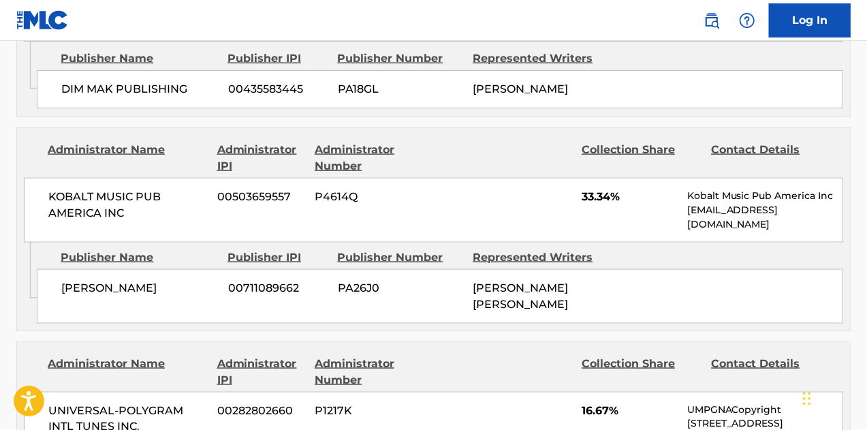
scroll to position [1022, 0]
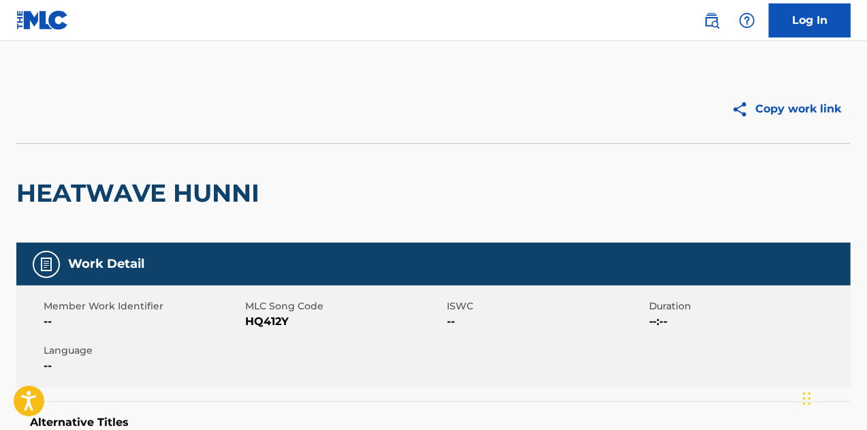
click at [271, 320] on span "HQ412Y" at bounding box center [344, 321] width 198 height 16
copy span "HQ412Y"
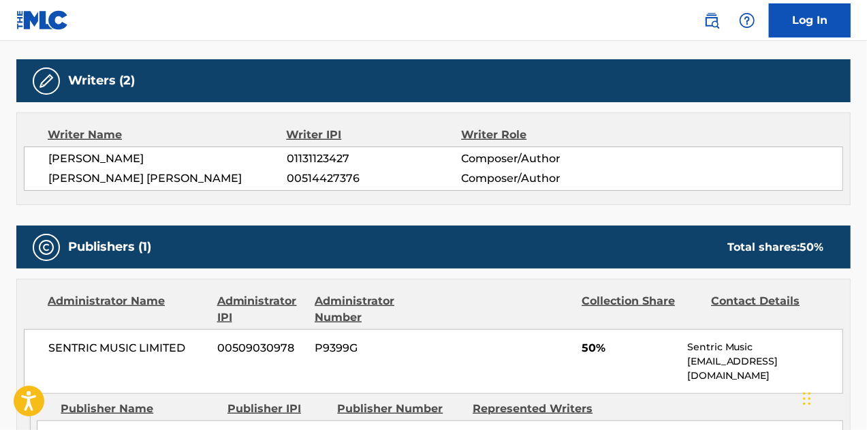
scroll to position [477, 0]
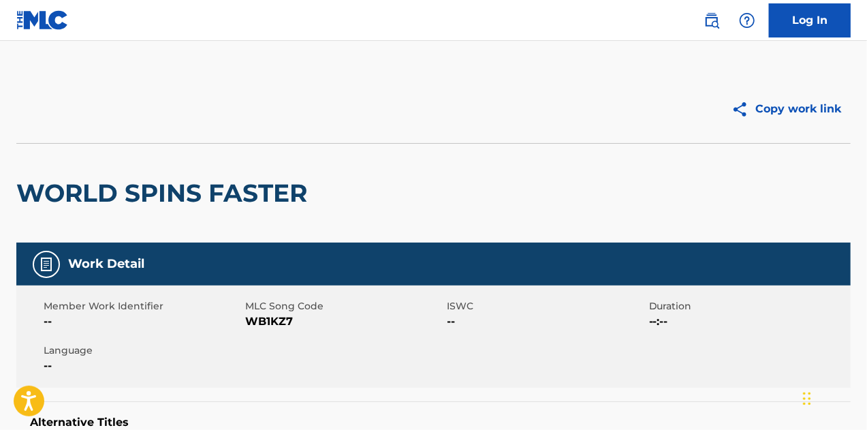
click at [278, 320] on span "WB1KZ7" at bounding box center [344, 321] width 198 height 16
copy span "WB1KZ7"
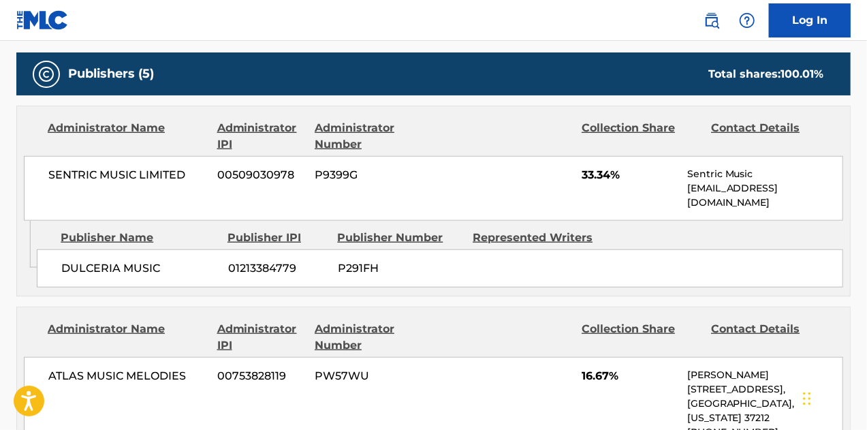
scroll to position [681, 0]
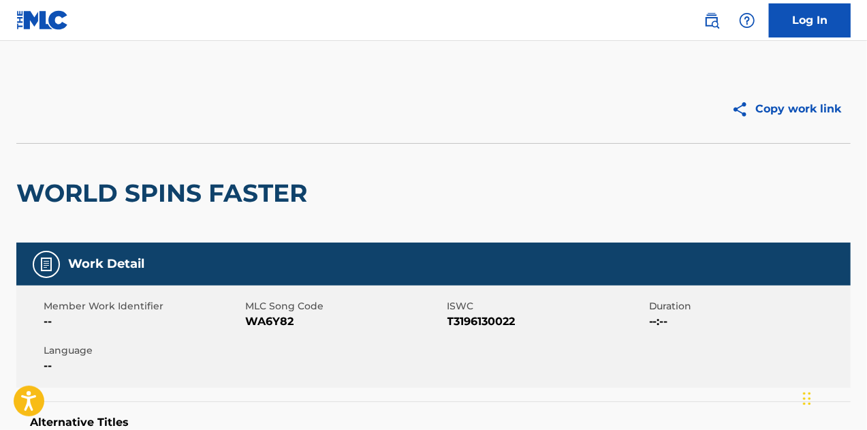
click at [278, 324] on span "WA6Y82" at bounding box center [344, 321] width 198 height 16
copy span "WA6Y82"
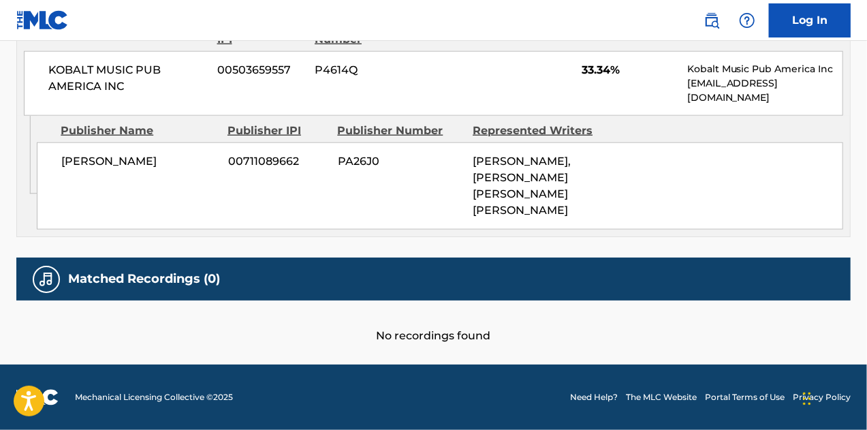
scroll to position [765, 0]
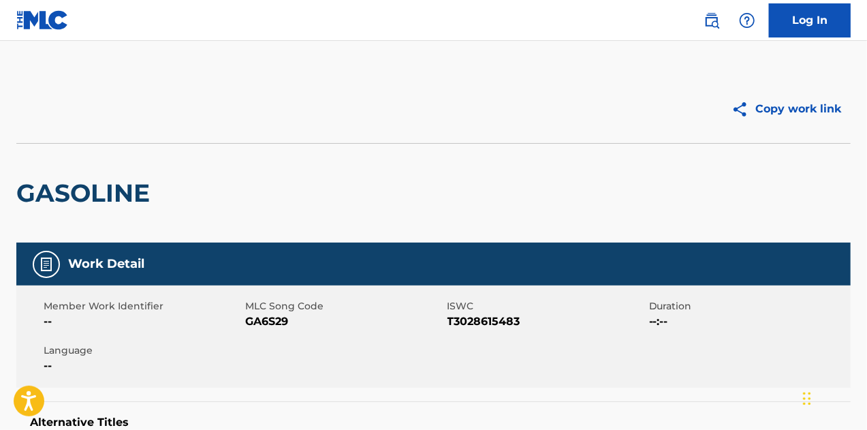
click at [261, 325] on span "GA6S29" at bounding box center [344, 321] width 198 height 16
copy span "GA6S29"
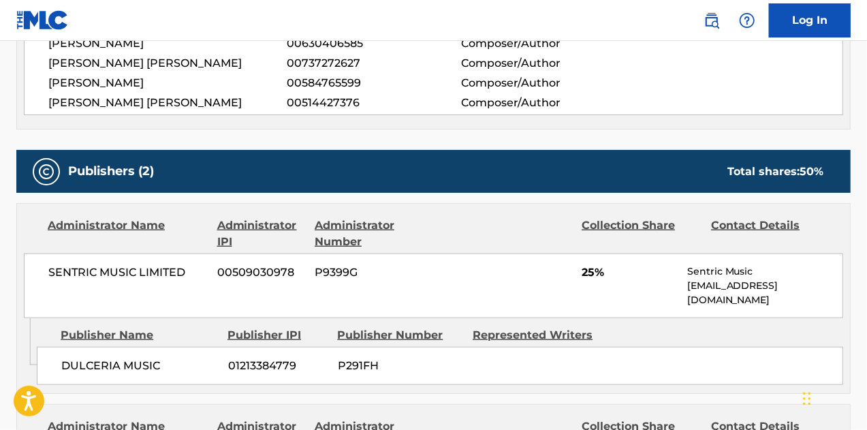
scroll to position [613, 0]
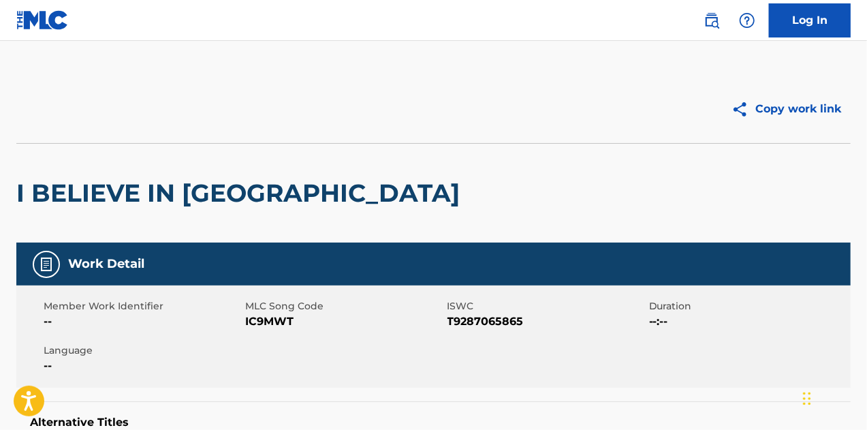
click at [272, 318] on span "IC9MWT" at bounding box center [344, 321] width 198 height 16
click at [271, 323] on span "IC9MWT" at bounding box center [344, 321] width 198 height 16
click at [280, 317] on span "IC9MWT" at bounding box center [344, 321] width 198 height 16
copy span "IC9MWT"
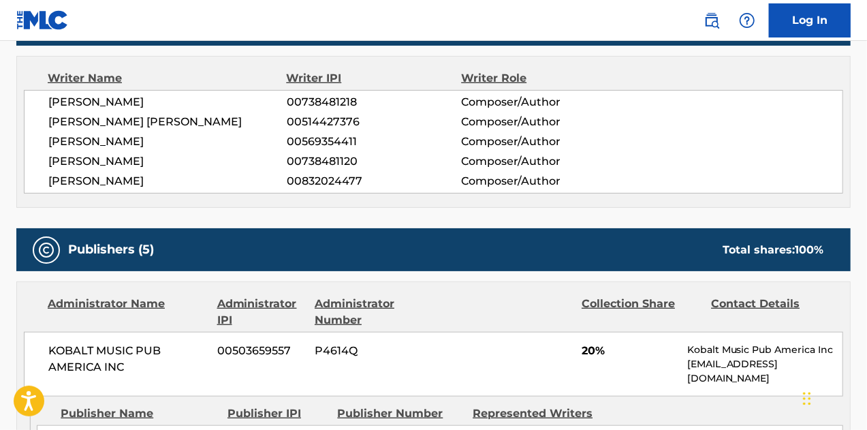
scroll to position [409, 0]
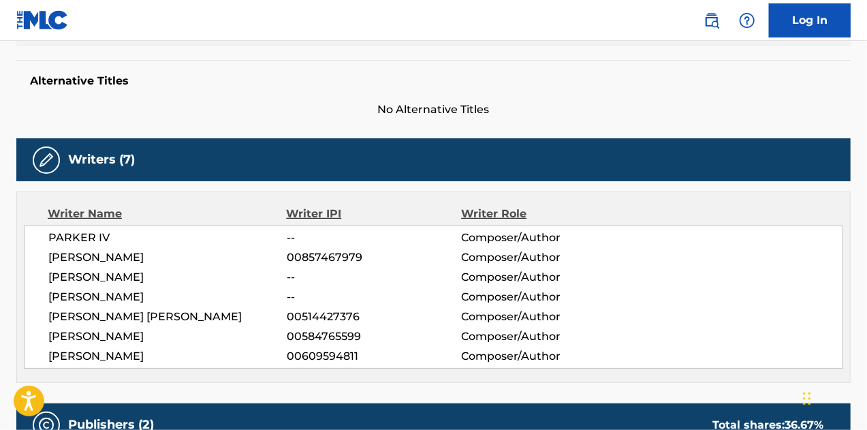
scroll to position [68, 0]
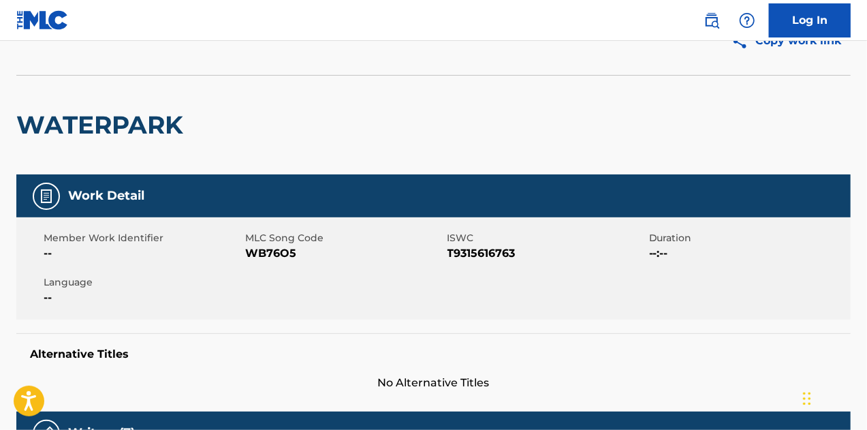
click at [255, 251] on span "WB76O5" at bounding box center [344, 253] width 198 height 16
copy span "WB76O5"
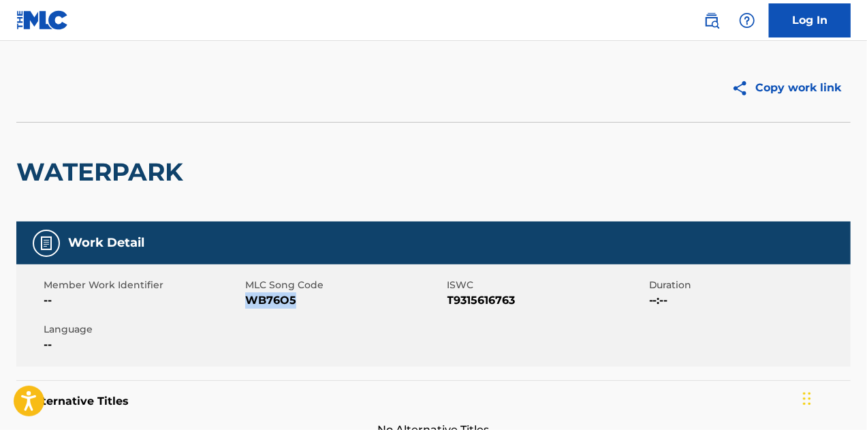
scroll to position [0, 0]
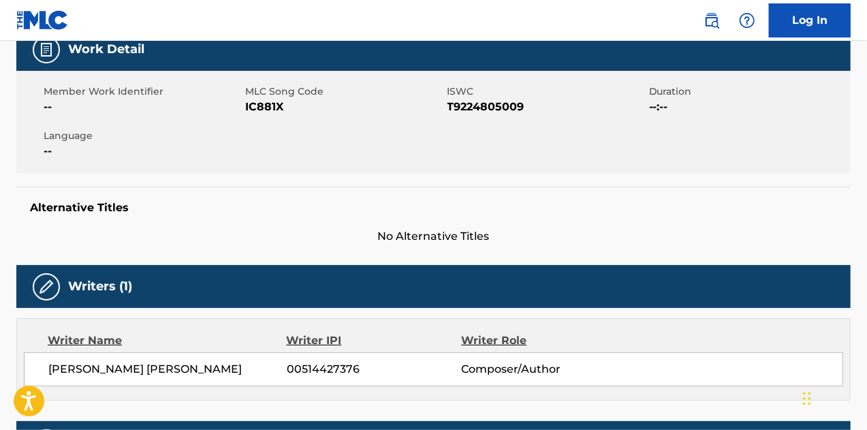
scroll to position [136, 0]
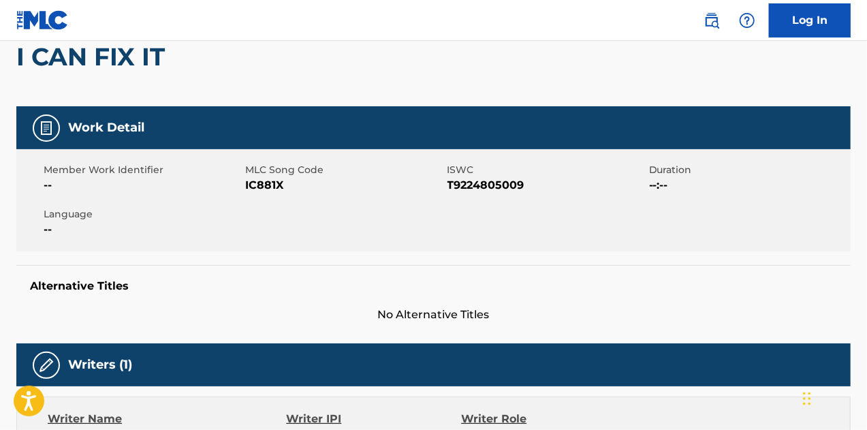
click at [259, 186] on span "IC881X" at bounding box center [344, 185] width 198 height 16
copy span "IC881X"
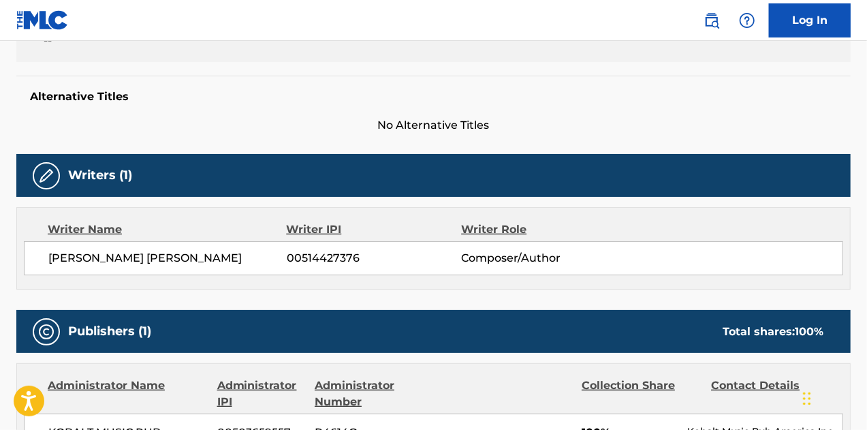
scroll to position [477, 0]
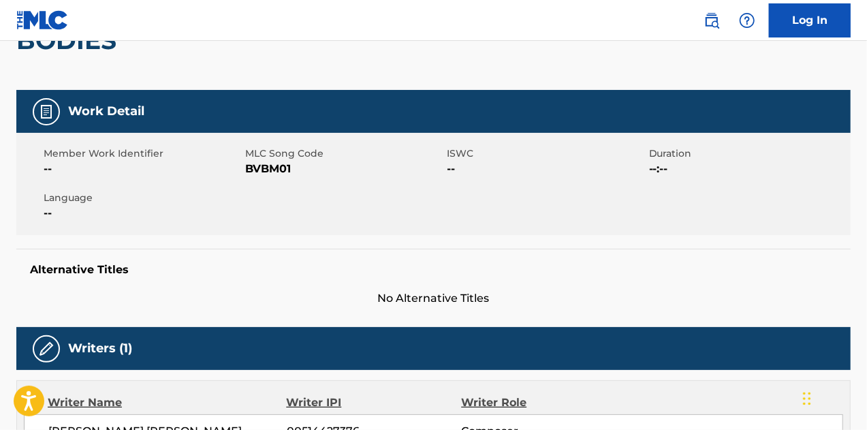
scroll to position [108, 0]
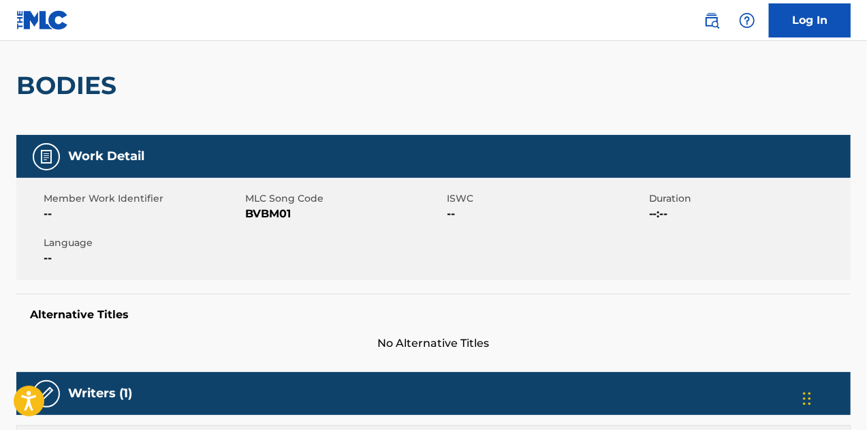
click at [271, 209] on span "BVBM01" at bounding box center [344, 214] width 198 height 16
copy span "BVBM01"
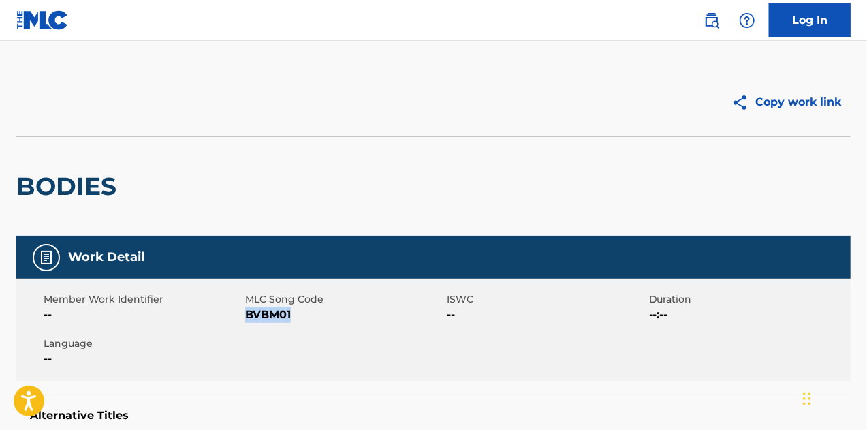
scroll to position [0, 0]
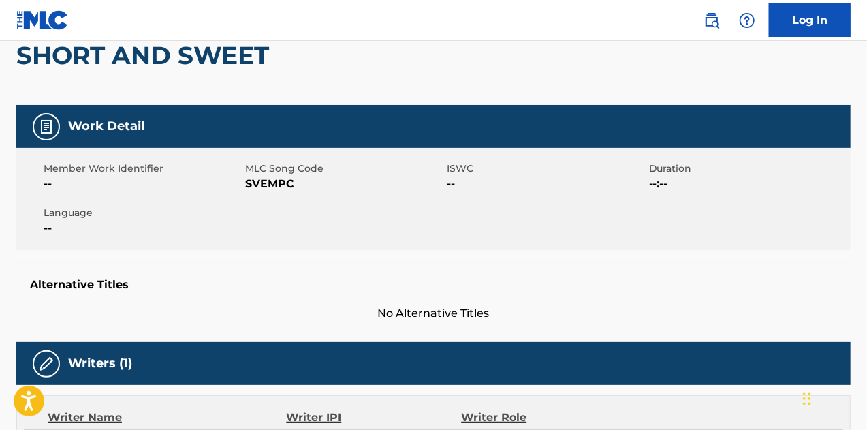
scroll to position [136, 0]
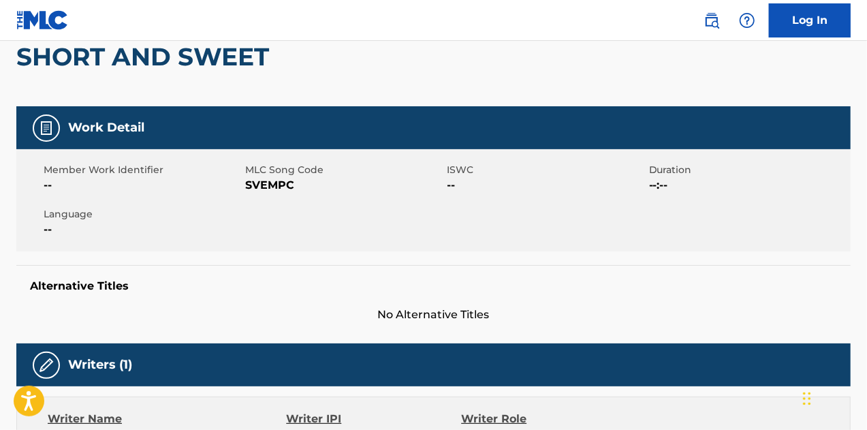
click at [266, 185] on span "SVEMPC" at bounding box center [344, 185] width 198 height 16
copy span "SVEMPC"
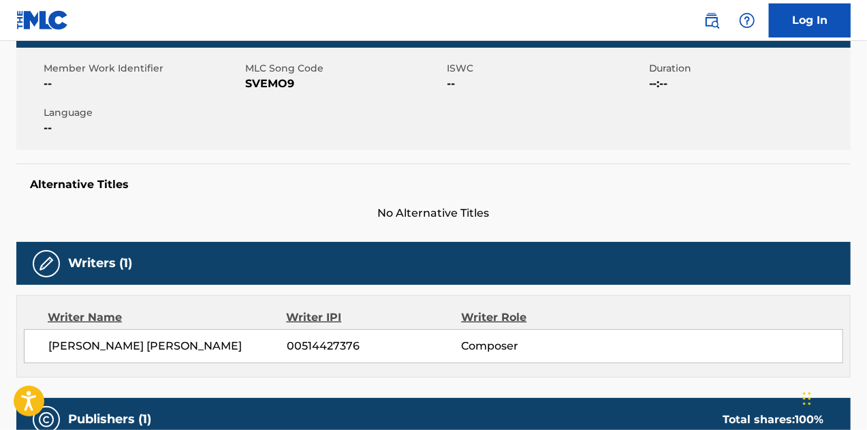
scroll to position [136, 0]
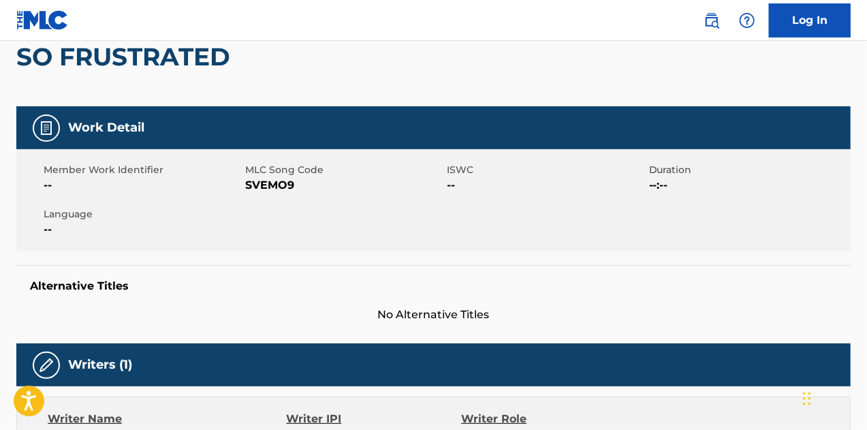
click at [273, 190] on span "SVEMO9" at bounding box center [344, 185] width 198 height 16
copy span "SVEMO9"
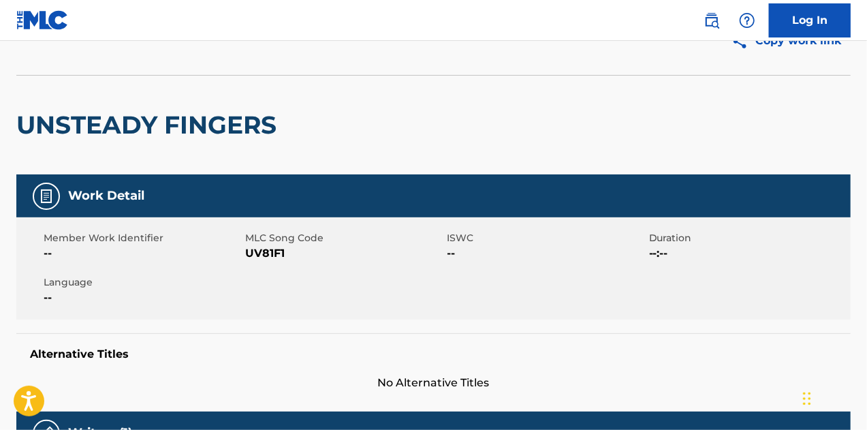
click at [260, 255] on span "UV81F1" at bounding box center [344, 253] width 198 height 16
copy span "UV81F1"
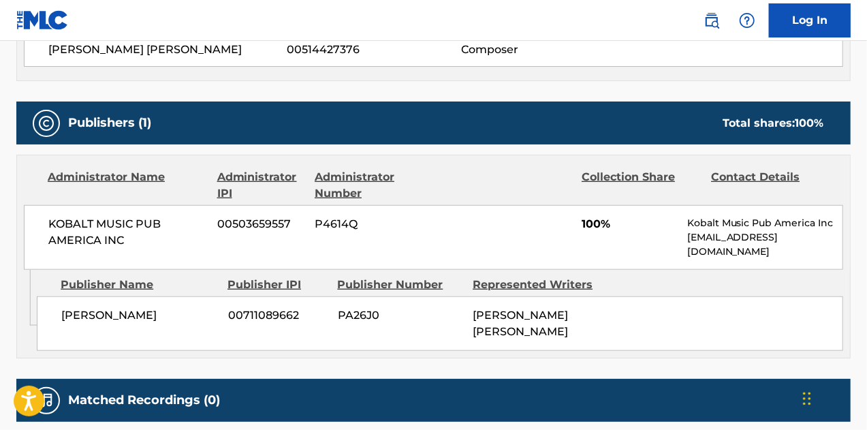
scroll to position [613, 0]
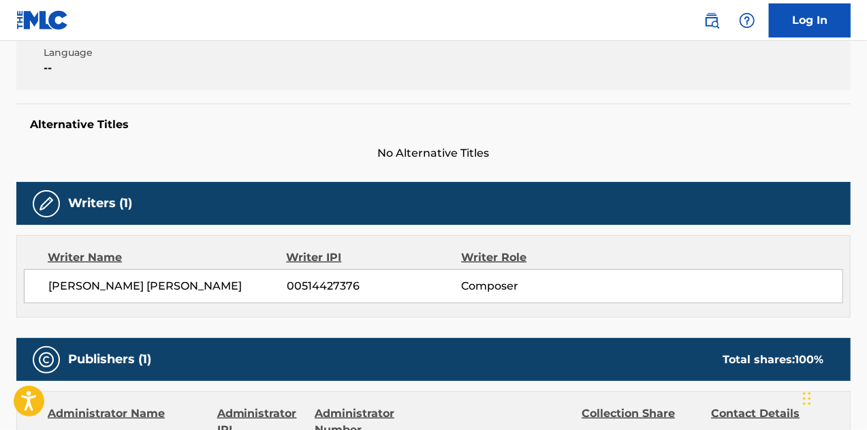
scroll to position [204, 0]
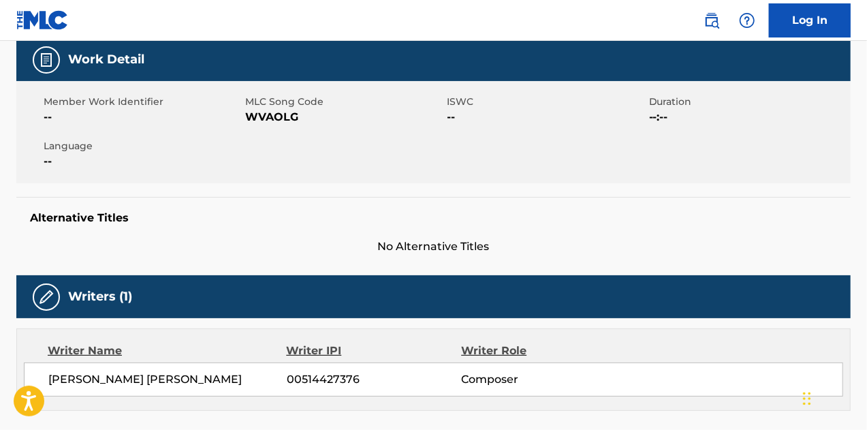
click at [256, 119] on span "WVAOLG" at bounding box center [344, 117] width 198 height 16
copy span "WVAOLG"
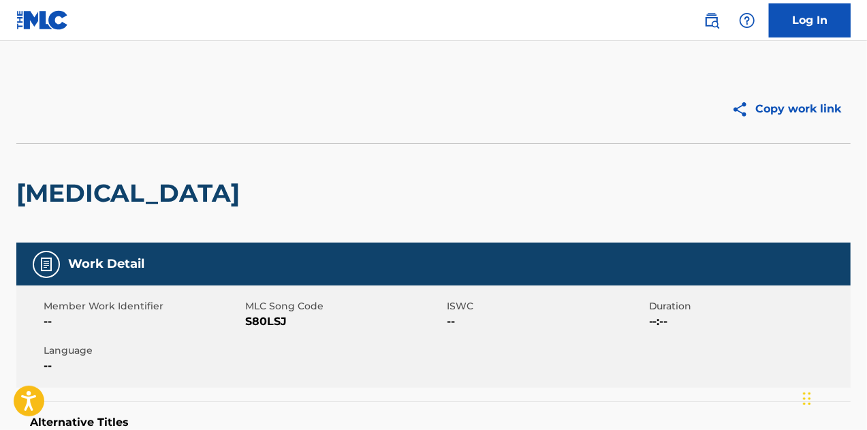
click at [271, 324] on span "S80LSJ" at bounding box center [344, 321] width 198 height 16
copy span "S80LSJ"
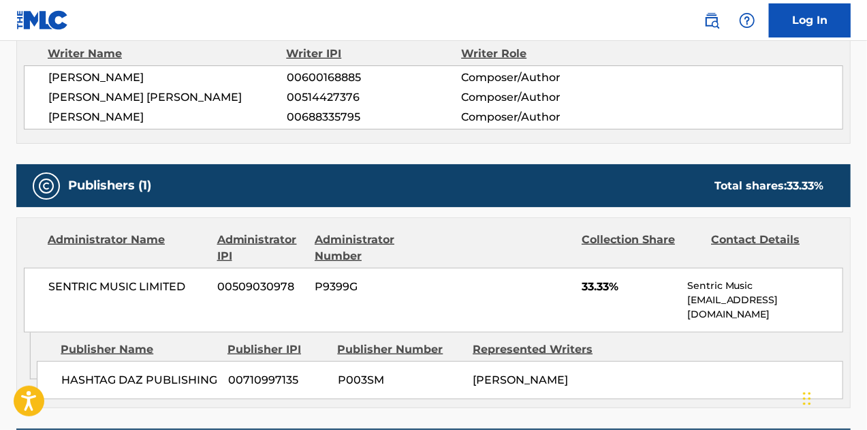
scroll to position [451, 0]
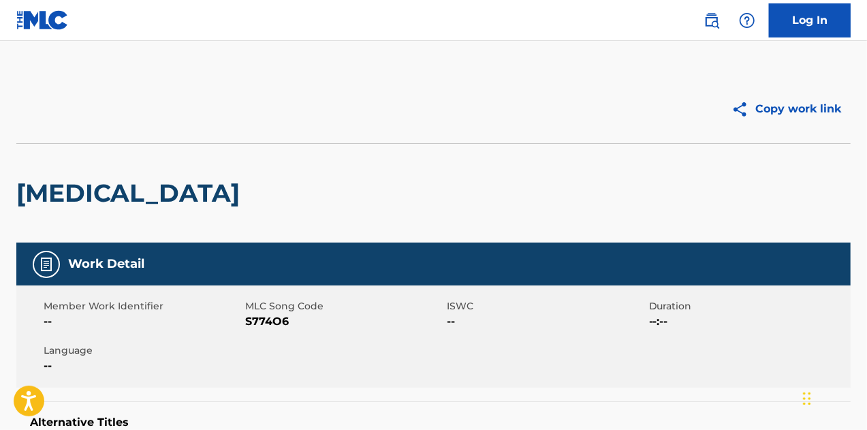
click at [273, 320] on span "S774O6" at bounding box center [344, 321] width 198 height 16
copy span "S774O6"
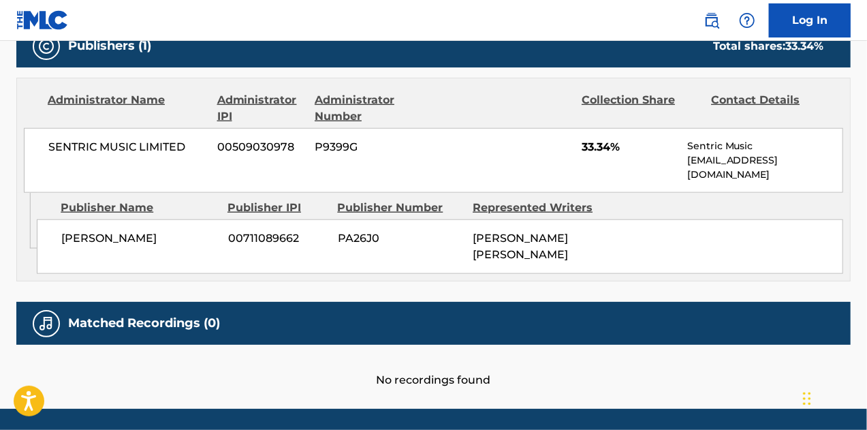
scroll to position [668, 0]
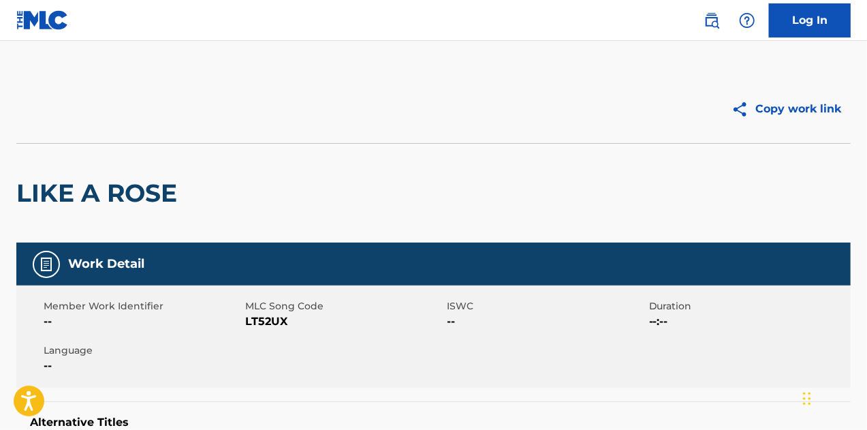
click at [266, 326] on span "LT52UX" at bounding box center [344, 321] width 198 height 16
copy span "LT52UX"
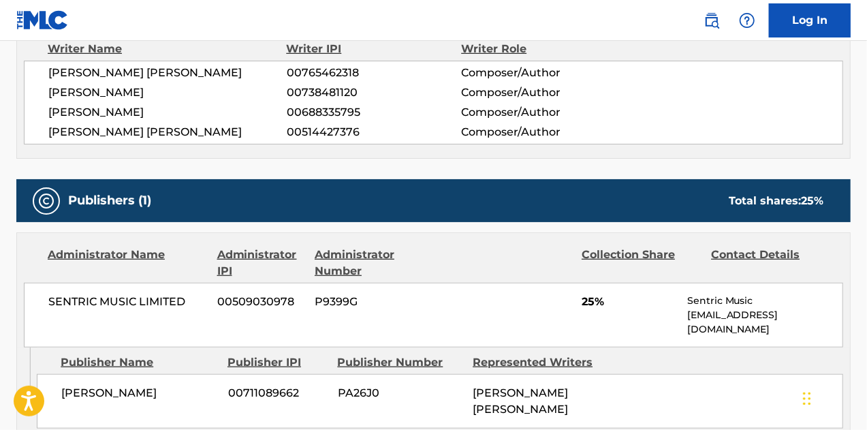
scroll to position [416, 0]
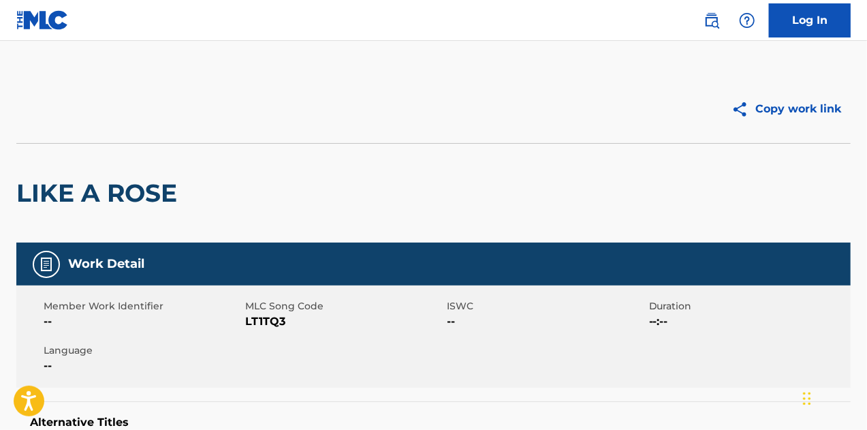
click at [270, 323] on span "LT1TQ3" at bounding box center [344, 321] width 198 height 16
copy span "LT1TQ3"
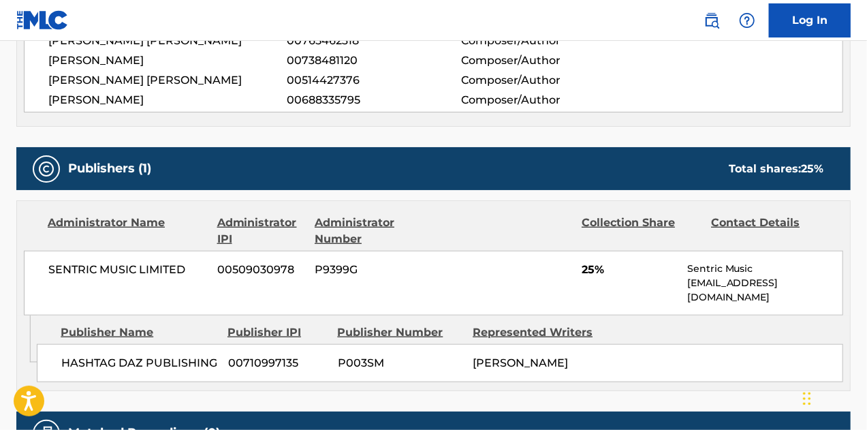
scroll to position [675, 0]
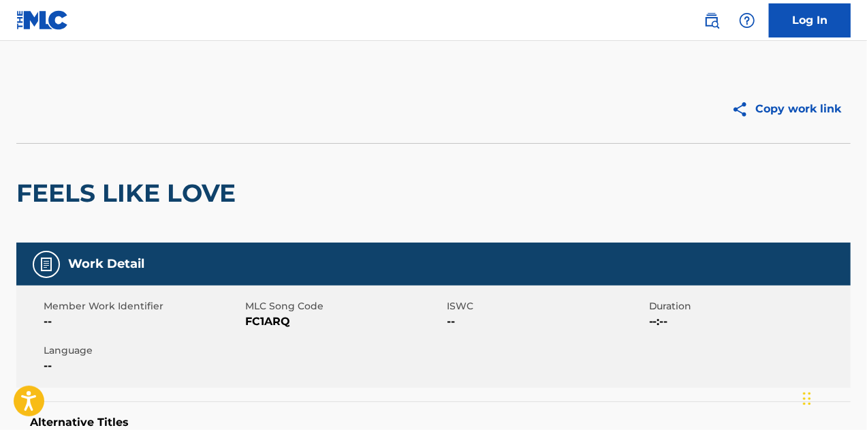
click at [285, 321] on span "FC1ARQ" at bounding box center [344, 321] width 198 height 16
copy span "FC1ARQ"
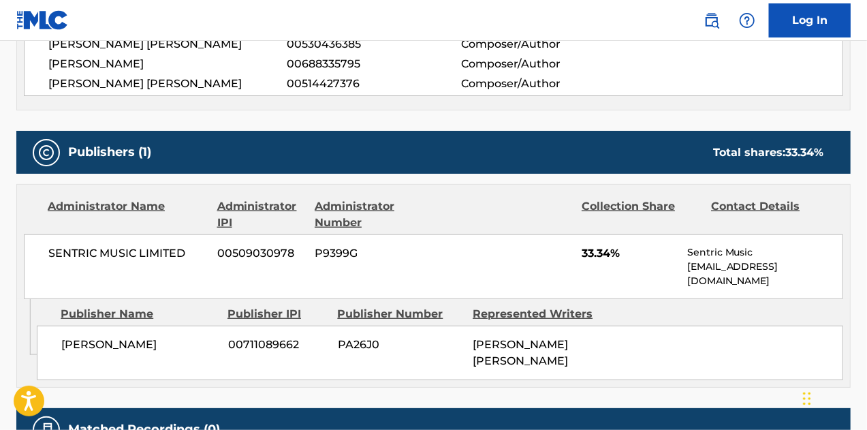
scroll to position [613, 0]
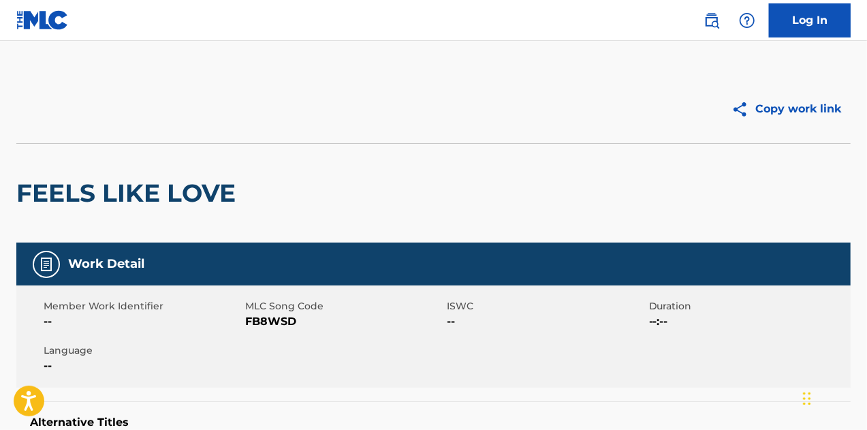
click at [271, 321] on span "FB8WSD" at bounding box center [344, 321] width 198 height 16
copy span "FB8WSD"
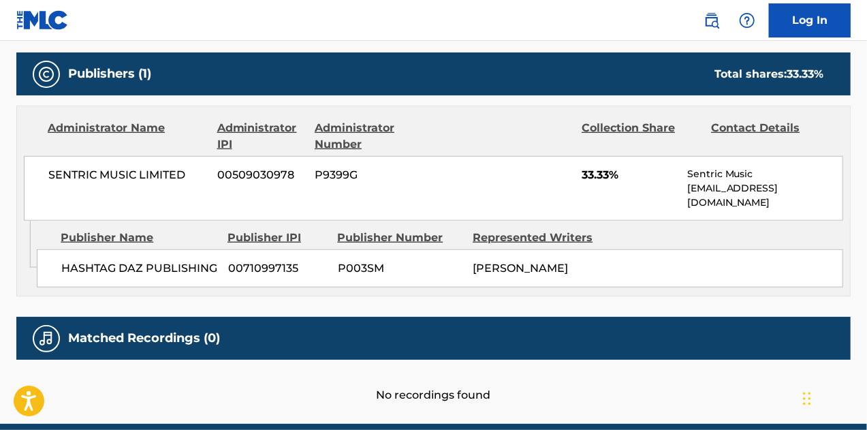
scroll to position [477, 0]
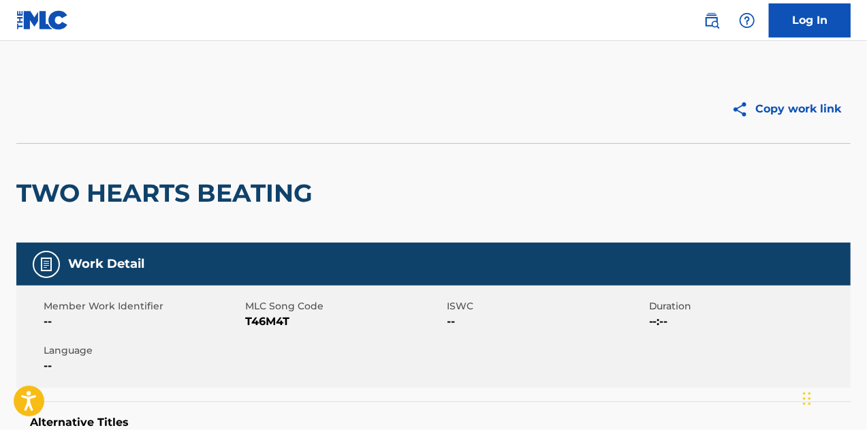
click at [273, 320] on span "T46M4T" at bounding box center [344, 321] width 198 height 16
drag, startPoint x: 273, startPoint y: 320, endPoint x: 510, endPoint y: 427, distance: 259.9
click at [274, 321] on span "T46M4T" at bounding box center [344, 321] width 198 height 16
copy span "T46M4T"
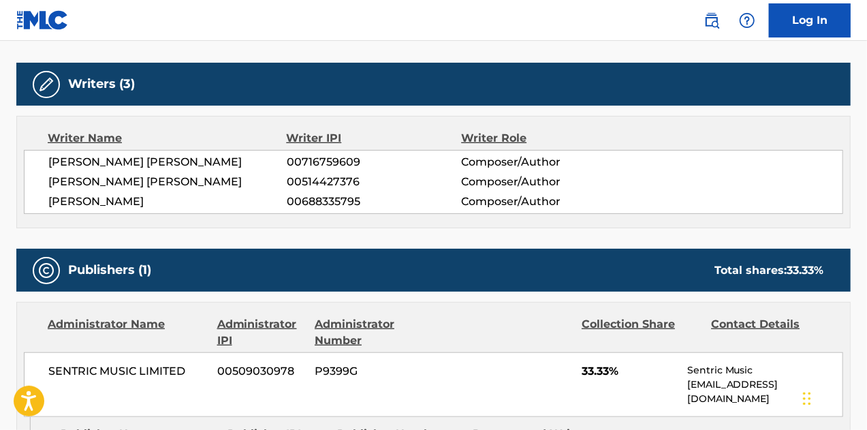
scroll to position [477, 0]
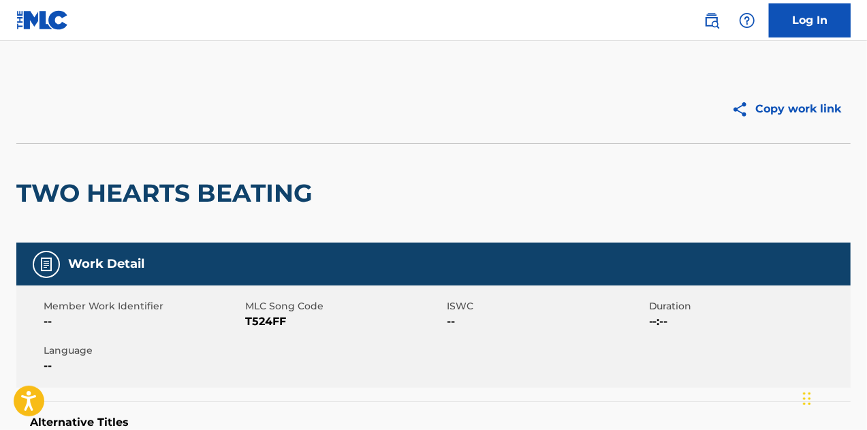
click at [264, 331] on div "Member Work Identifier -- MLC Song Code T524FF ISWC -- Duration --:-- Language …" at bounding box center [433, 337] width 835 height 102
click at [264, 325] on span "T524FF" at bounding box center [344, 321] width 198 height 16
copy span "T524FF"
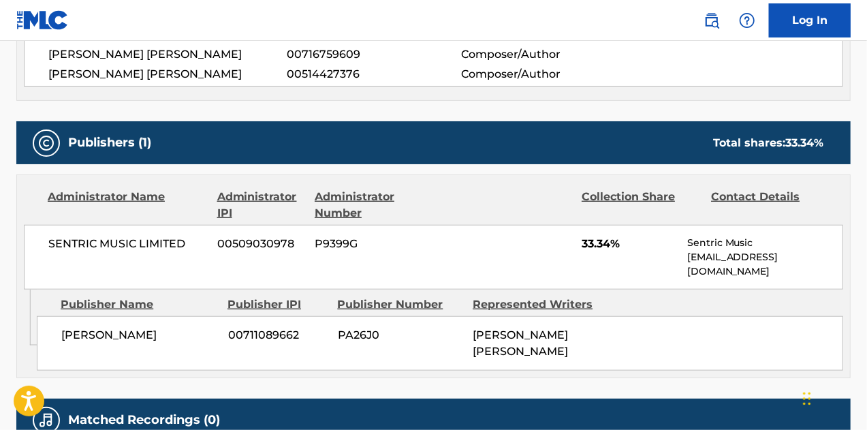
scroll to position [613, 0]
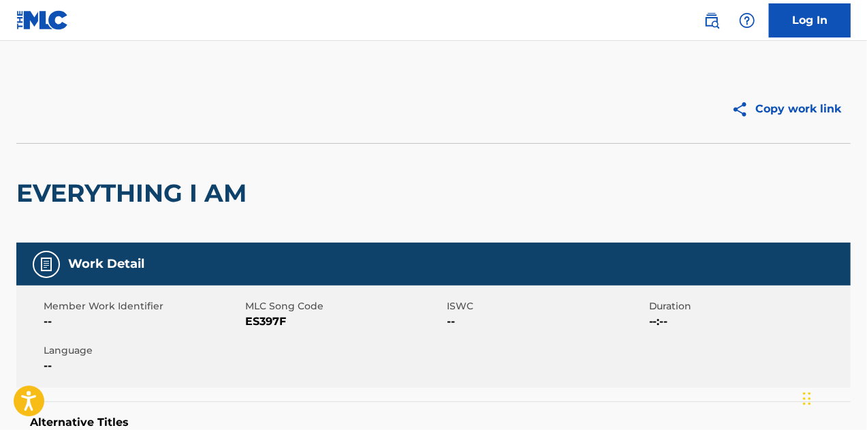
click at [268, 318] on span "ES397F" at bounding box center [344, 321] width 198 height 16
copy span "ES397F"
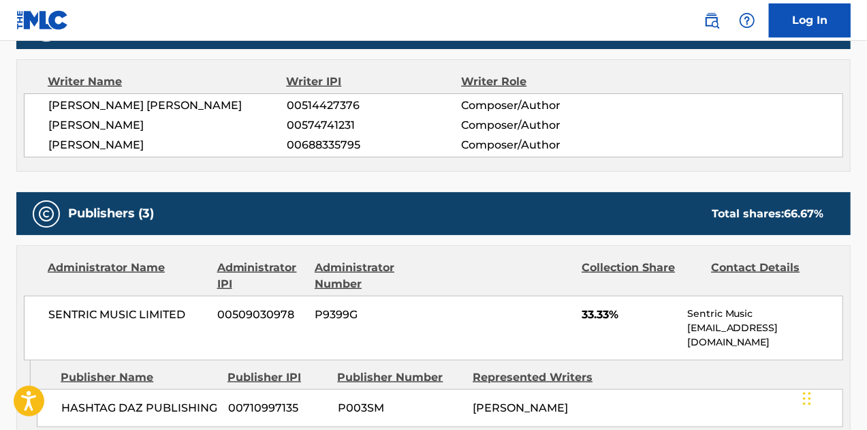
scroll to position [477, 0]
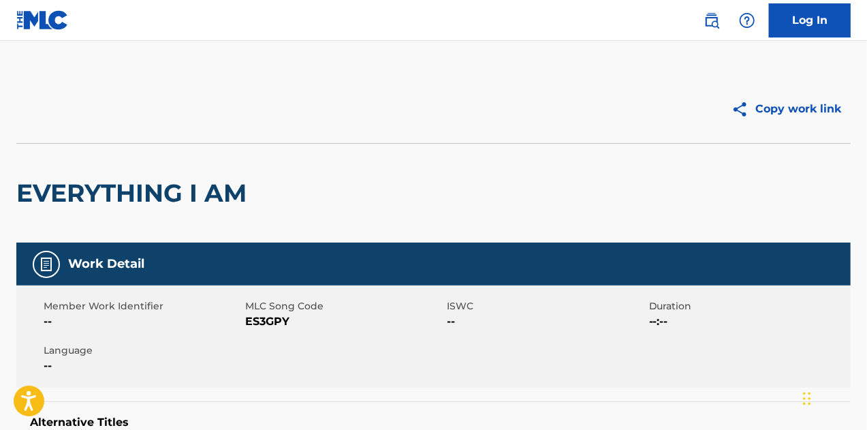
click at [268, 329] on div "Member Work Identifier -- MLC Song Code ES3GPY ISWC -- Duration --:-- Language …" at bounding box center [433, 337] width 835 height 102
copy span "ES3GPY"
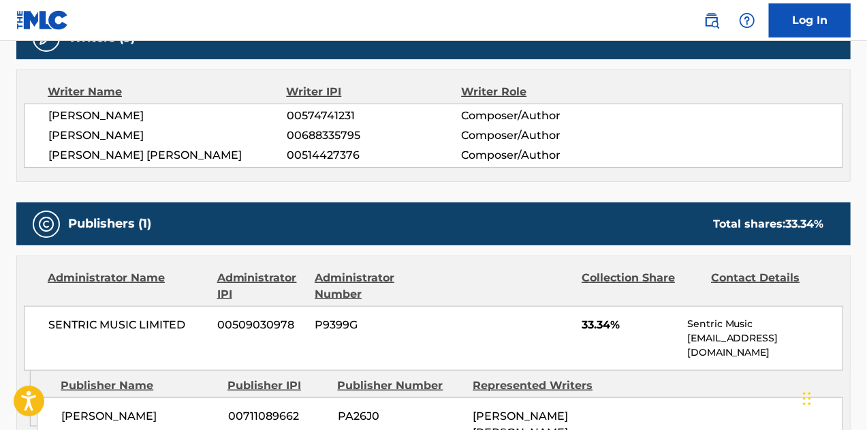
scroll to position [545, 0]
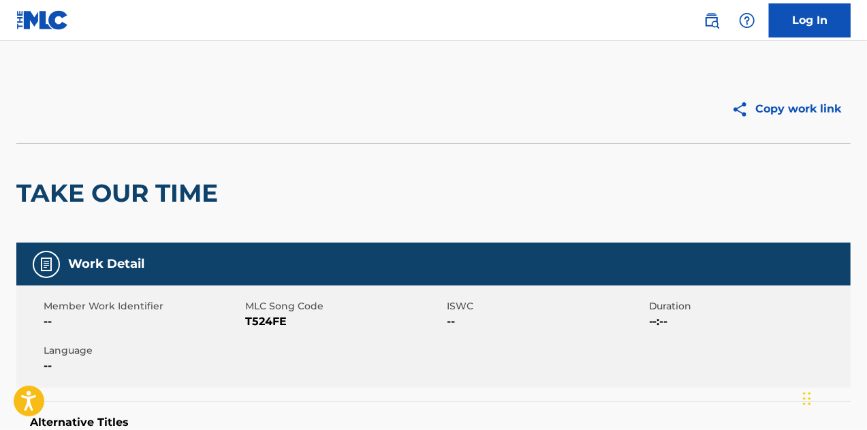
click at [273, 320] on span "T524FE" at bounding box center [344, 321] width 198 height 16
copy span "T524FE"
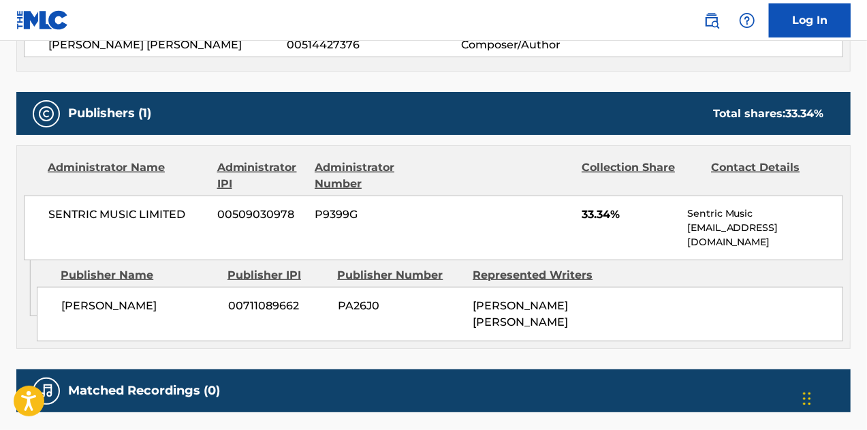
scroll to position [613, 0]
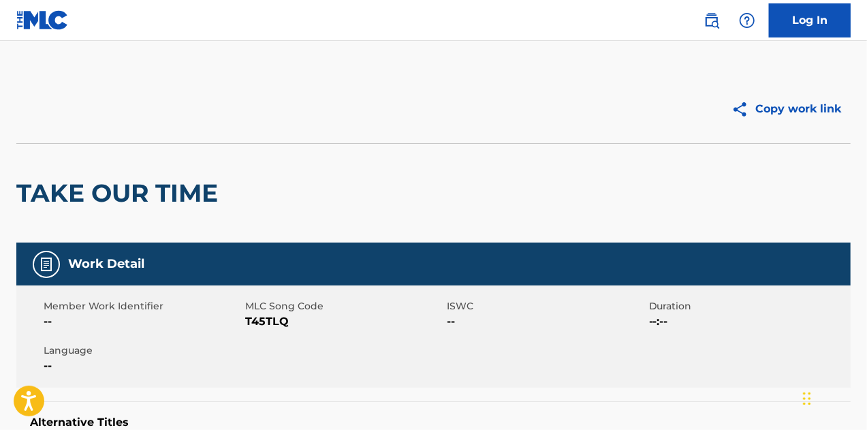
click at [275, 320] on span "T45TLQ" at bounding box center [344, 321] width 198 height 16
copy span "T45TLQ"
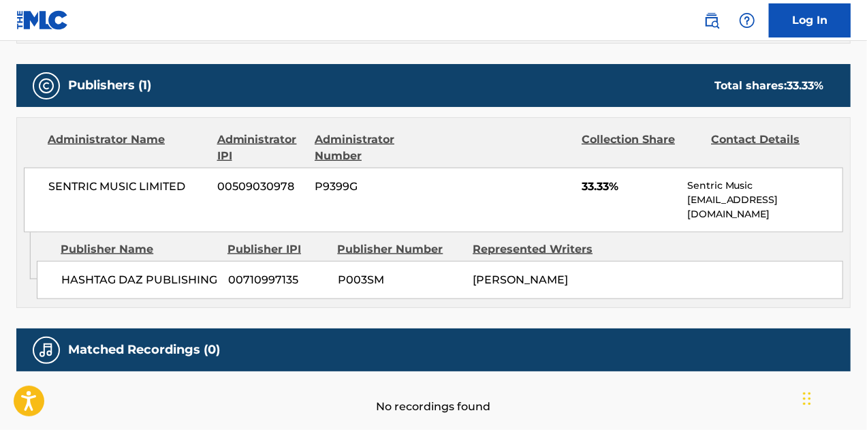
scroll to position [613, 0]
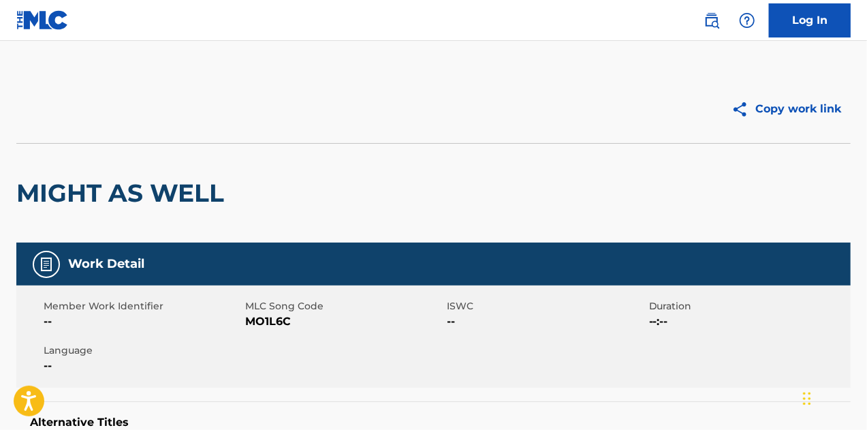
click at [264, 323] on span "MO1L6C" at bounding box center [344, 321] width 198 height 16
copy span "MO1L6C"
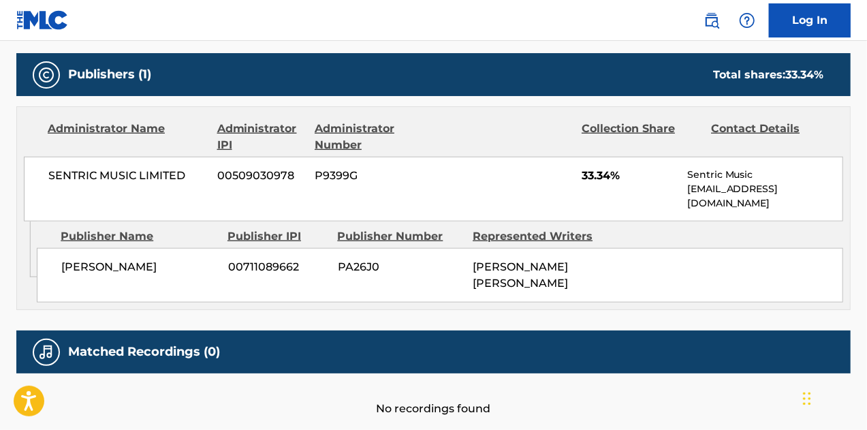
scroll to position [613, 0]
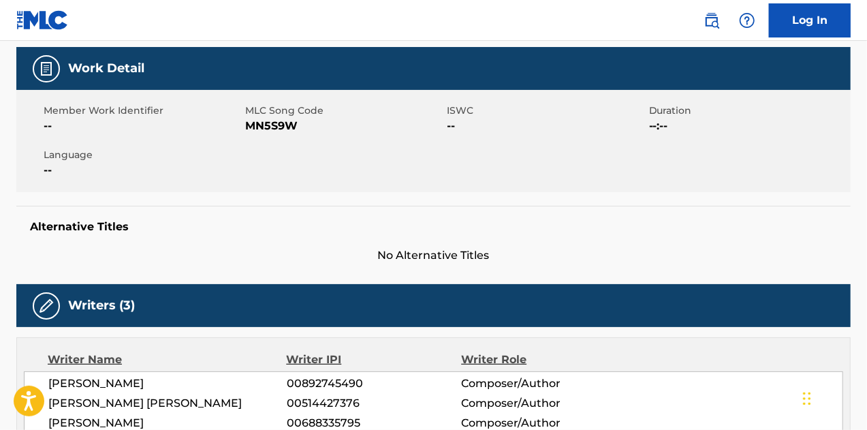
drag, startPoint x: 433, startPoint y: 272, endPoint x: 434, endPoint y: 287, distance: 15.0
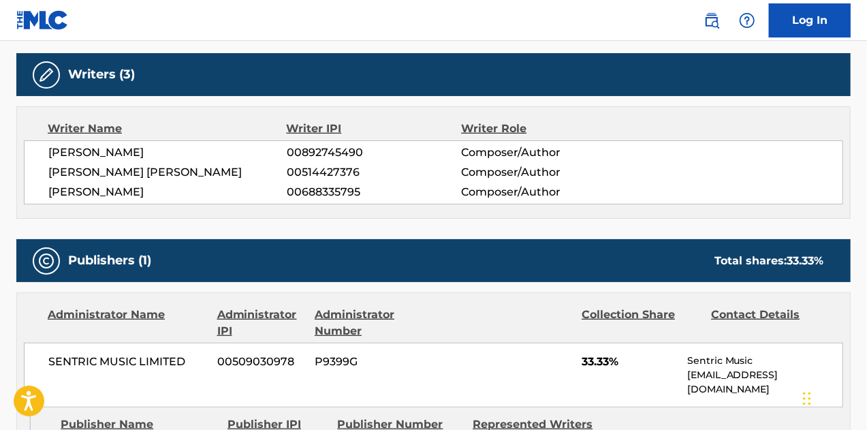
scroll to position [159, 0]
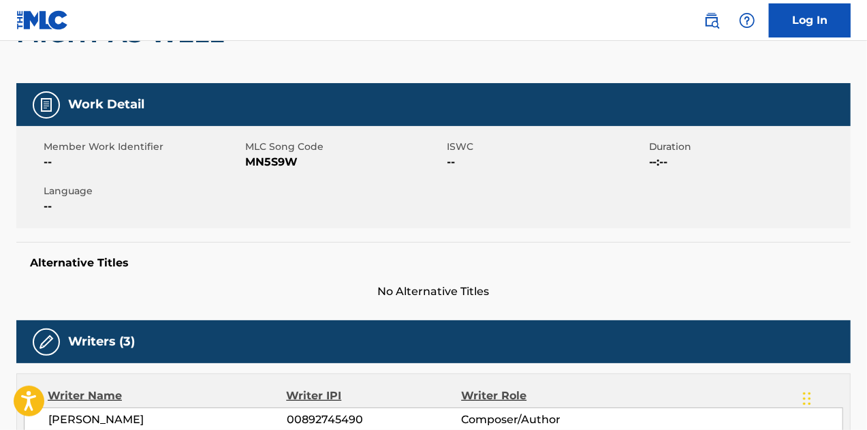
click at [270, 159] on span "MN5S9W" at bounding box center [344, 162] width 198 height 16
copy span "MN5S9W"
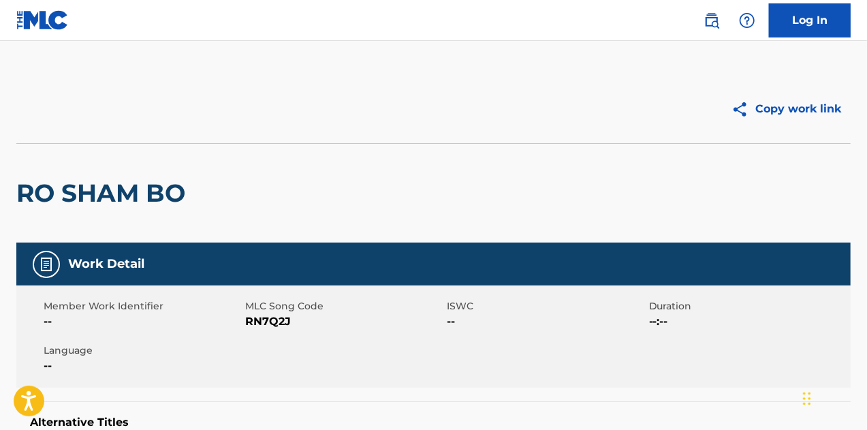
click at [271, 322] on span "RN7Q2J" at bounding box center [344, 321] width 198 height 16
drag, startPoint x: 271, startPoint y: 322, endPoint x: 331, endPoint y: 313, distance: 60.7
click at [271, 322] on span "RN7Q2J" at bounding box center [344, 321] width 198 height 16
copy span "RN7Q2J"
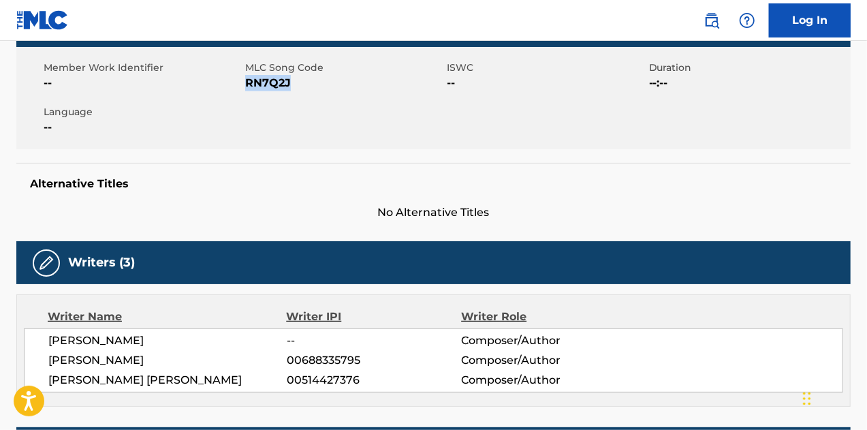
scroll to position [613, 0]
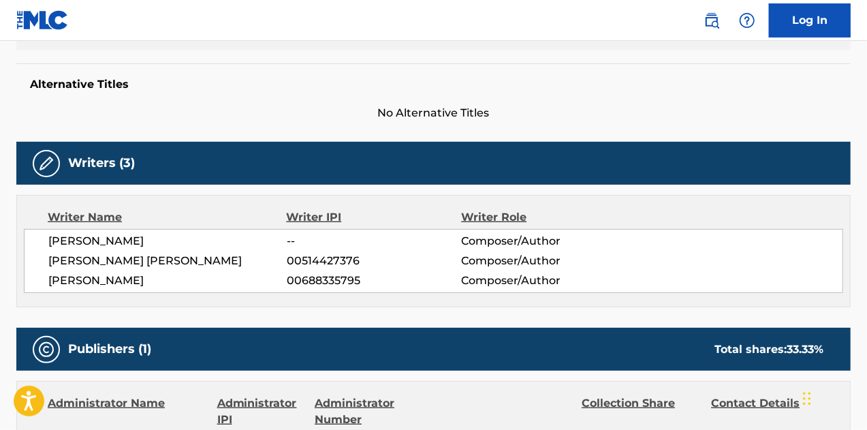
scroll to position [204, 0]
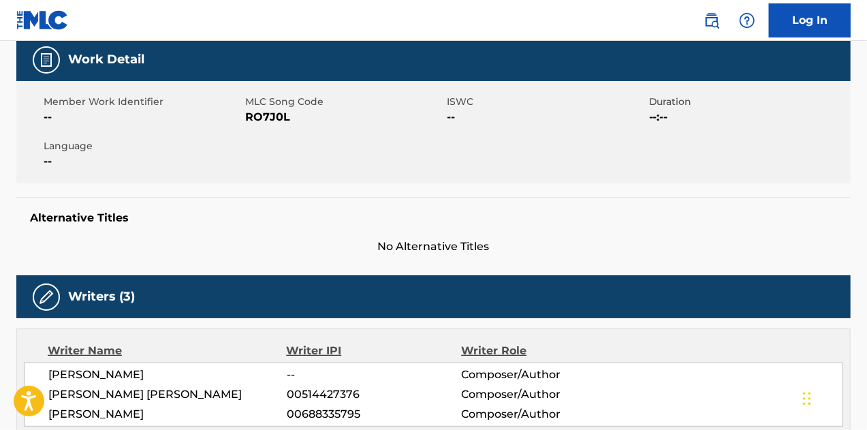
click at [257, 121] on span "RO7J0L" at bounding box center [344, 117] width 198 height 16
copy span "RO7J0L"
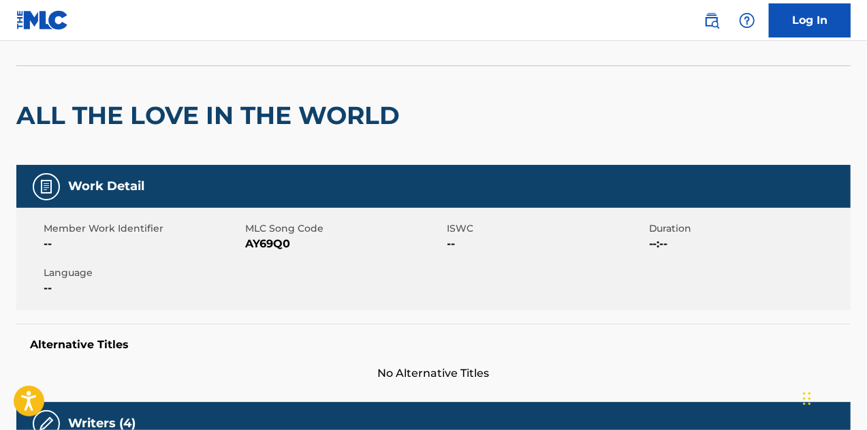
scroll to position [136, 0]
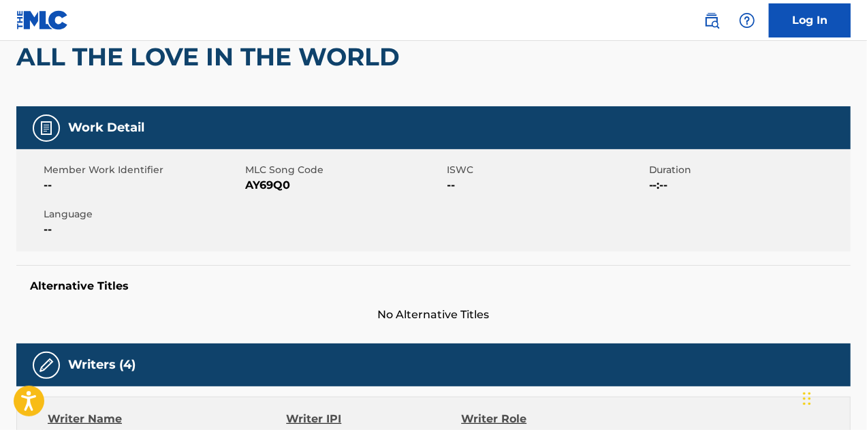
click at [262, 189] on span "AY69Q0" at bounding box center [344, 185] width 198 height 16
copy span "AY69Q0"
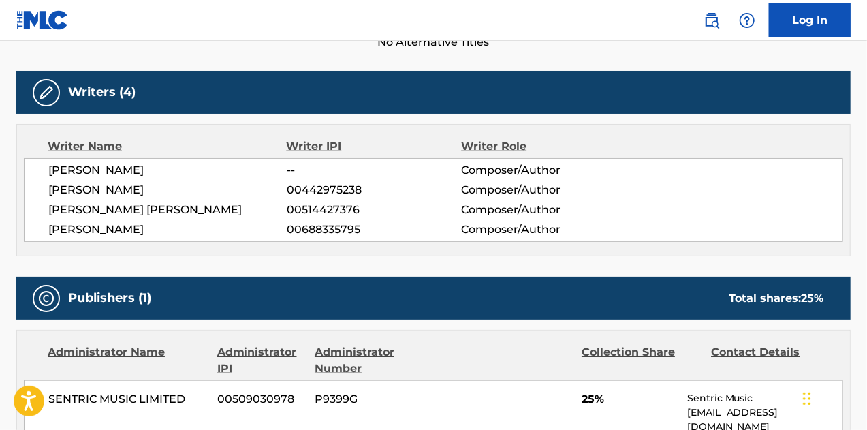
scroll to position [613, 0]
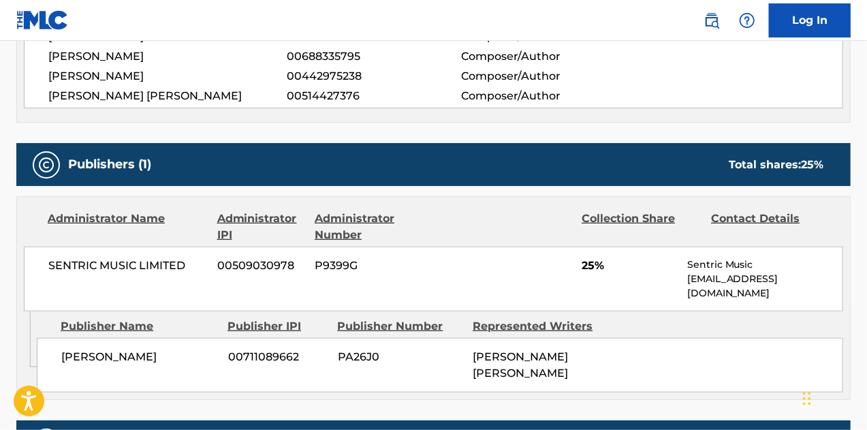
scroll to position [545, 0]
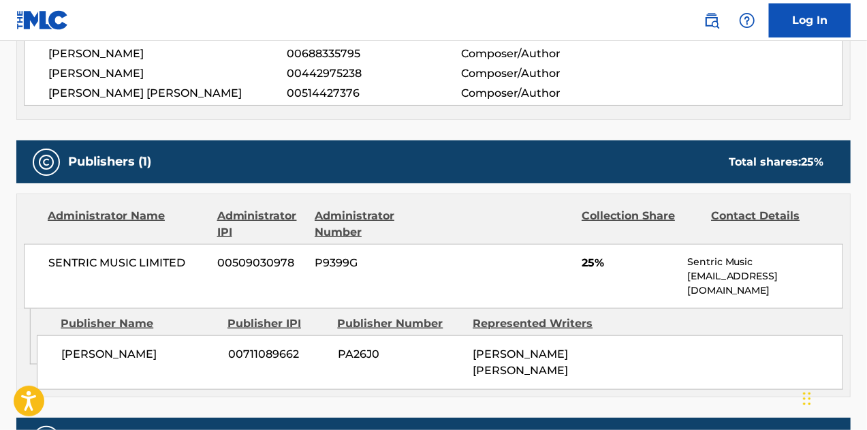
click at [339, 259] on span "P9399G" at bounding box center [374, 263] width 119 height 16
copy span "P9399G"
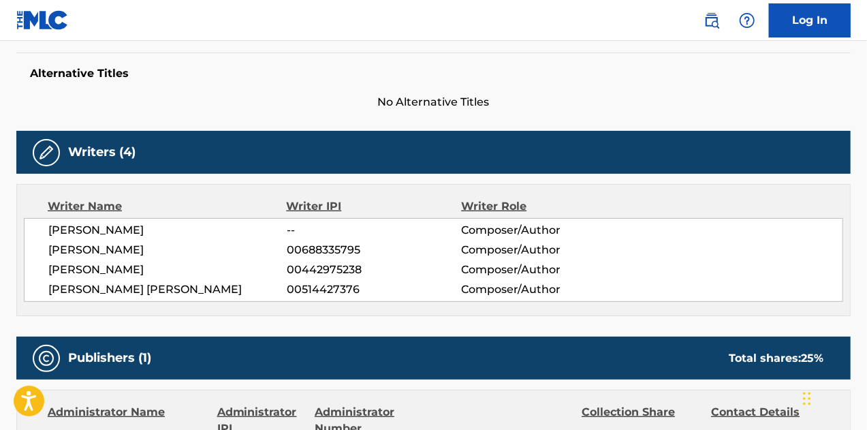
scroll to position [204, 0]
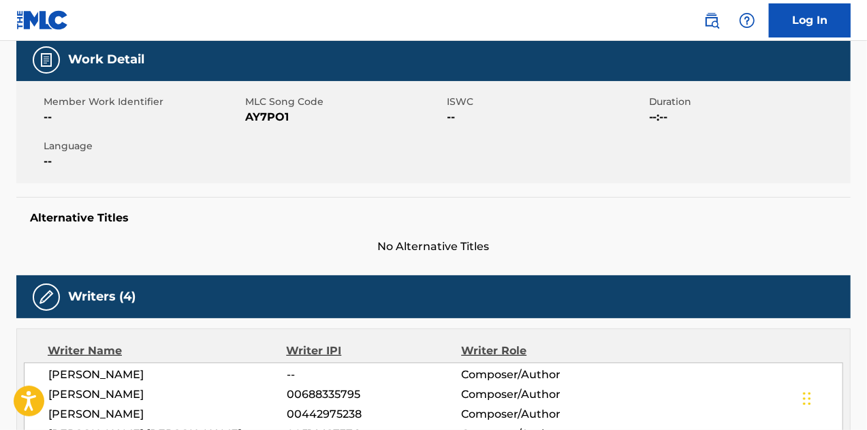
click at [274, 116] on span "AY7PO1" at bounding box center [344, 117] width 198 height 16
copy span "AY7PO1"
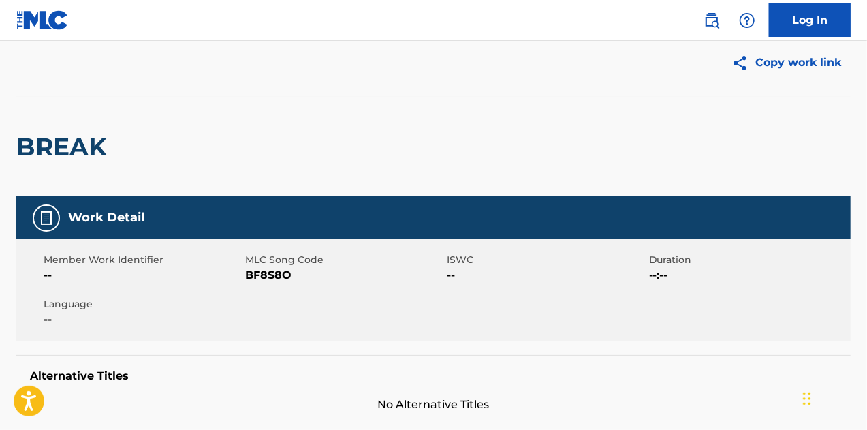
scroll to position [68, 0]
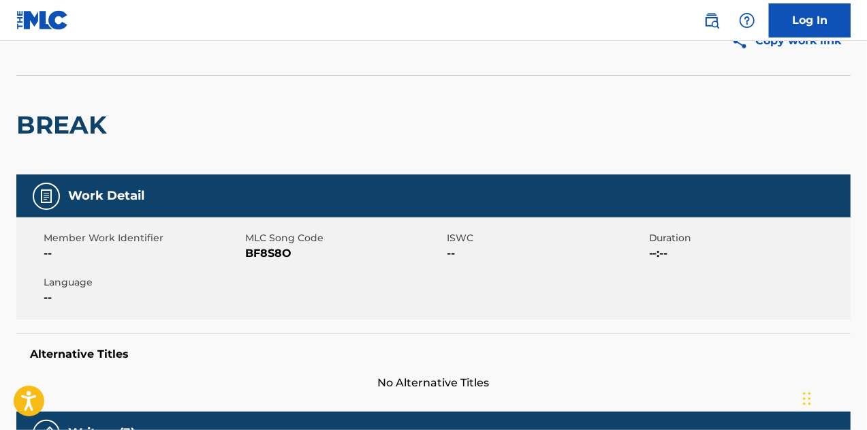
click at [279, 257] on span "BF8S8O" at bounding box center [344, 253] width 198 height 16
copy span "BF8S8O"
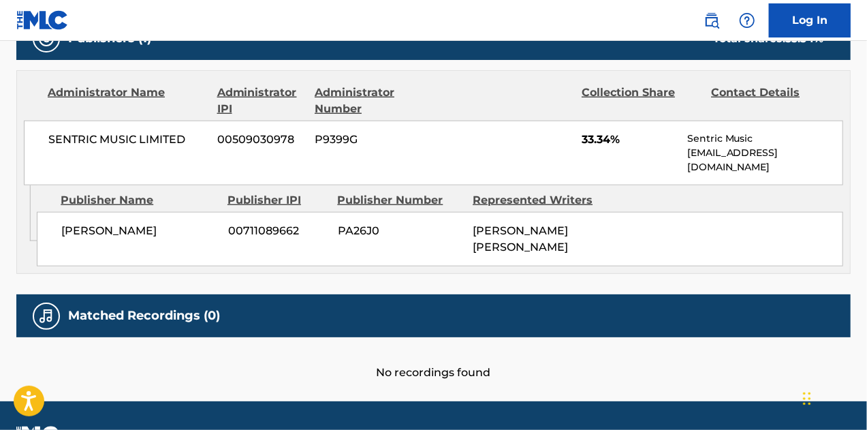
scroll to position [668, 0]
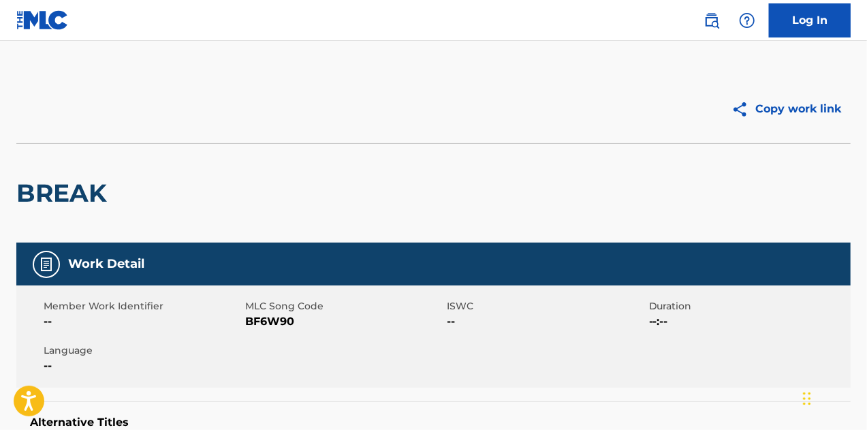
click at [264, 322] on span "BF6W90" at bounding box center [344, 321] width 198 height 16
copy span "BF6W90"
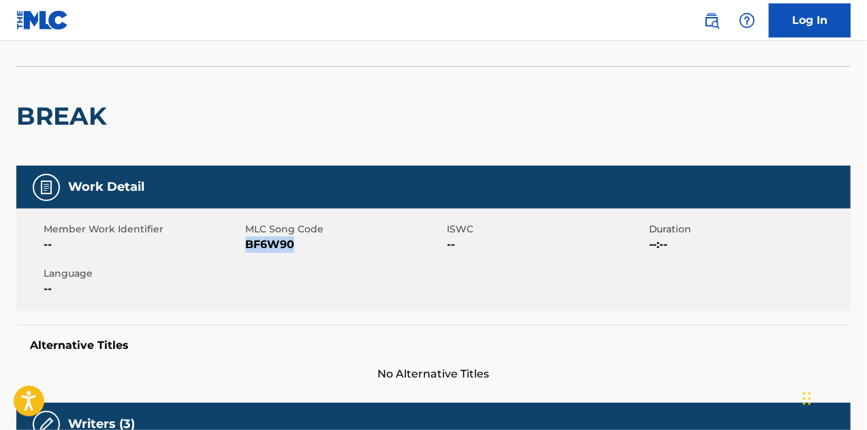
scroll to position [545, 0]
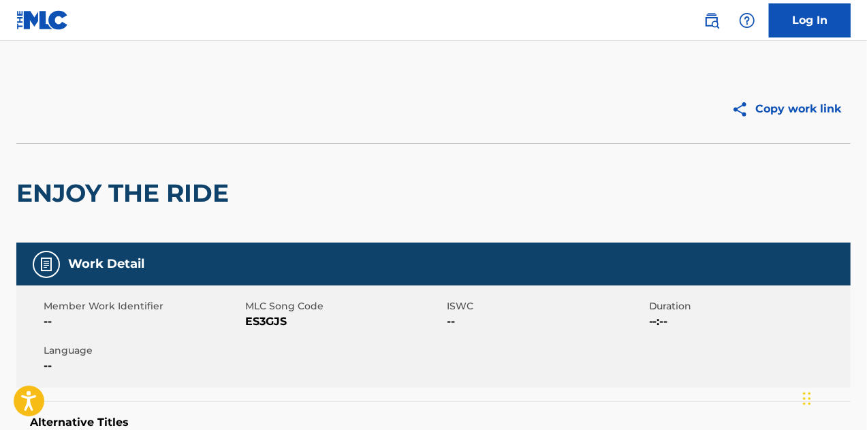
click at [266, 318] on span "ES3GJS" at bounding box center [344, 321] width 198 height 16
copy span "ES3GJS"
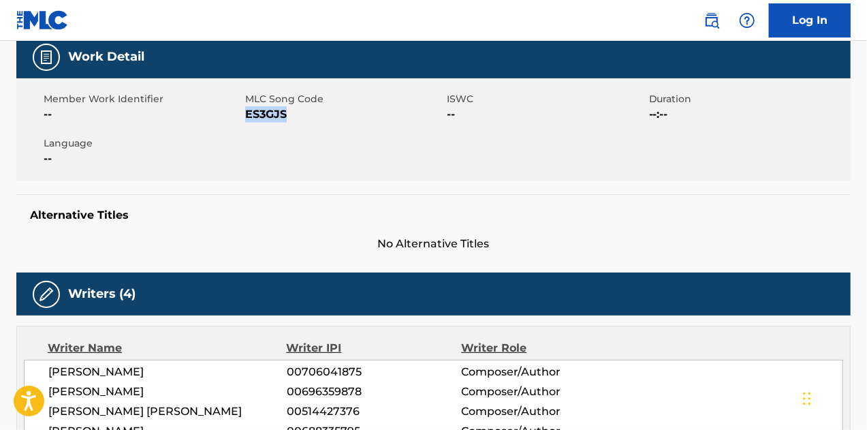
scroll to position [204, 0]
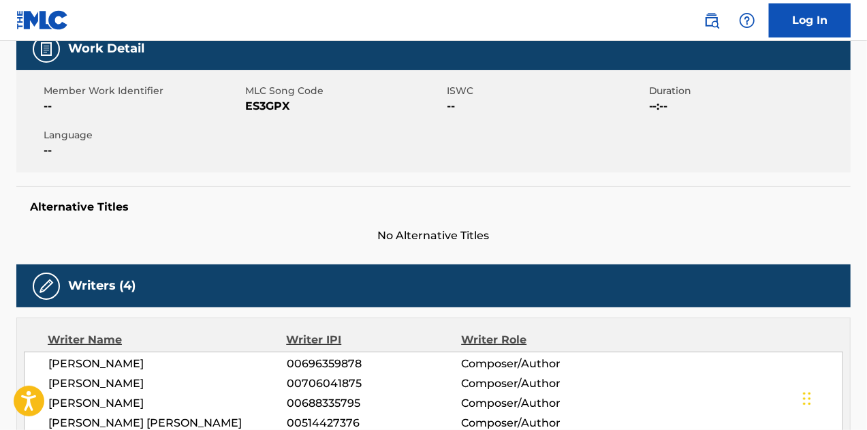
scroll to position [204, 0]
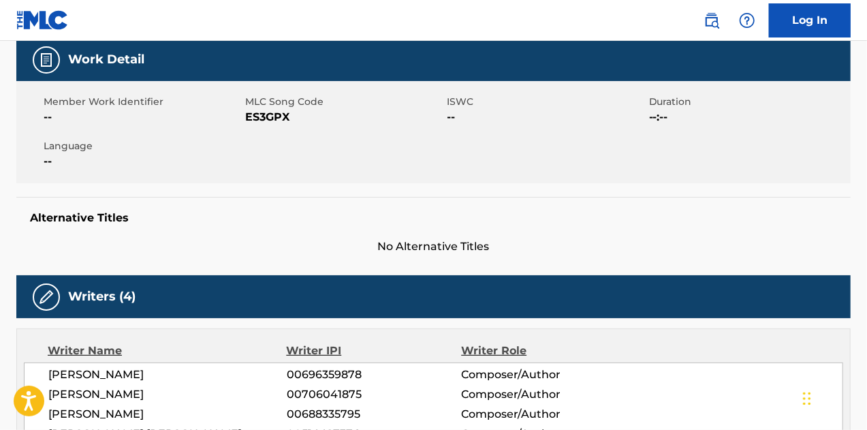
click at [262, 121] on span "ES3GPX" at bounding box center [344, 117] width 198 height 16
copy span "ES3GPX"
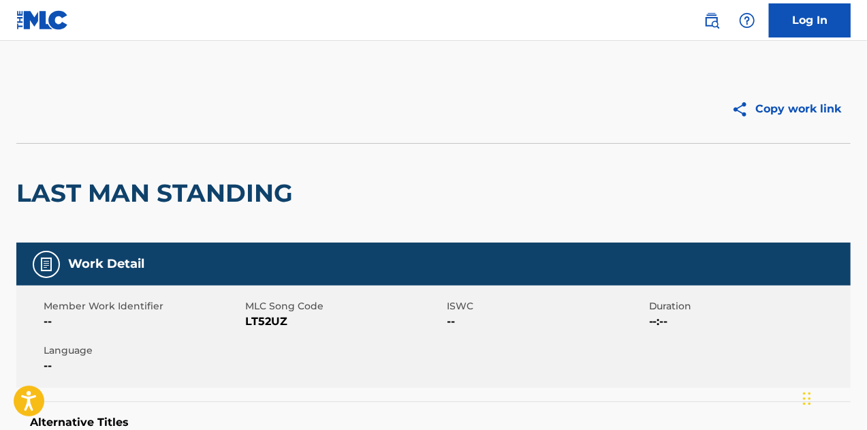
click at [268, 320] on span "LT52UZ" at bounding box center [344, 321] width 198 height 16
copy span "LT52UZ"
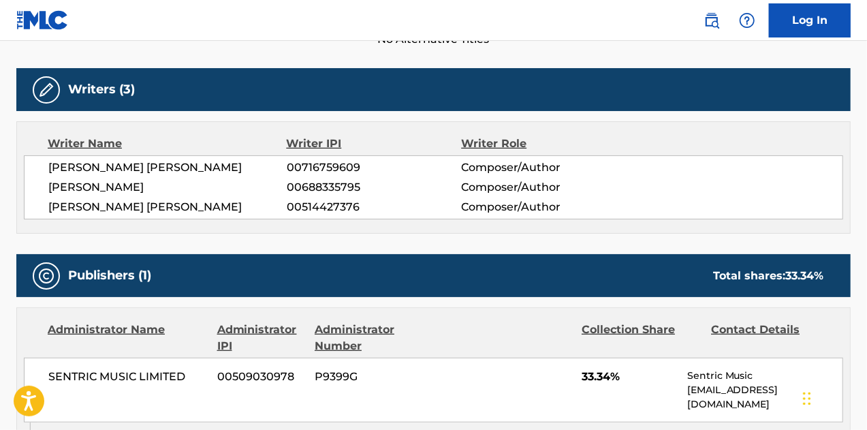
scroll to position [477, 0]
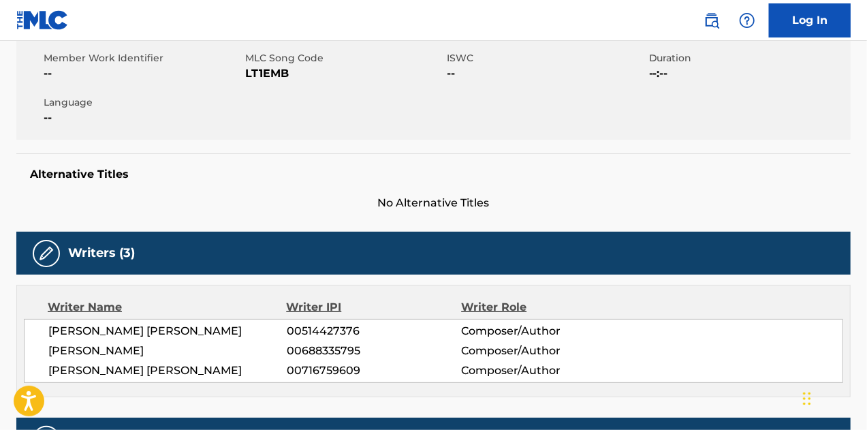
scroll to position [136, 0]
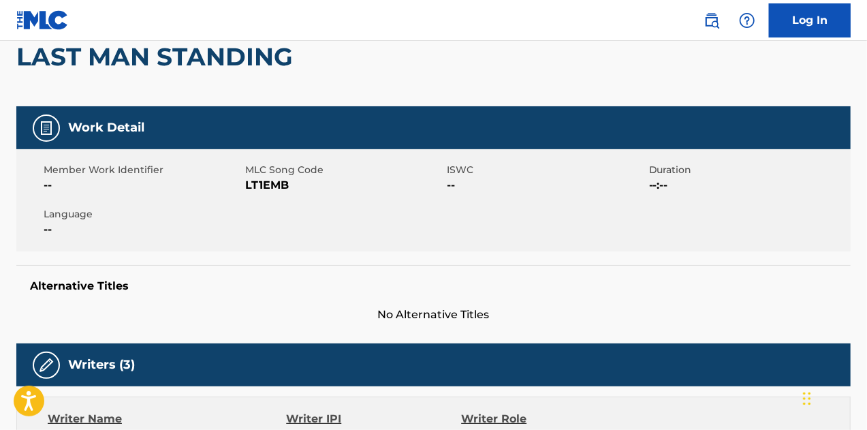
click at [274, 187] on span "LT1EMB" at bounding box center [344, 185] width 198 height 16
copy span "LT1EMB"
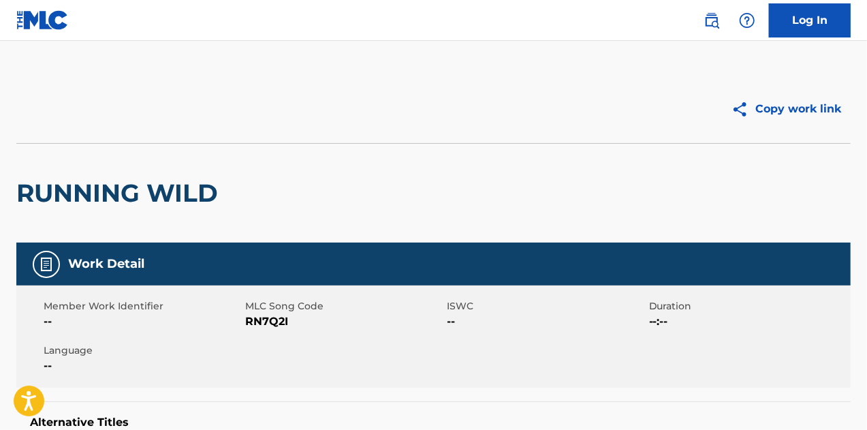
click at [274, 320] on span "RN7Q2I" at bounding box center [344, 321] width 198 height 16
copy span "RN7Q2I"
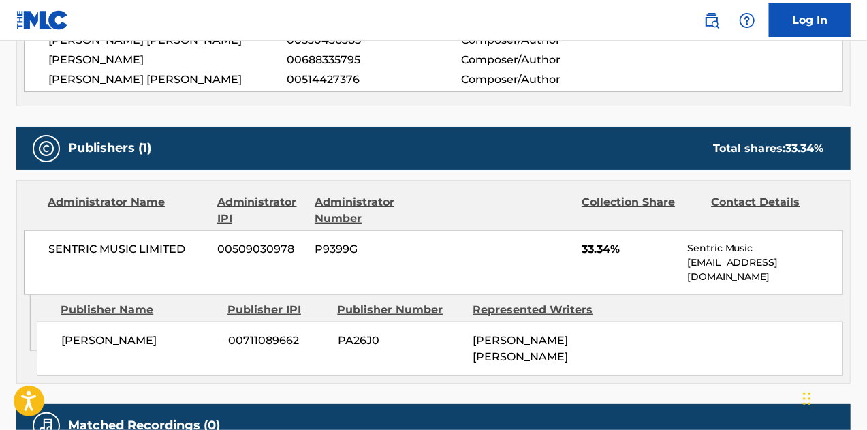
scroll to position [613, 0]
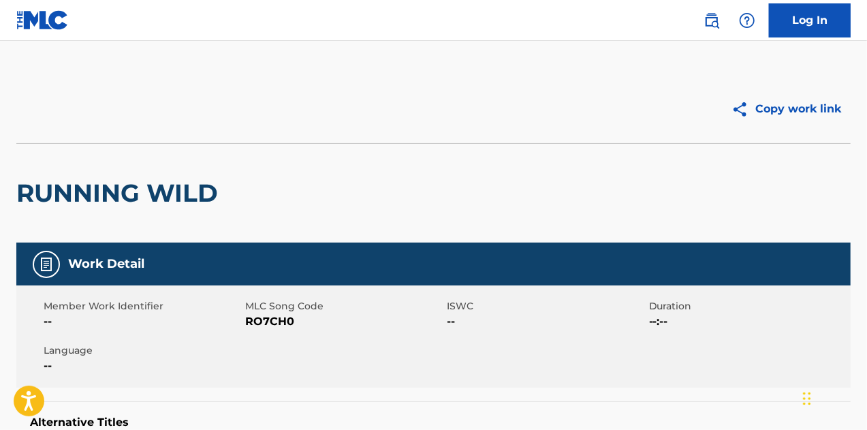
click at [273, 326] on span "RO7CH0" at bounding box center [344, 321] width 198 height 16
drag, startPoint x: 273, startPoint y: 326, endPoint x: 568, endPoint y: 405, distance: 306.1
click at [273, 326] on span "RO7CH0" at bounding box center [344, 321] width 198 height 16
copy span "RO7CH0"
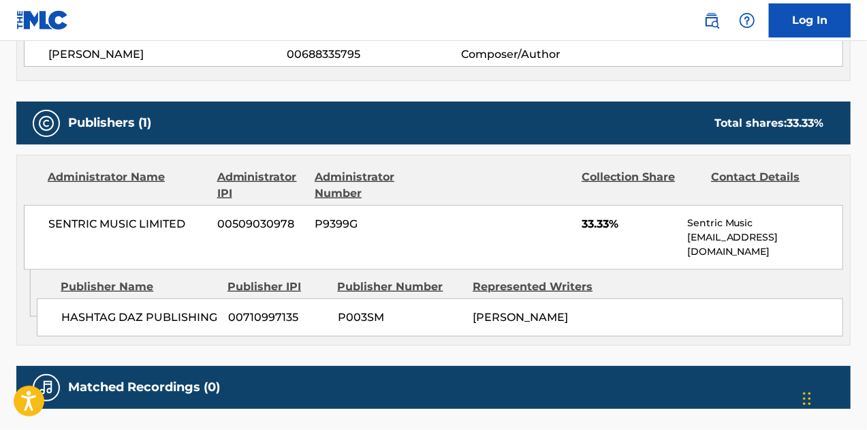
scroll to position [613, 0]
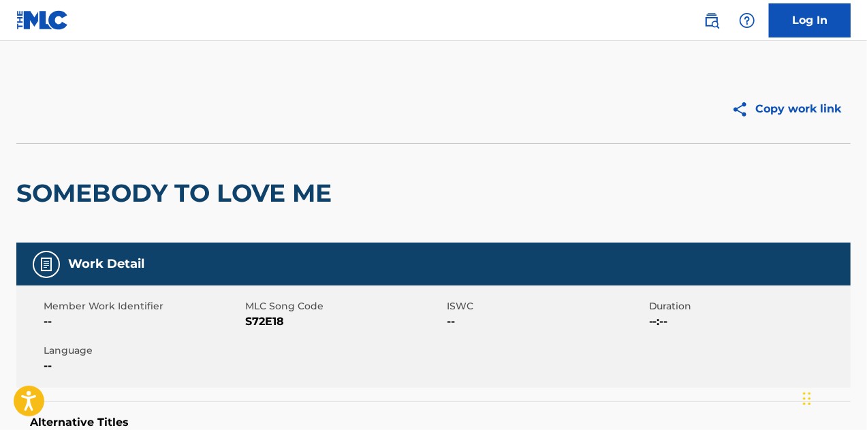
click at [260, 318] on span "S72E18" at bounding box center [344, 321] width 198 height 16
copy span "S72E18"
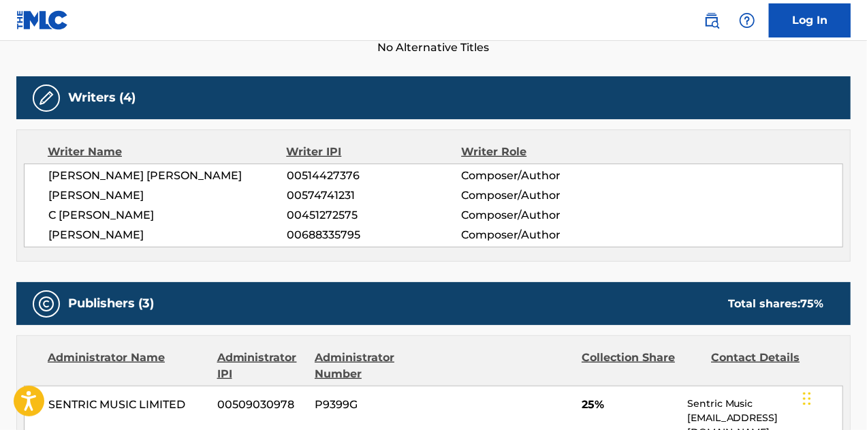
scroll to position [390, 0]
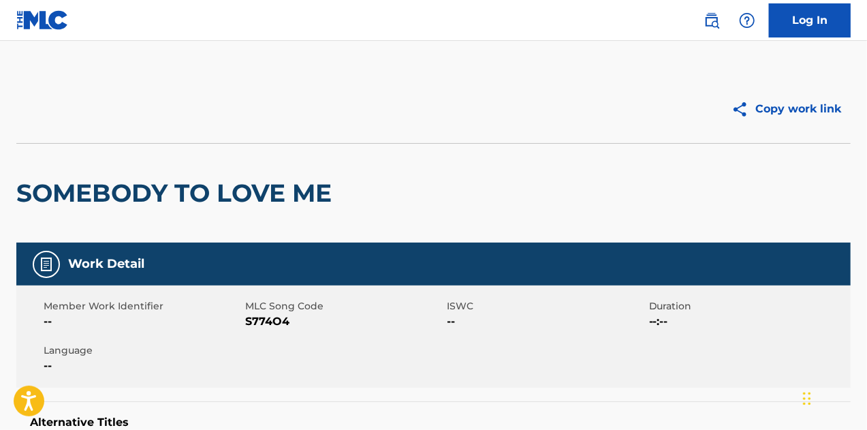
click at [268, 318] on span "S774O4" at bounding box center [344, 321] width 198 height 16
copy span "S774O4"
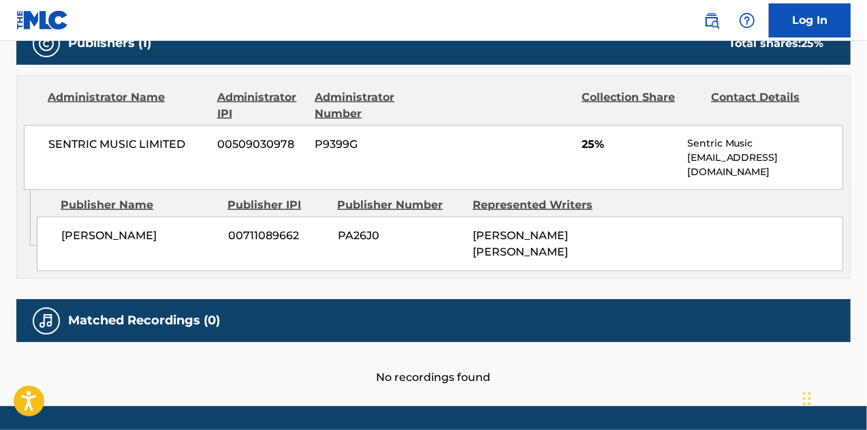
scroll to position [688, 0]
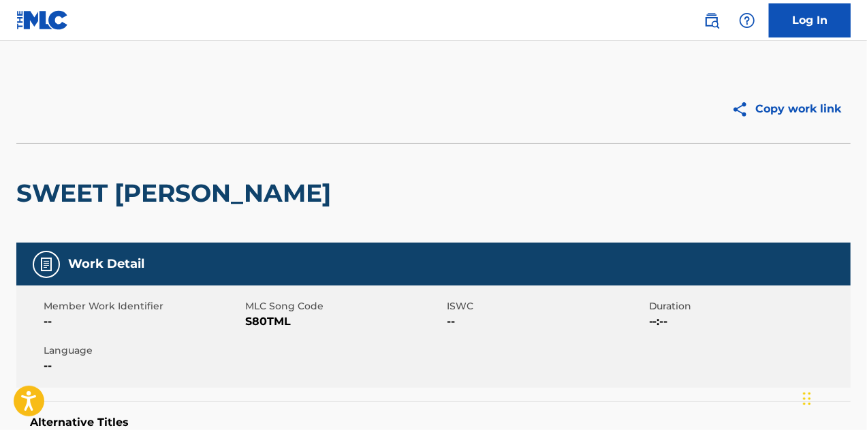
click at [272, 322] on span "S80TML" at bounding box center [344, 321] width 198 height 16
copy span "S80TML"
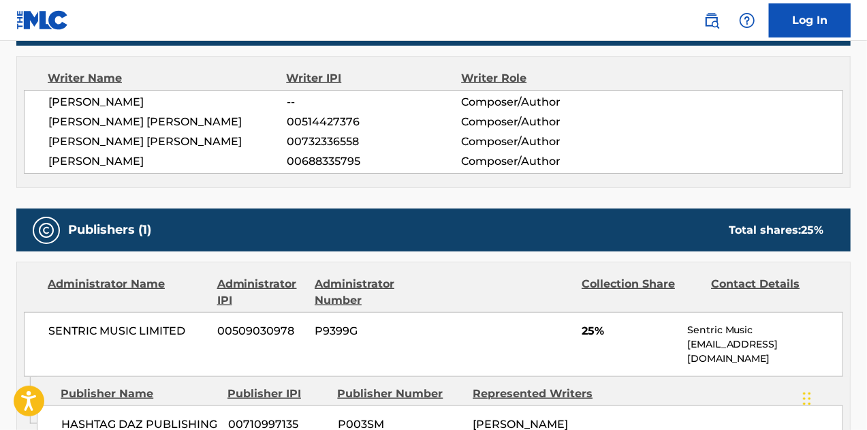
scroll to position [545, 0]
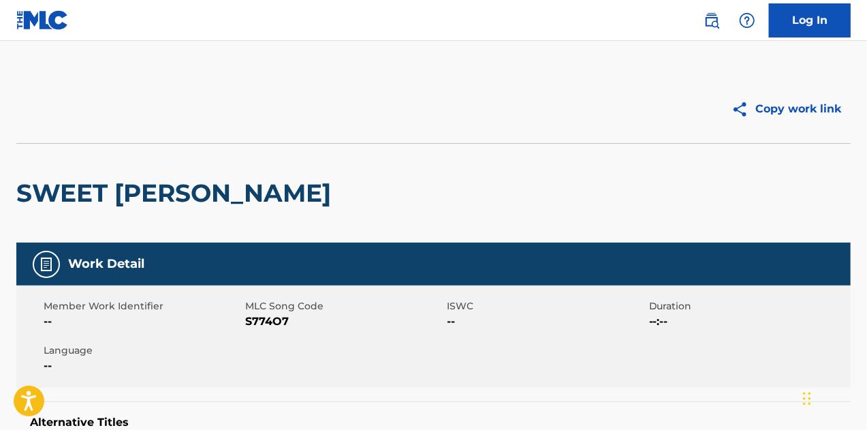
click at [275, 322] on span "S774O7" at bounding box center [344, 321] width 198 height 16
copy span "S774O7"
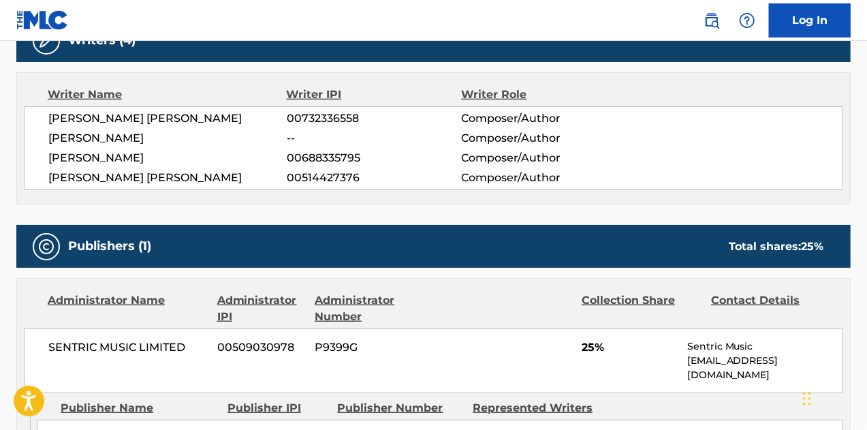
scroll to position [477, 0]
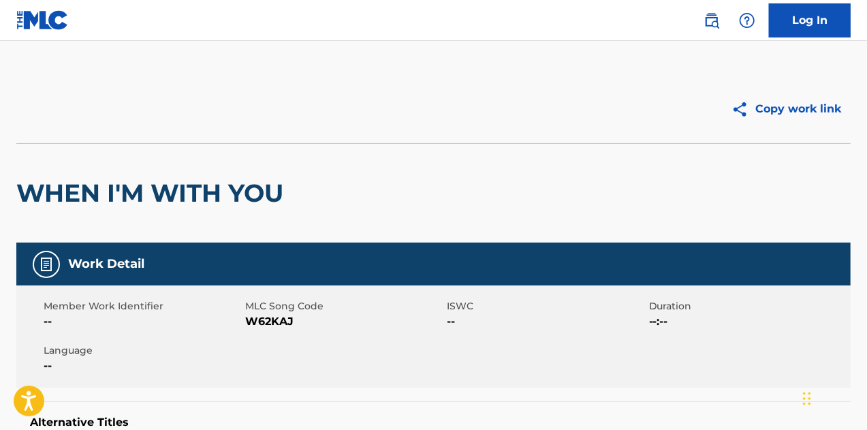
click at [283, 320] on span "W62KAJ" at bounding box center [344, 321] width 198 height 16
copy span "W62KAJ"
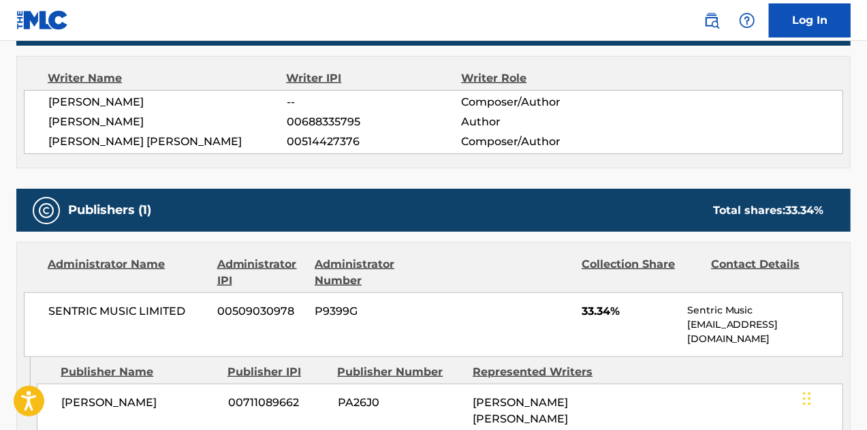
scroll to position [545, 0]
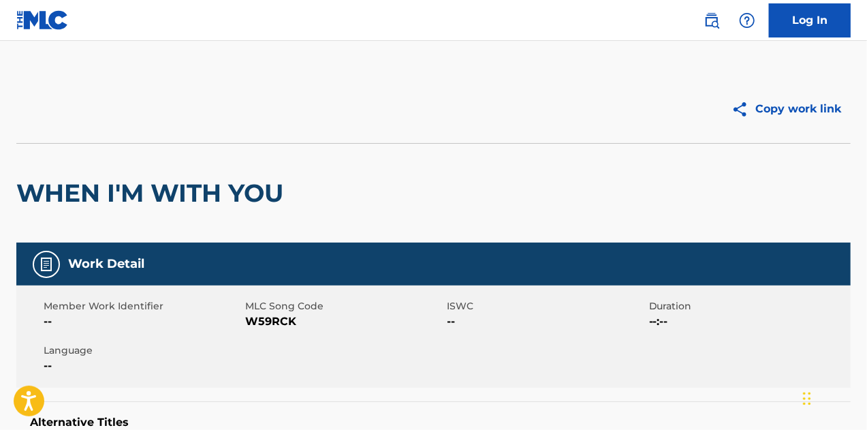
click at [275, 324] on span "W59RCK" at bounding box center [344, 321] width 198 height 16
copy span "W59RCK"
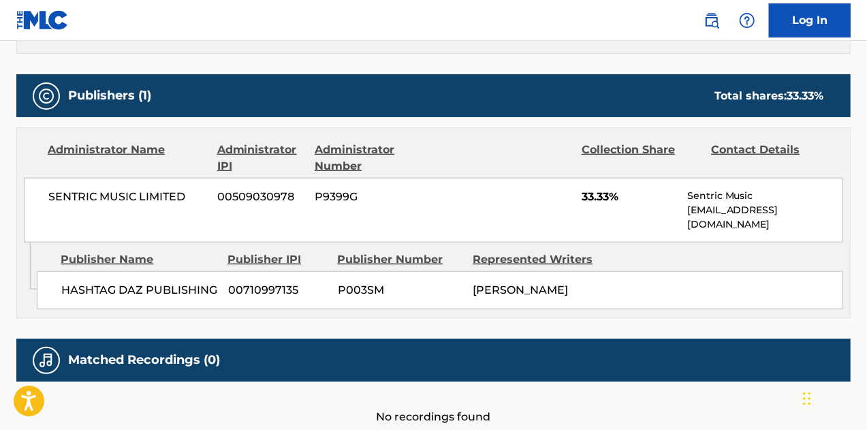
scroll to position [613, 0]
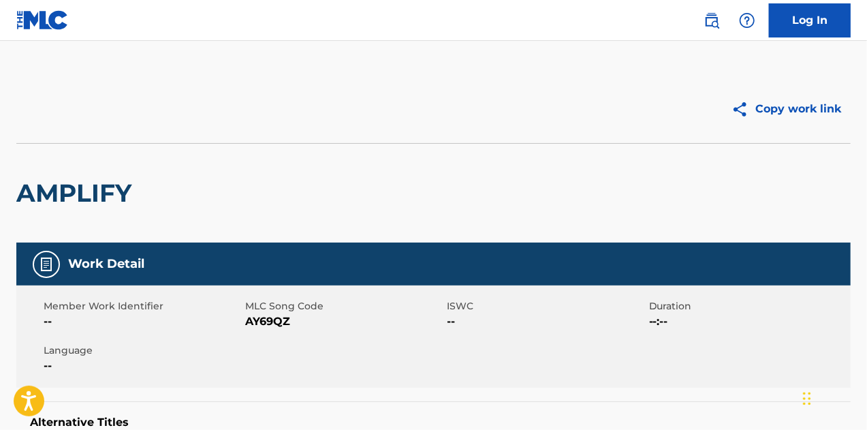
click at [266, 321] on span "AY69QZ" at bounding box center [344, 321] width 198 height 16
copy span "AY69QZ"
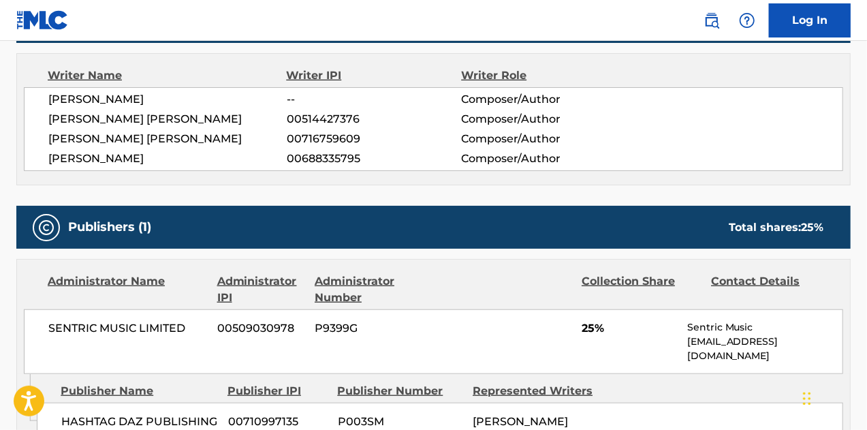
scroll to position [613, 0]
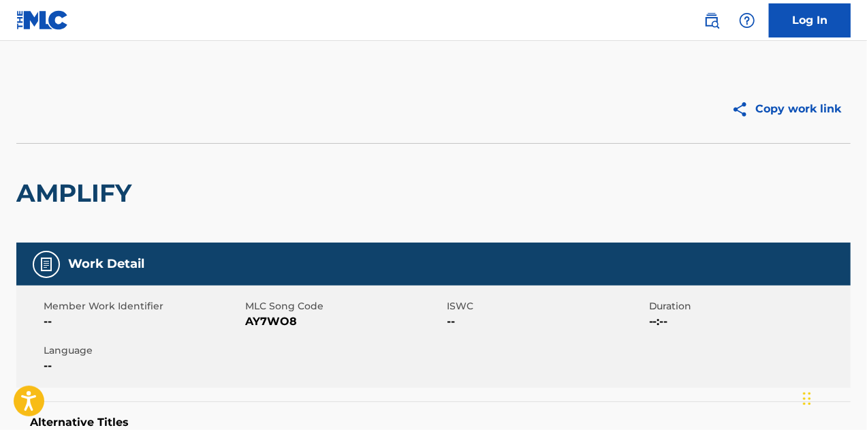
click at [284, 321] on span "AY7WO8" at bounding box center [344, 321] width 198 height 16
copy span "AY7WO8"
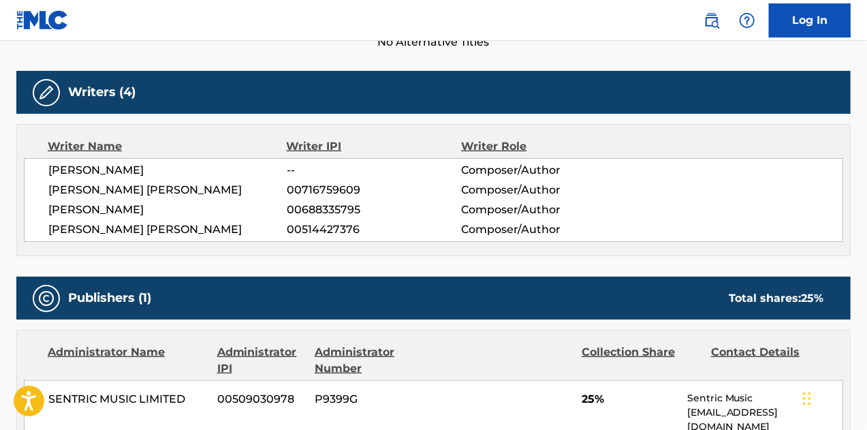
scroll to position [613, 0]
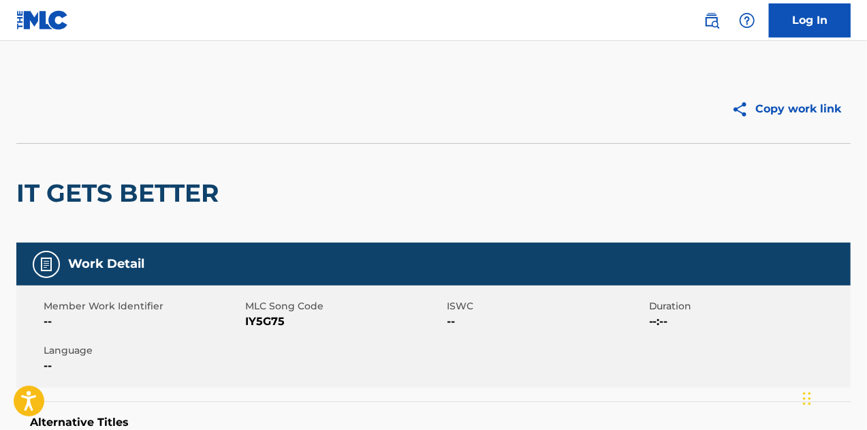
click at [277, 324] on span "IY5G75" at bounding box center [344, 321] width 198 height 16
copy span "IY5G75"
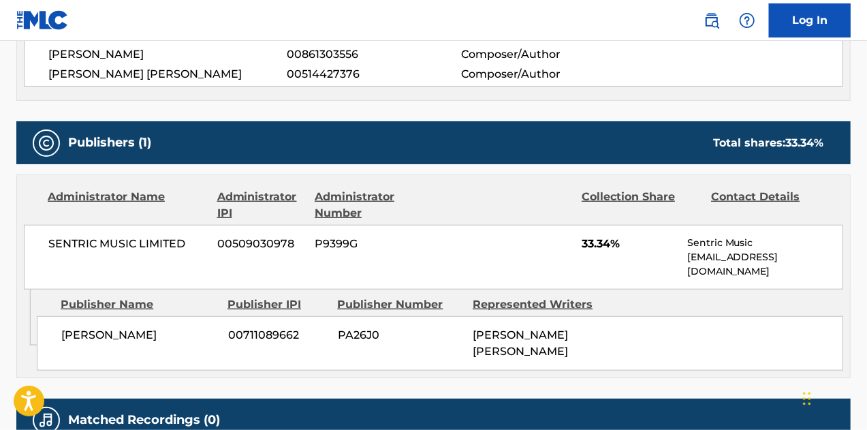
scroll to position [545, 0]
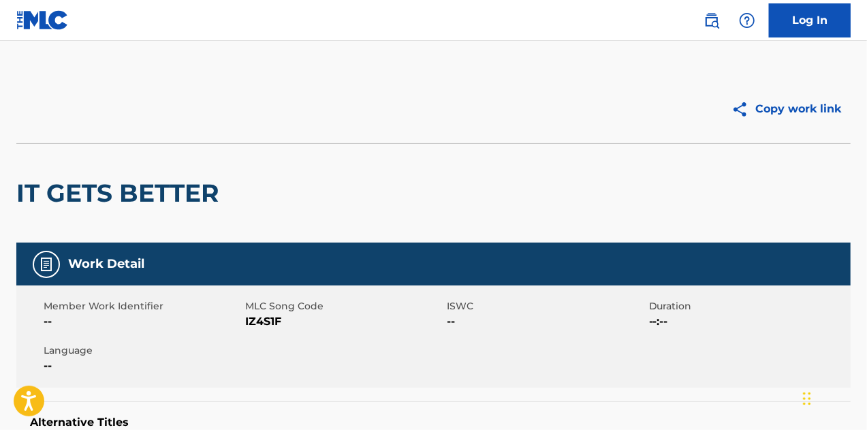
click at [270, 317] on span "IZ4S1F" at bounding box center [344, 321] width 198 height 16
copy span "IZ4S1F"
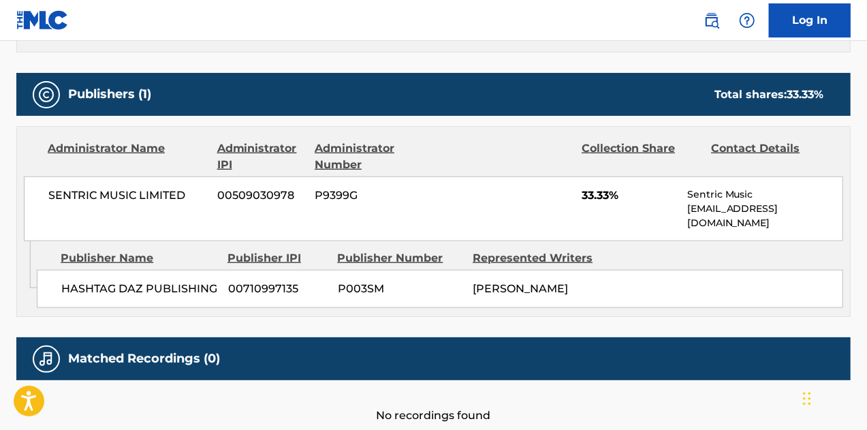
scroll to position [613, 0]
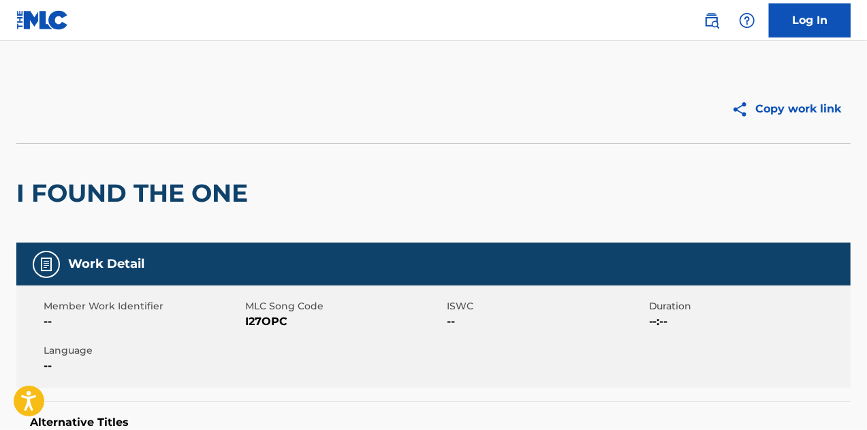
click at [272, 322] on span "I27OPC" at bounding box center [344, 321] width 198 height 16
copy span "I27OPC"
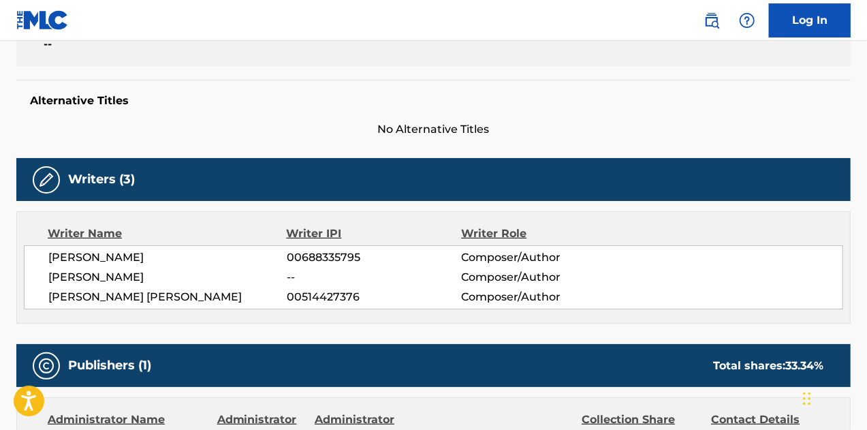
scroll to position [259, 0]
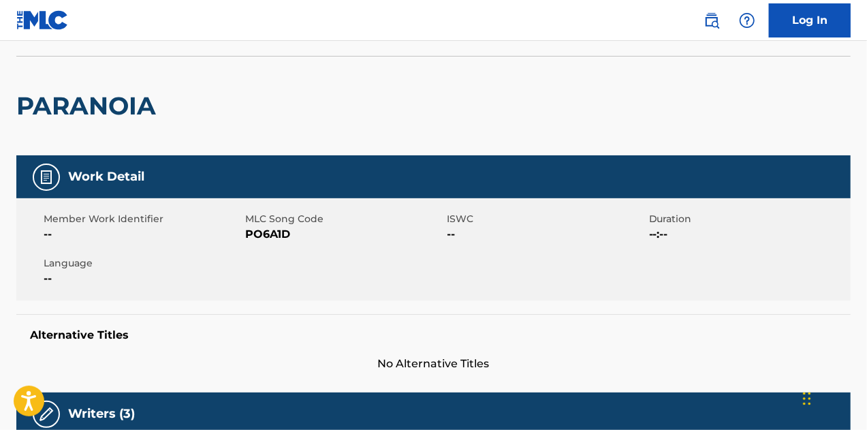
scroll to position [136, 0]
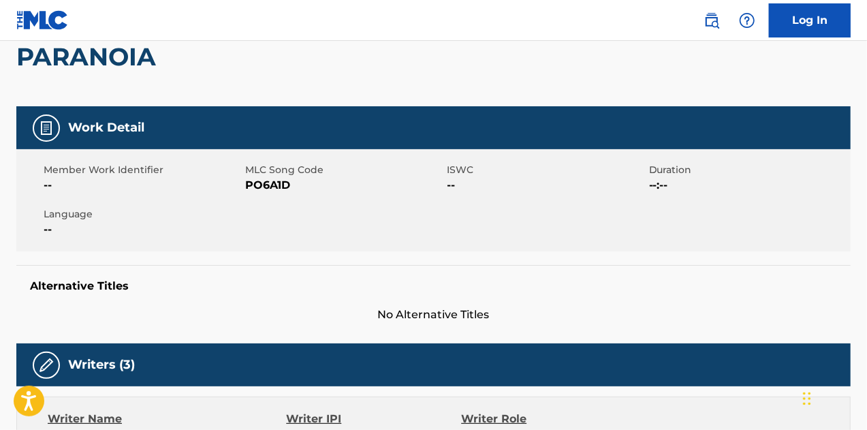
click at [271, 186] on span "PO6A1D" at bounding box center [344, 185] width 198 height 16
copy span "PO6A1D"
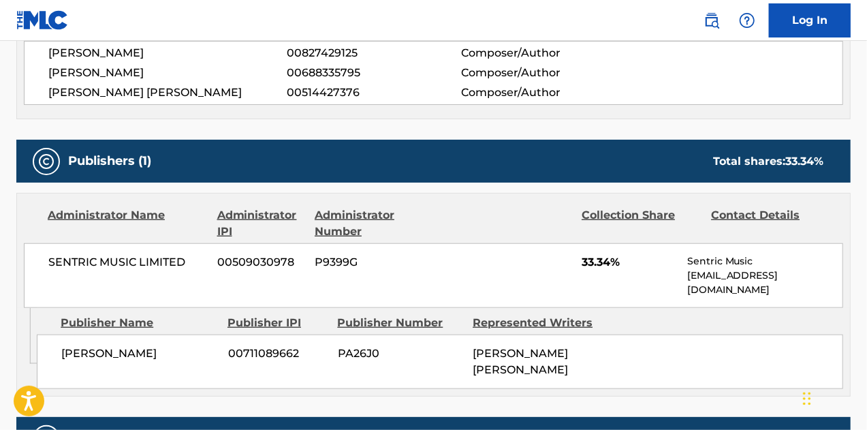
scroll to position [668, 0]
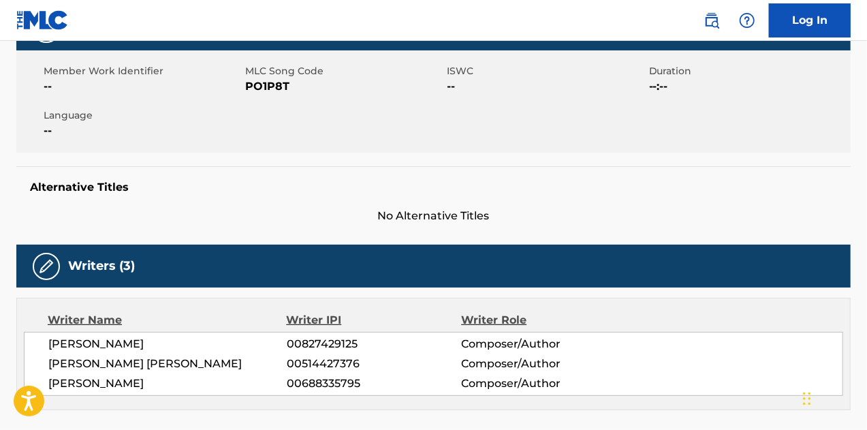
scroll to position [204, 0]
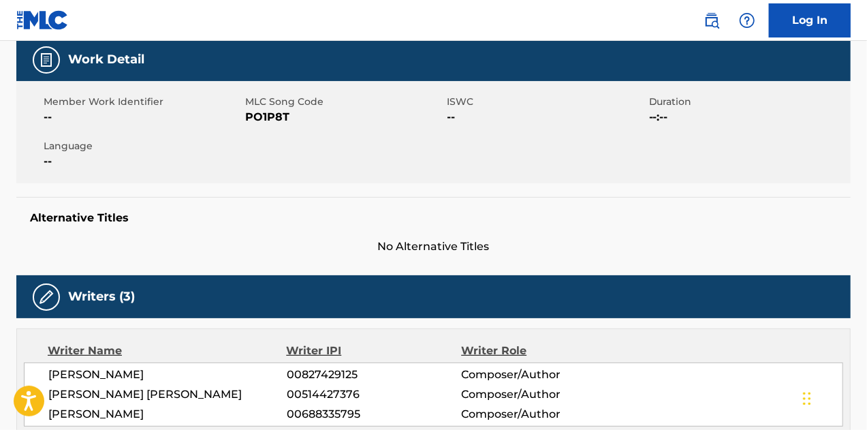
click at [268, 109] on span "PO1P8T" at bounding box center [344, 117] width 198 height 16
copy span "PO1P8T"
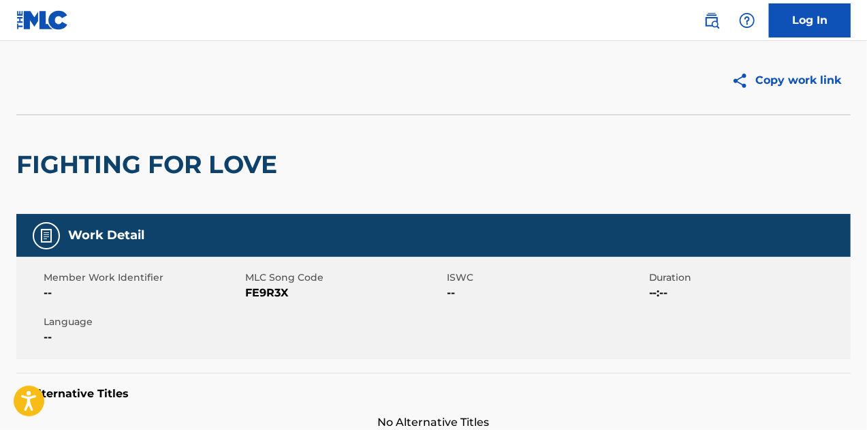
scroll to position [68, 0]
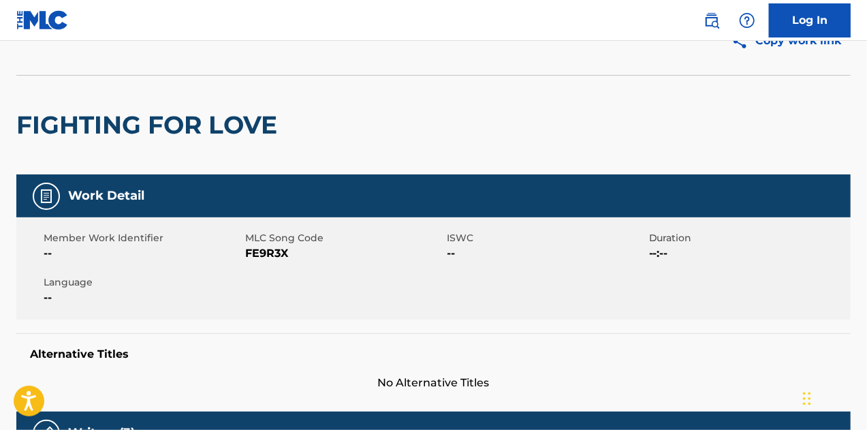
click at [271, 254] on span "FE9R3X" at bounding box center [344, 253] width 198 height 16
copy span "FE9R3X"
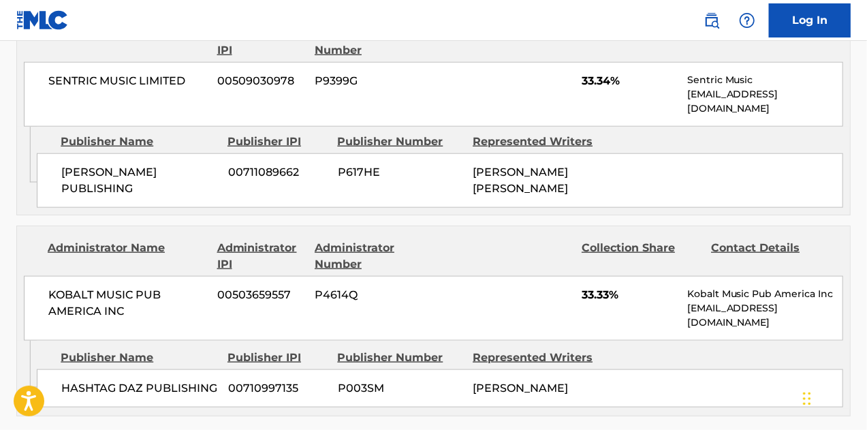
scroll to position [613, 0]
